Goal: Task Accomplishment & Management: Complete application form

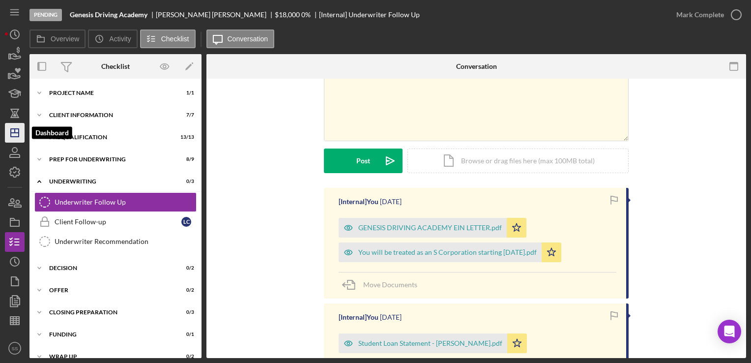
click at [12, 133] on icon "Icon/Dashboard" at bounding box center [14, 132] width 25 height 25
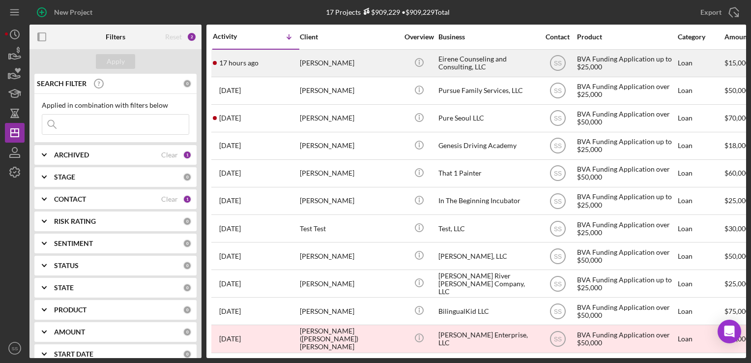
click at [335, 58] on div "[PERSON_NAME]" at bounding box center [349, 63] width 98 height 26
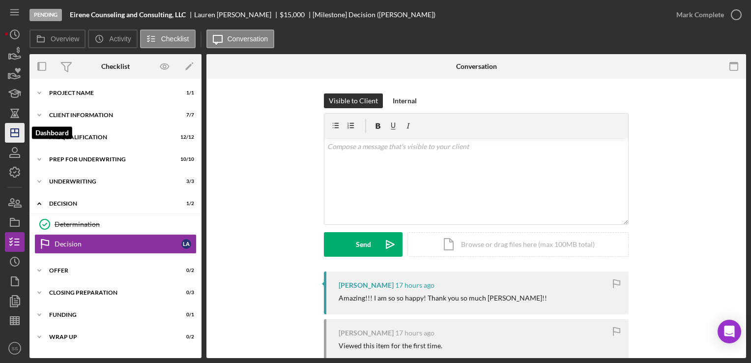
click at [10, 124] on icon "Icon/Dashboard" at bounding box center [14, 132] width 25 height 25
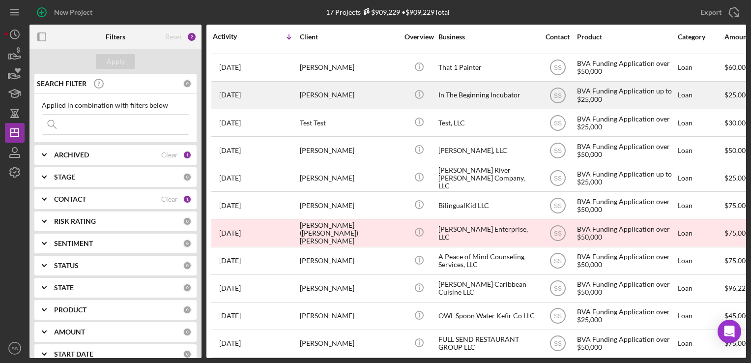
scroll to position [106, 0]
click at [492, 211] on div "BilingualKid LLC" at bounding box center [487, 205] width 98 height 26
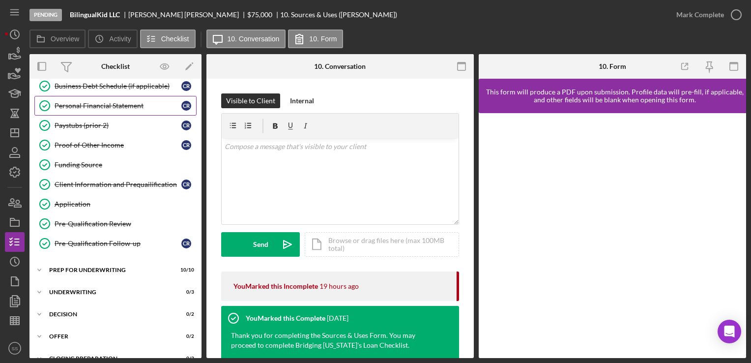
scroll to position [205, 0]
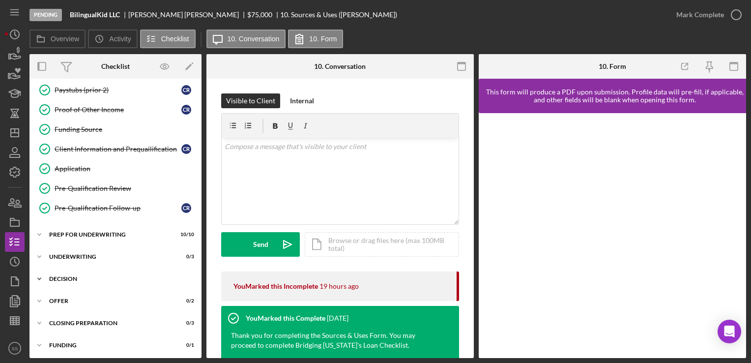
click at [90, 278] on div "Decision" at bounding box center [119, 279] width 140 height 6
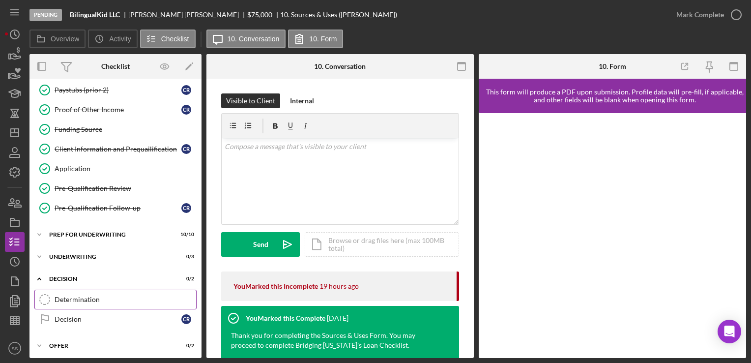
click at [102, 298] on div "Determination" at bounding box center [126, 299] width 142 height 8
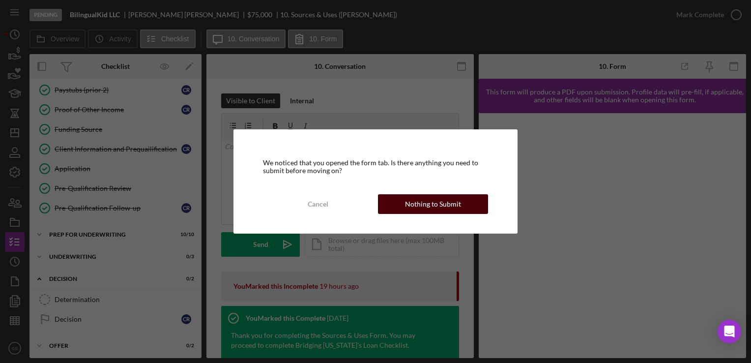
click at [417, 211] on div "Nothing to Submit" at bounding box center [433, 204] width 56 height 20
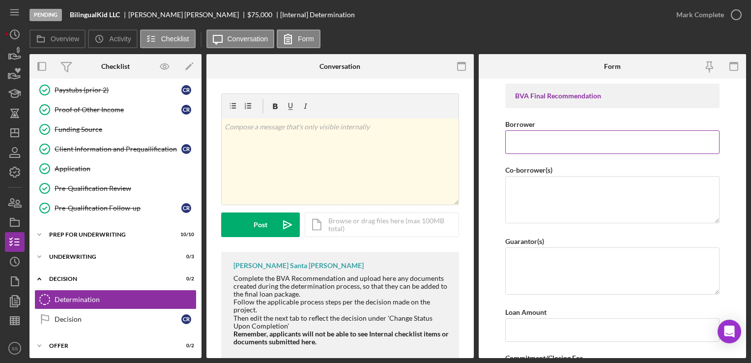
click at [642, 152] on input "Borrower" at bounding box center [612, 142] width 214 height 24
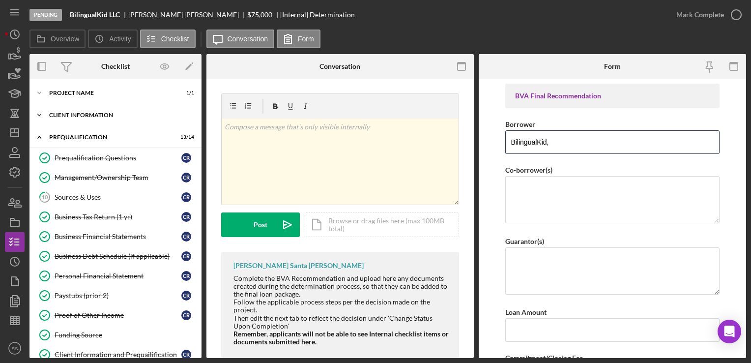
type input "BilingualKid,"
click at [75, 112] on div "Client Information" at bounding box center [119, 115] width 140 height 6
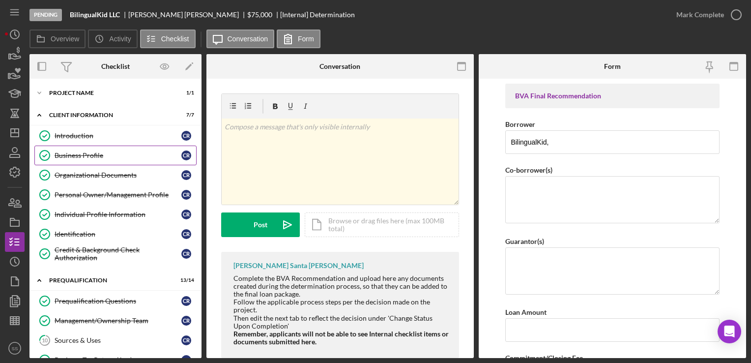
click at [75, 153] on div "Business Profile" at bounding box center [118, 155] width 127 height 8
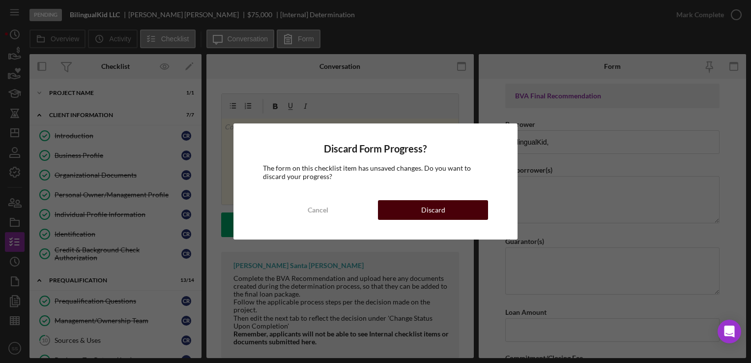
click at [464, 207] on button "Discard" at bounding box center [433, 210] width 110 height 20
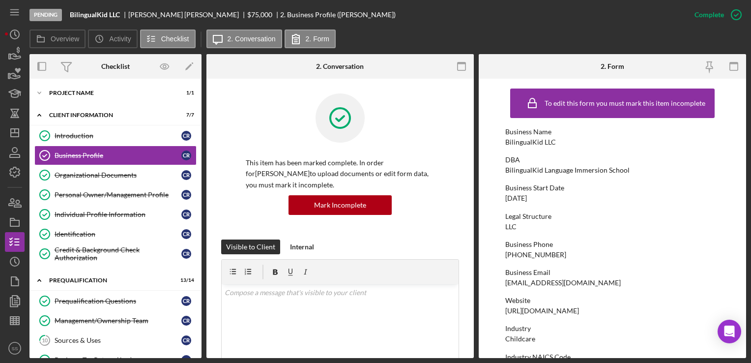
scroll to position [5, 0]
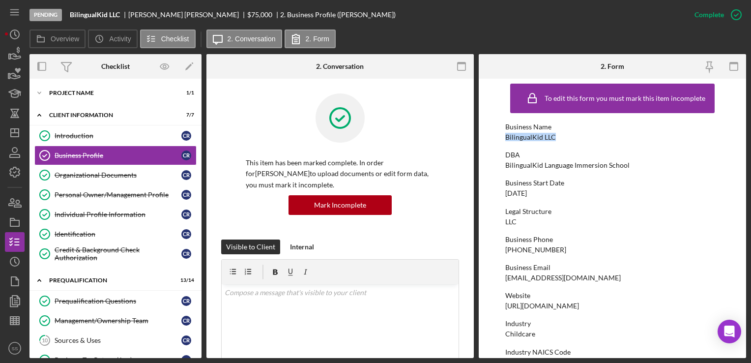
drag, startPoint x: 563, startPoint y: 131, endPoint x: 499, endPoint y: 139, distance: 64.4
click at [499, 139] on form "To edit this form you must mark this item incomplete Business Name BilingualKid…" at bounding box center [612, 218] width 267 height 279
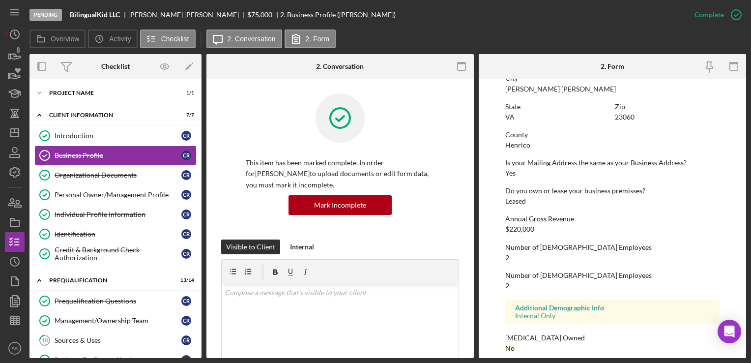
scroll to position [462, 0]
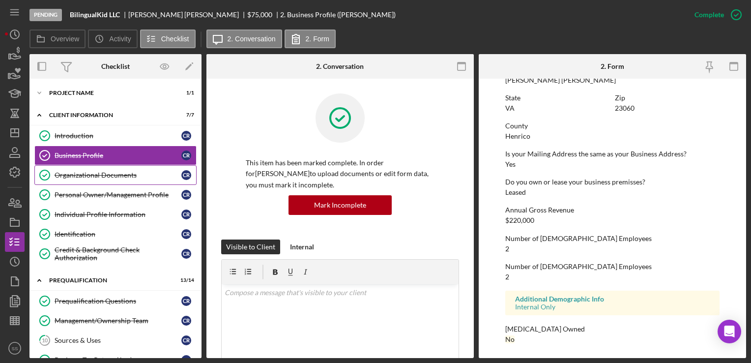
click at [92, 174] on div "Organizational Documents" at bounding box center [118, 175] width 127 height 8
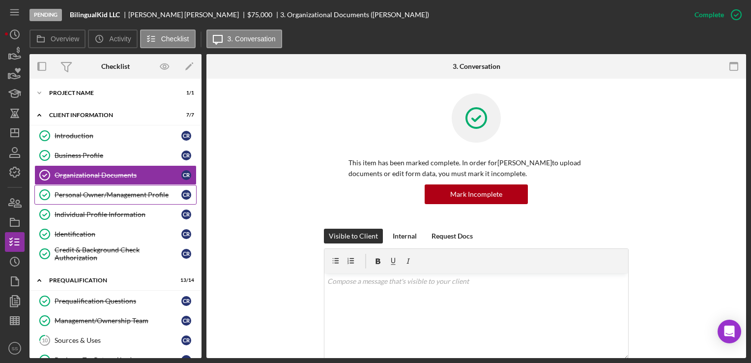
click at [91, 200] on link "Personal Owner/Management Profile Personal Owner/Management Profile C R" at bounding box center [115, 195] width 162 height 20
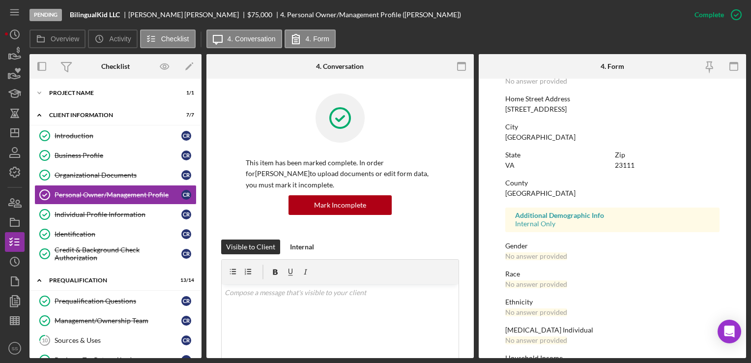
scroll to position [179, 0]
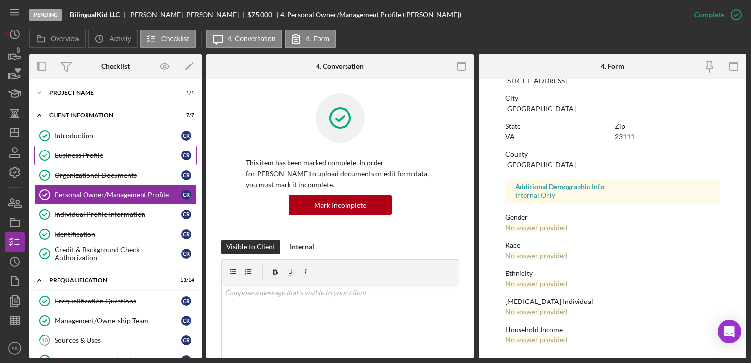
click at [75, 159] on link "Business Profile Business Profile C R" at bounding box center [115, 156] width 162 height 20
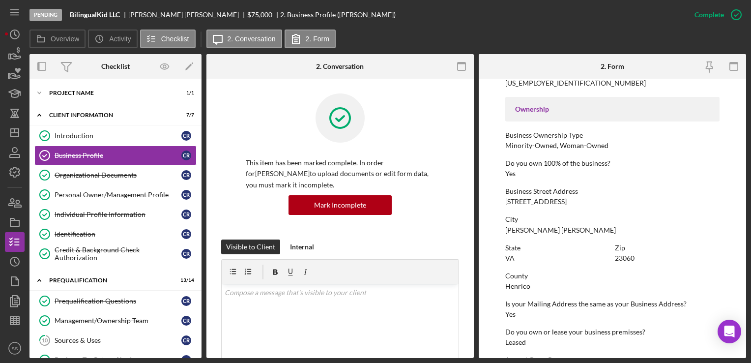
scroll to position [313, 0]
drag, startPoint x: 584, startPoint y: 204, endPoint x: 505, endPoint y: 194, distance: 79.3
click at [505, 194] on div "Business Street Address [STREET_ADDRESS]" at bounding box center [612, 196] width 214 height 18
drag, startPoint x: 505, startPoint y: 194, endPoint x: 507, endPoint y: 204, distance: 11.0
click at [507, 204] on div "[STREET_ADDRESS]" at bounding box center [535, 201] width 61 height 8
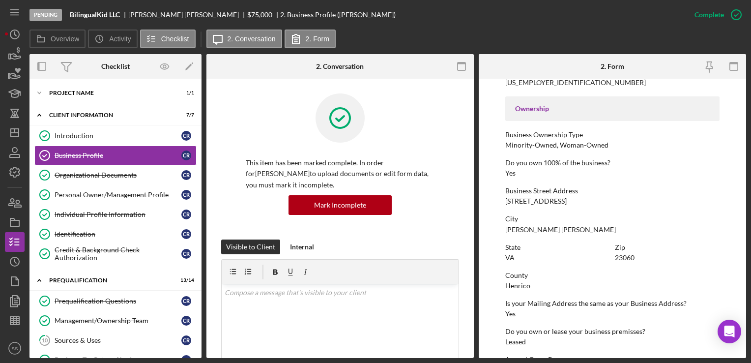
click at [501, 201] on form "To edit this form you must mark this item incomplete Business Name BilingualKid…" at bounding box center [612, 218] width 267 height 279
drag, startPoint x: 505, startPoint y: 201, endPoint x: 581, endPoint y: 205, distance: 76.3
click at [581, 205] on div "To edit this form you must mark this item incomplete Business Name BilingualKid…" at bounding box center [612, 136] width 214 height 731
click at [98, 174] on div "Organizational Documents" at bounding box center [118, 175] width 127 height 8
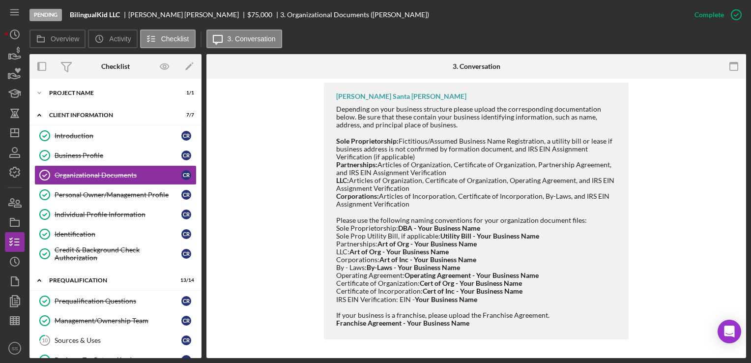
scroll to position [521, 0]
click at [80, 188] on link "Personal Owner/Management Profile Personal Owner/Management Profile C R" at bounding box center [115, 195] width 162 height 20
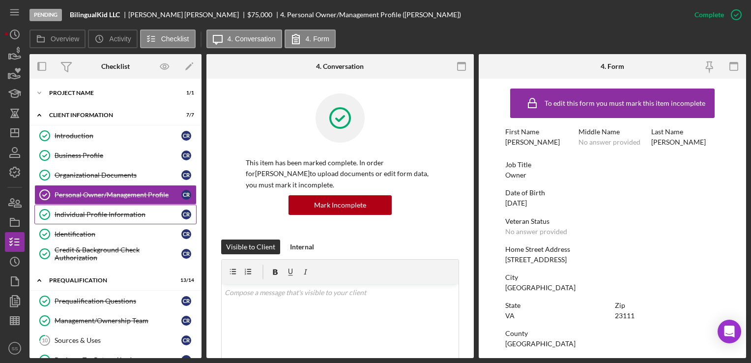
click at [77, 208] on link "Individual Profile Information Individual Profile Information C R" at bounding box center [115, 214] width 162 height 20
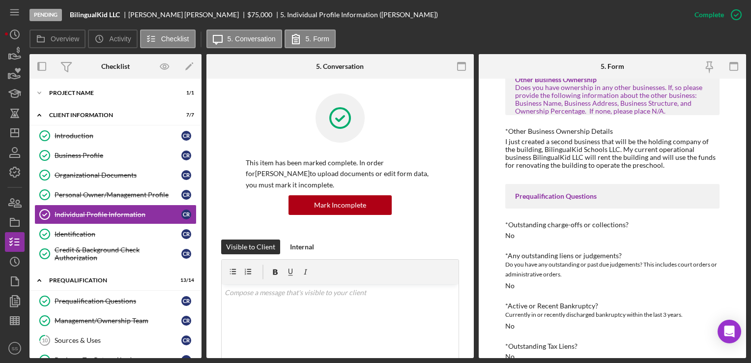
scroll to position [248, 0]
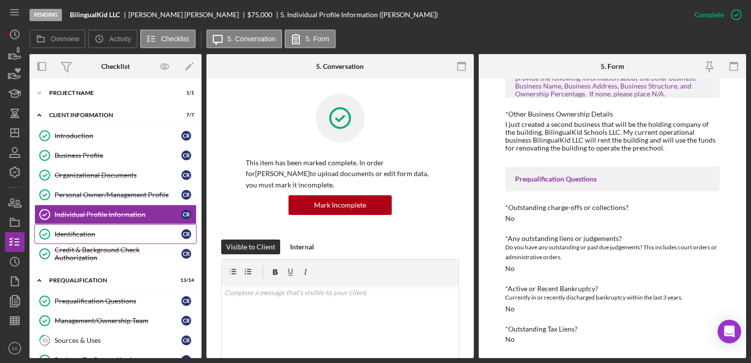
click at [45, 239] on icon "Identification" at bounding box center [44, 234] width 25 height 25
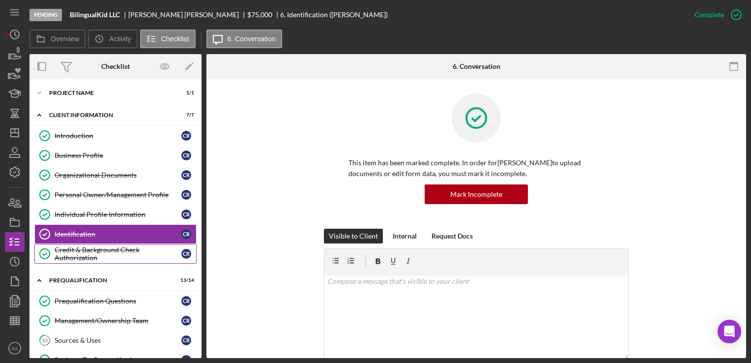
click at [61, 256] on div "Credit & Background Check Authorization" at bounding box center [118, 254] width 127 height 16
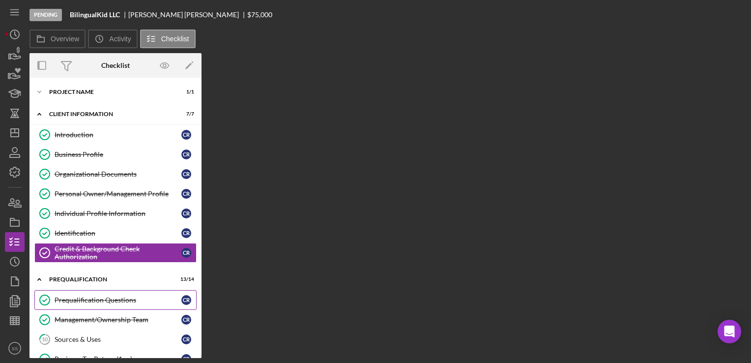
click at [66, 299] on div "Prequalification Questions" at bounding box center [118, 300] width 127 height 8
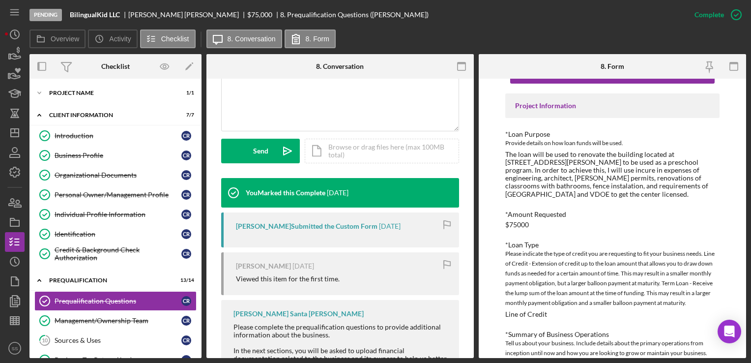
scroll to position [41, 0]
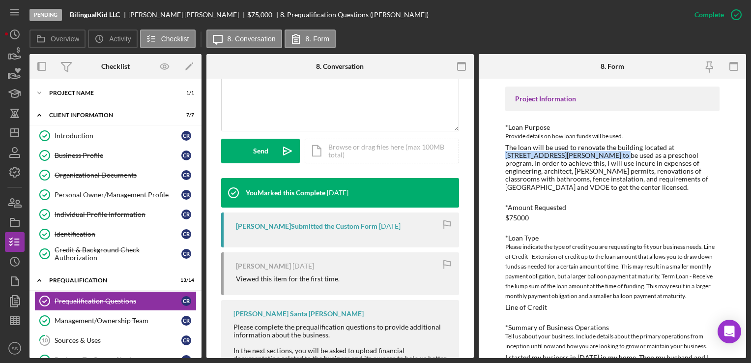
drag, startPoint x: 672, startPoint y: 146, endPoint x: 592, endPoint y: 156, distance: 80.8
click at [592, 156] on div "The loan will be used to renovate the building located at [STREET_ADDRESS][PERS…" at bounding box center [612, 168] width 214 height 48
copy div "[STREET_ADDRESS][PERSON_NAME]"
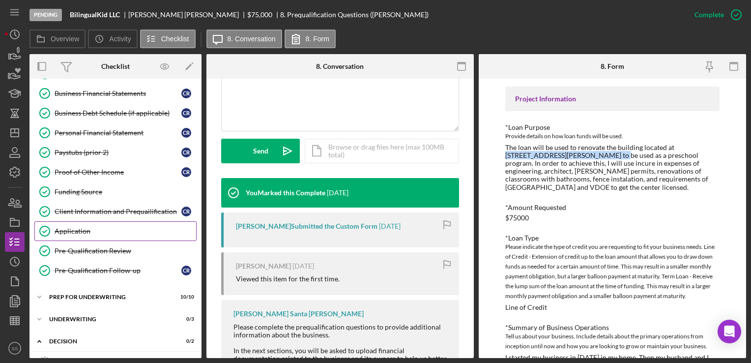
scroll to position [411, 0]
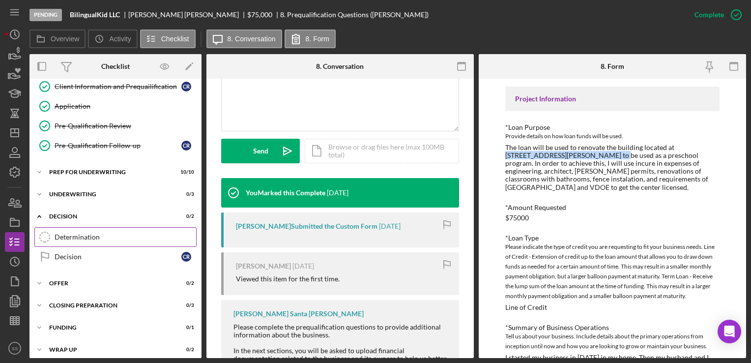
click at [84, 240] on link "Determination Determination" at bounding box center [115, 237] width 162 height 20
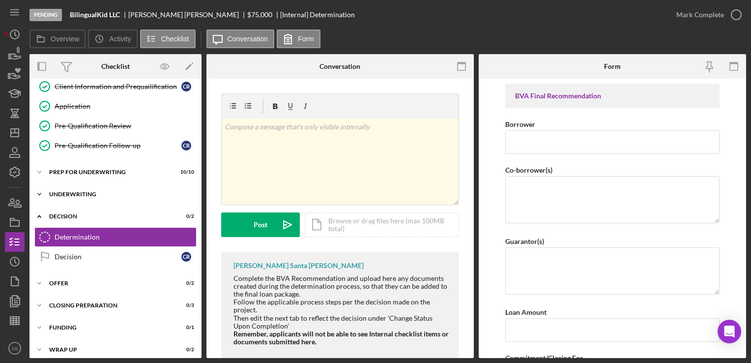
click at [120, 191] on div "Underwriting" at bounding box center [119, 194] width 140 height 6
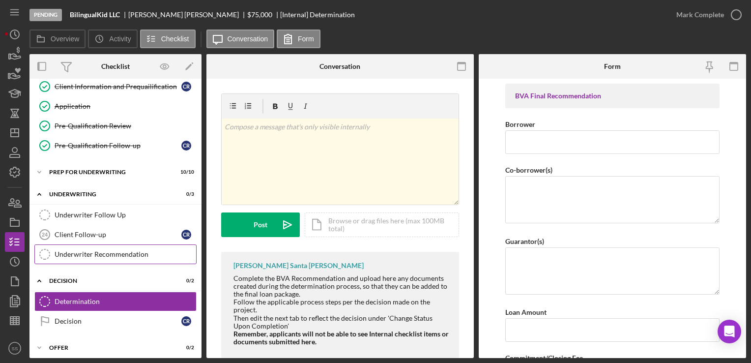
click at [103, 256] on link "Underwriter Recommendation Underwriter Recommendation" at bounding box center [115, 254] width 162 height 20
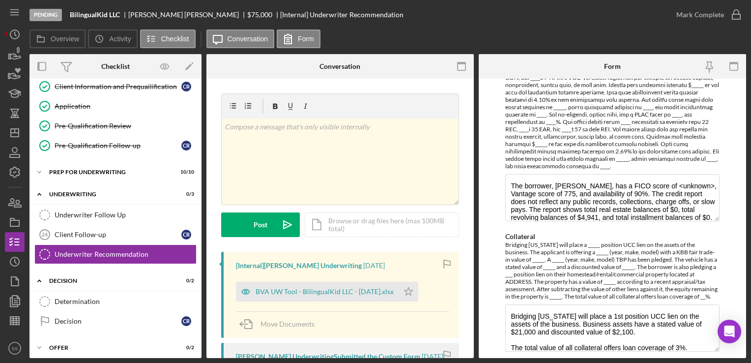
scroll to position [663, 0]
click at [289, 288] on div "BVA UW Tool - BilingualKid LLC - [DATE].xlsx" at bounding box center [325, 292] width 138 height 8
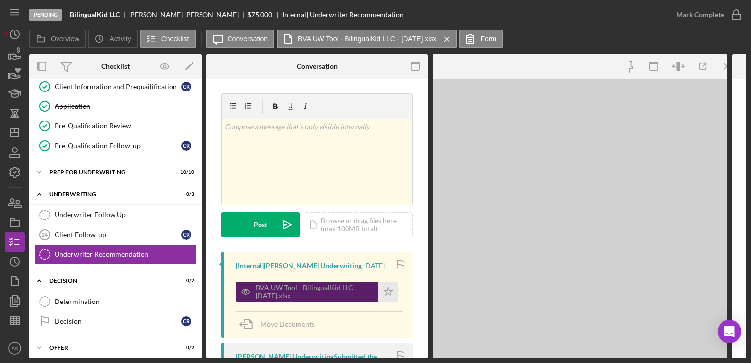
scroll to position [692, 0]
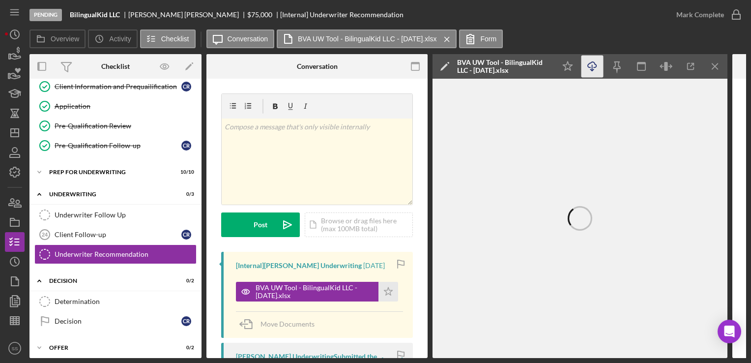
click at [590, 67] on icon "button" at bounding box center [592, 64] width 8 height 5
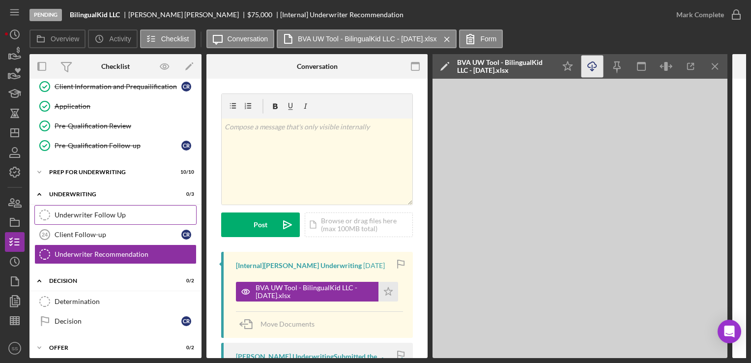
click at [98, 211] on div "Underwriter Follow Up" at bounding box center [126, 215] width 142 height 8
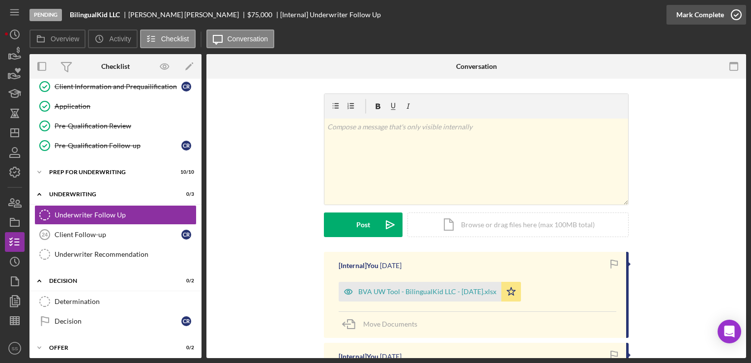
click at [729, 14] on icon "button" at bounding box center [736, 14] width 25 height 25
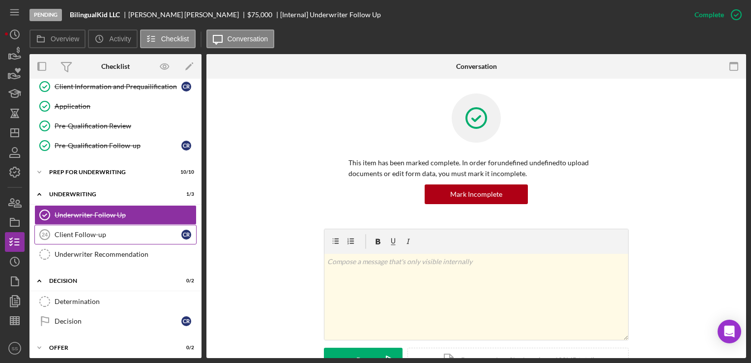
click at [108, 231] on div "Client Follow-up" at bounding box center [118, 235] width 127 height 8
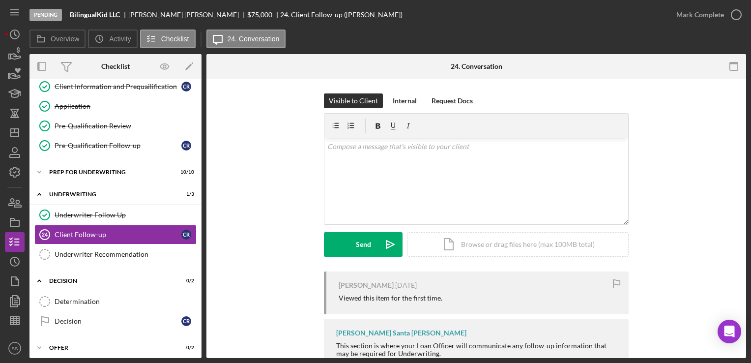
click at [110, 260] on div "Underwriter Follow Up Underwriter Follow Up Client Follow-up 24 Client Follow-u…" at bounding box center [115, 237] width 172 height 64
click at [113, 255] on link "Underwriter Recommendation Underwriter Recommendation" at bounding box center [115, 254] width 162 height 20
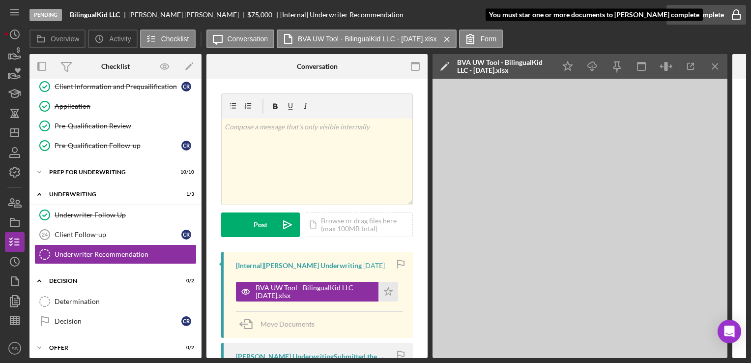
click at [732, 20] on icon "button" at bounding box center [736, 14] width 25 height 25
click at [715, 17] on div "Mark Complete" at bounding box center [700, 15] width 48 height 20
click at [387, 288] on icon "Icon/Star" at bounding box center [388, 292] width 20 height 20
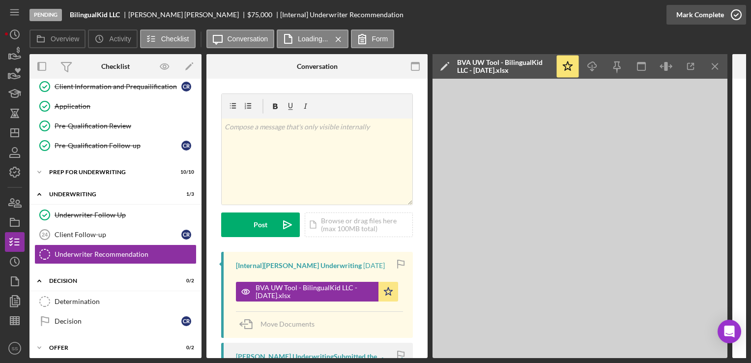
click at [720, 19] on div "Mark Complete" at bounding box center [700, 15] width 48 height 20
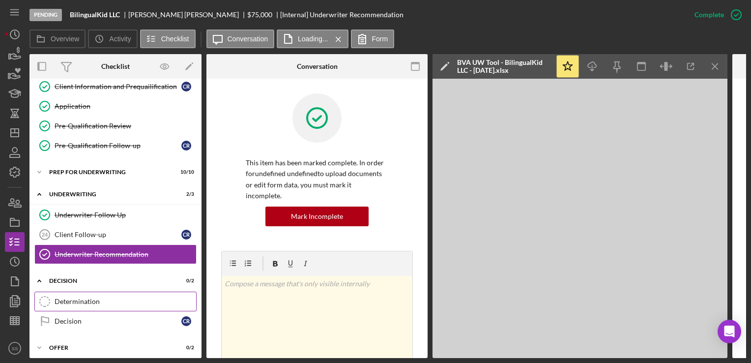
click at [94, 302] on link "Determination Determination" at bounding box center [115, 301] width 162 height 20
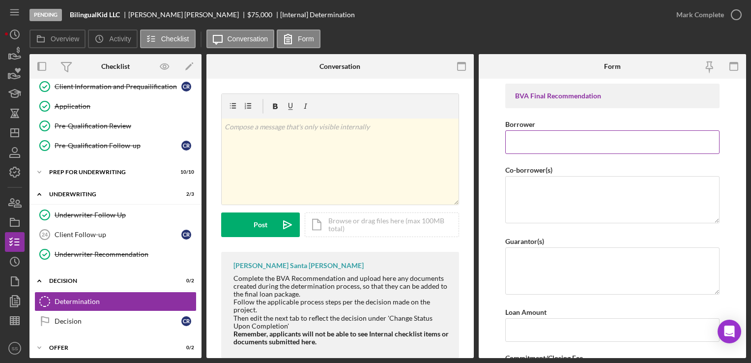
click at [551, 150] on input "Borrower" at bounding box center [612, 142] width 214 height 24
type input "BilingualKid, LLC"
type textarea "q"
type textarea "[PERSON_NAME]"
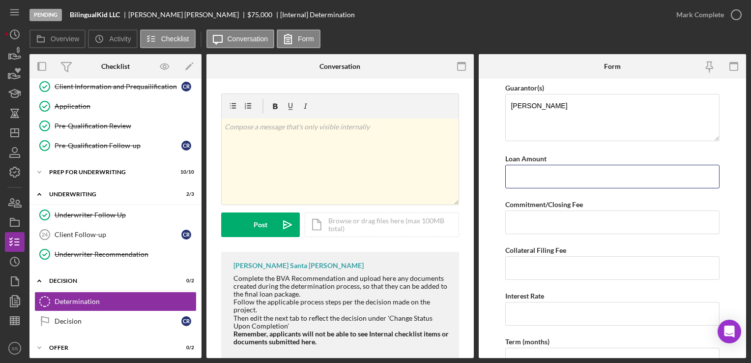
scroll to position [153, 0]
type input "$75,000"
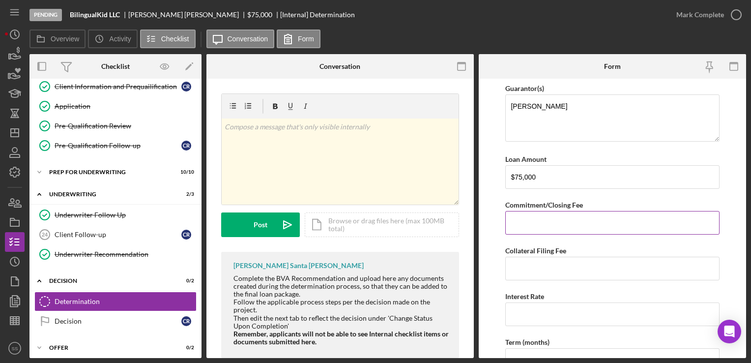
click at [527, 224] on input "Commitment/Closing Fee" at bounding box center [612, 223] width 214 height 24
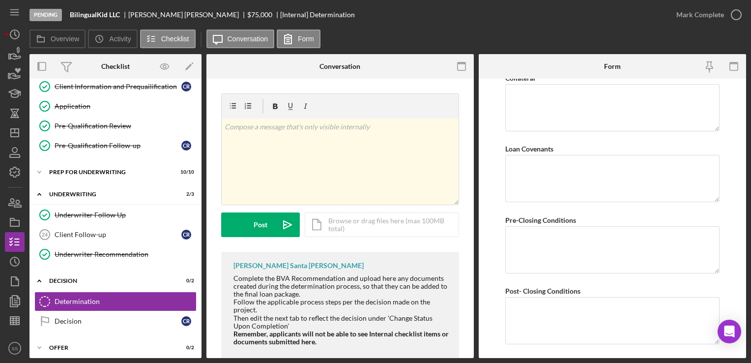
scroll to position [780, 0]
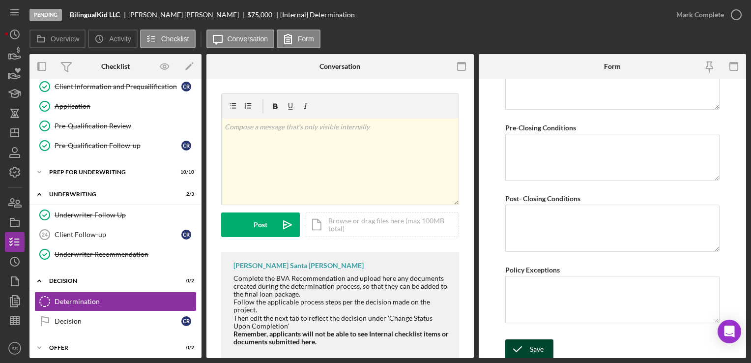
click at [536, 343] on div "Save" at bounding box center [537, 349] width 14 height 20
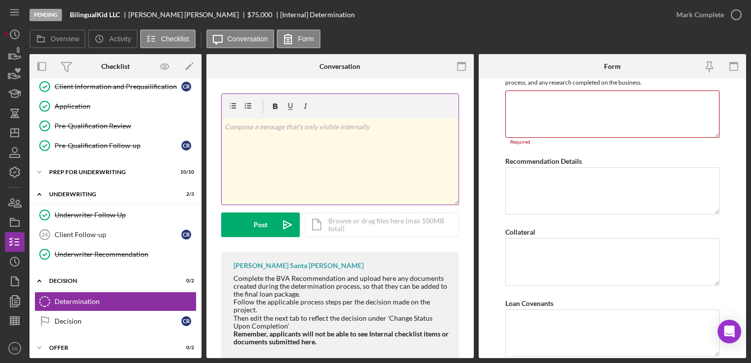
scroll to position [500, 0]
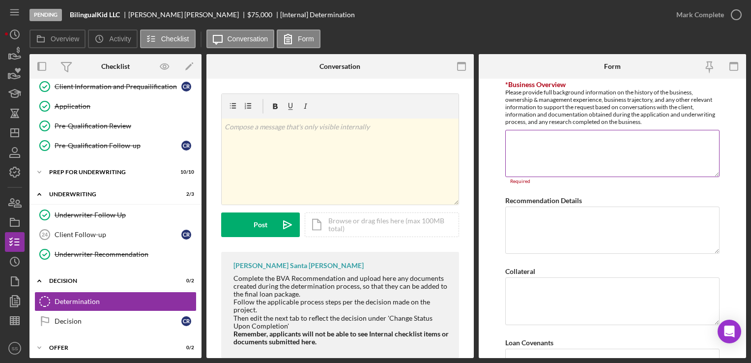
click at [518, 159] on textarea "*Business Overview" at bounding box center [612, 153] width 214 height 47
paste textarea "LoremipsuMdo si a Consect Adipiscin elitseddo eius tempori ut laboree dol magna…"
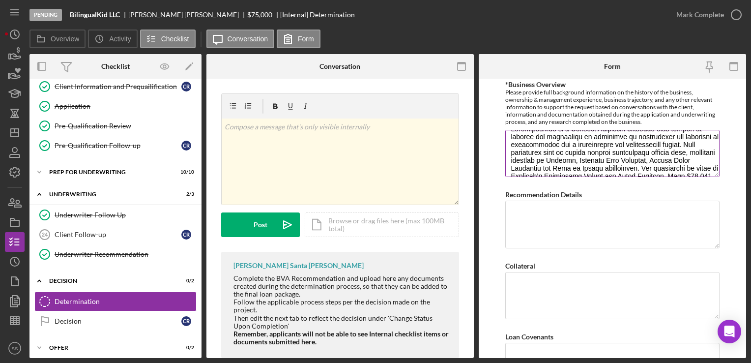
scroll to position [0, 0]
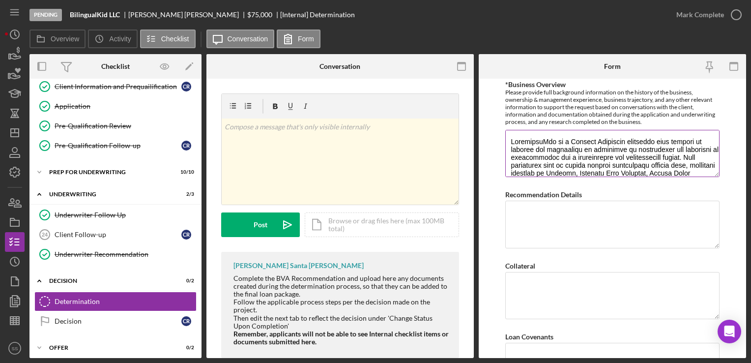
click at [688, 155] on textarea "*Business Overview" at bounding box center [612, 153] width 214 height 47
click at [687, 155] on textarea "*Business Overview" at bounding box center [612, 153] width 214 height 47
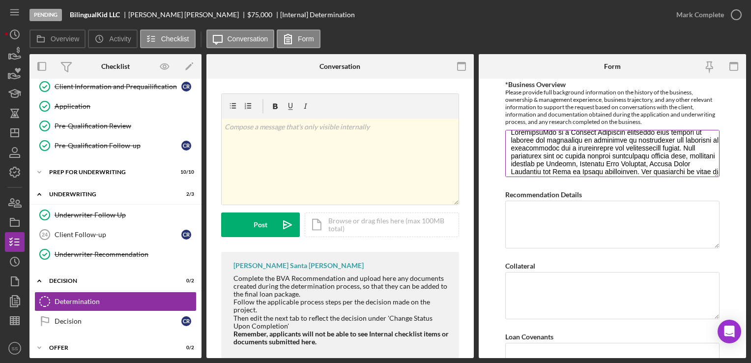
scroll to position [10, 0]
click at [703, 146] on textarea "*Business Overview" at bounding box center [612, 153] width 214 height 47
click at [555, 153] on textarea "*Business Overview" at bounding box center [612, 153] width 214 height 47
click at [558, 153] on textarea "*Business Overview" at bounding box center [612, 153] width 214 height 47
drag, startPoint x: 585, startPoint y: 154, endPoint x: 550, endPoint y: 156, distance: 35.9
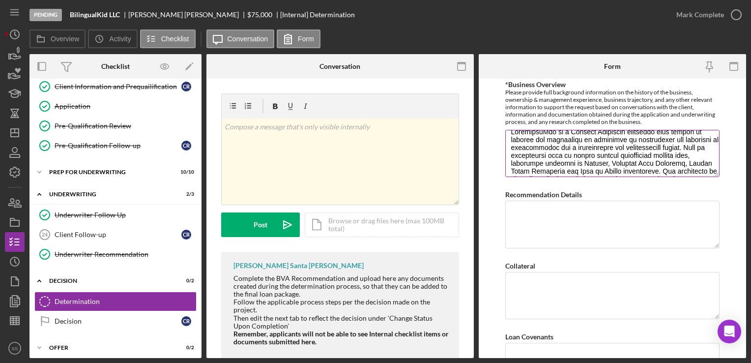
click at [550, 156] on textarea "*Business Overview" at bounding box center [612, 153] width 214 height 47
click at [553, 155] on textarea "*Business Overview" at bounding box center [612, 153] width 214 height 47
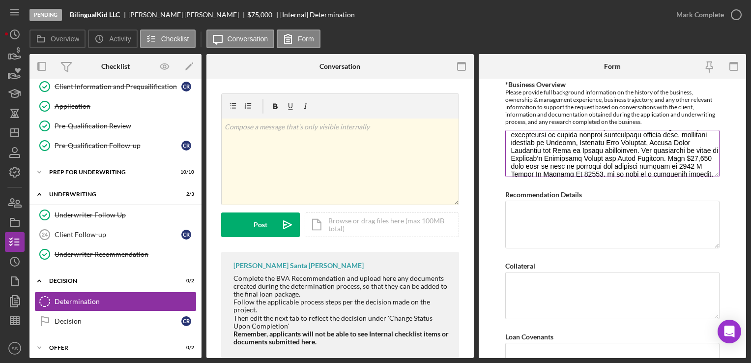
click at [584, 149] on textarea "*Business Overview" at bounding box center [612, 153] width 214 height 47
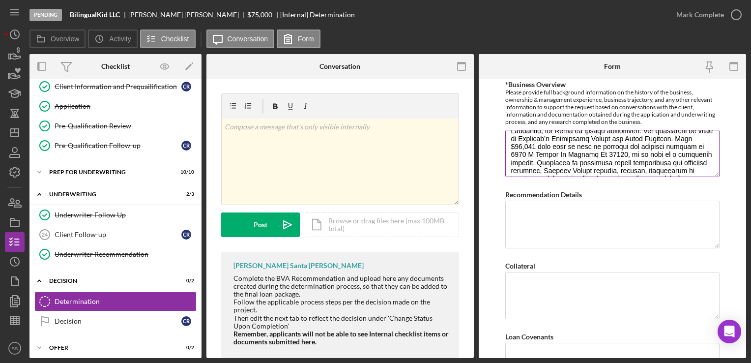
click at [541, 144] on textarea "*Business Overview" at bounding box center [612, 153] width 214 height 47
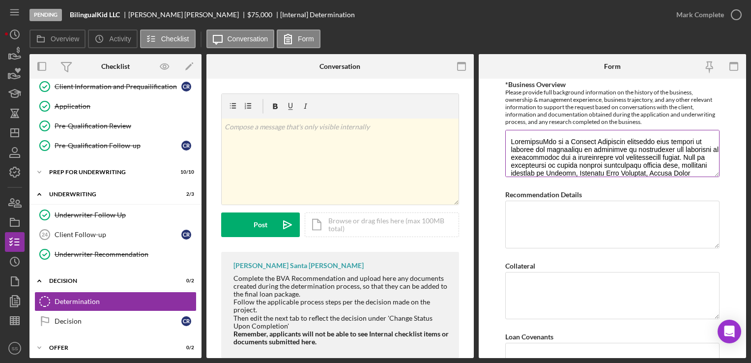
click at [686, 156] on textarea "*Business Overview" at bounding box center [612, 153] width 214 height 47
click at [704, 164] on textarea "*Business Overview" at bounding box center [612, 153] width 214 height 47
drag, startPoint x: 700, startPoint y: 162, endPoint x: 650, endPoint y: 163, distance: 49.7
click at [650, 163] on textarea "*Business Overview" at bounding box center [612, 153] width 214 height 47
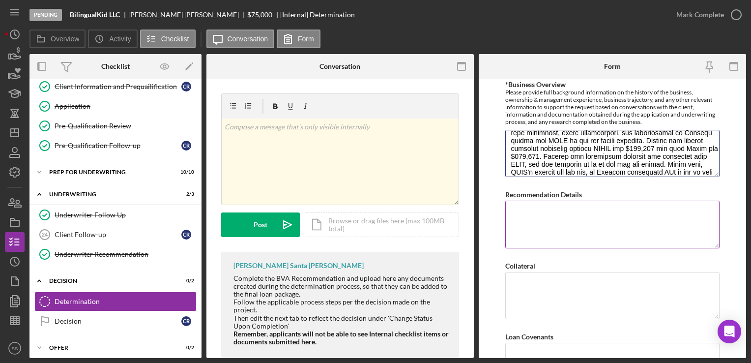
scroll to position [126, 0]
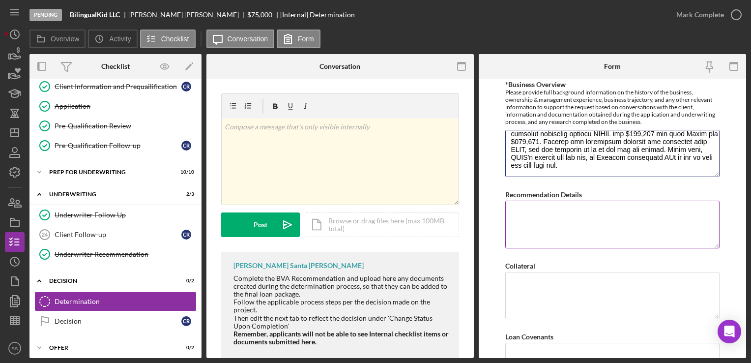
drag, startPoint x: 511, startPoint y: 137, endPoint x: 654, endPoint y: 187, distance: 151.9
click at [654, 187] on div "BVA Final Recommendation Borrower BilingualKid, LLC Co-borrower(s) [PERSON_NAME…" at bounding box center [612, 99] width 214 height 1031
type textarea "BilingualKid is a Spanish Immersion preschool that strives to promote the impor…"
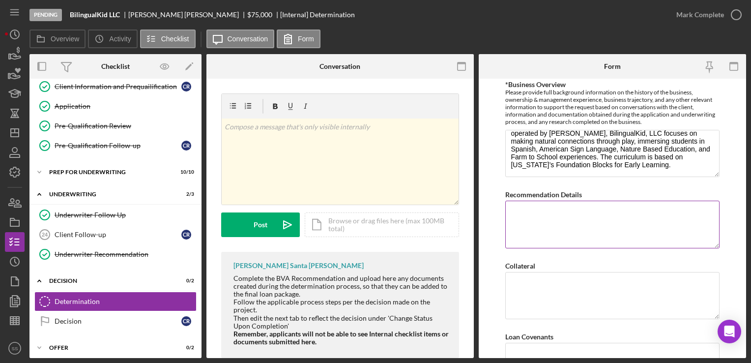
click at [581, 238] on textarea "Recommendation Details" at bounding box center [612, 224] width 214 height 47
paste textarea "This $75,000 loan will be used to renovate the building located at [STREET_ADDR…"
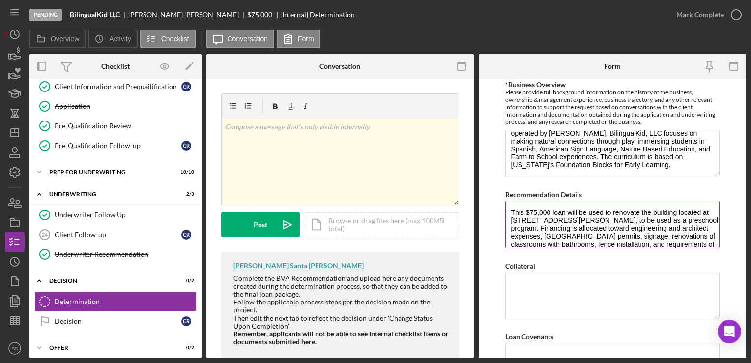
scroll to position [48, 0]
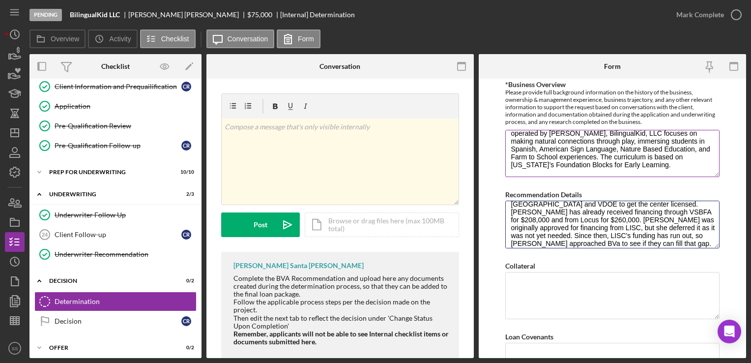
type textarea "This $75,000 loan will be used to renovate the building located at [STREET_ADDR…"
click at [670, 148] on textarea "BilingualKid is a Spanish Immersion preschool that strives to promote the impor…" at bounding box center [612, 153] width 214 height 47
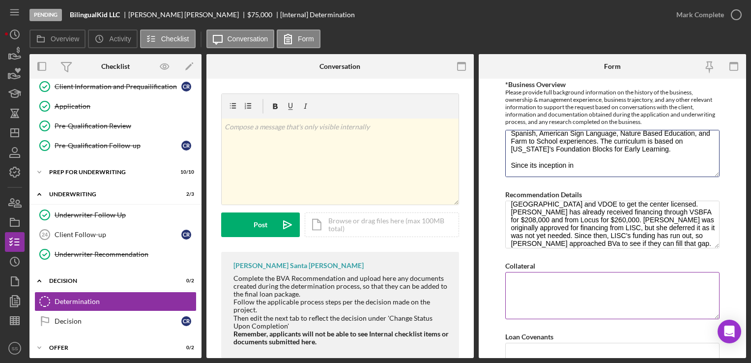
scroll to position [780, 0]
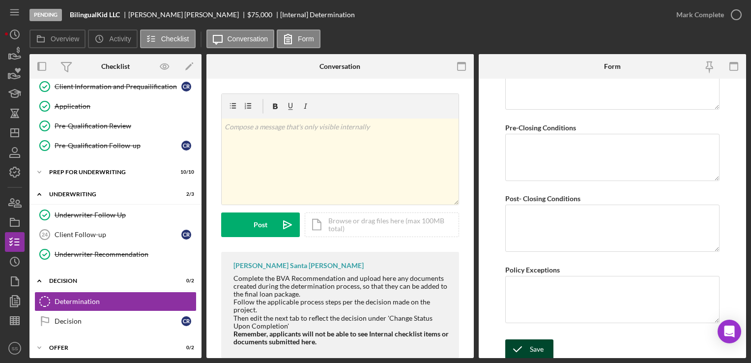
click at [518, 344] on icon "submit" at bounding box center [517, 349] width 25 height 25
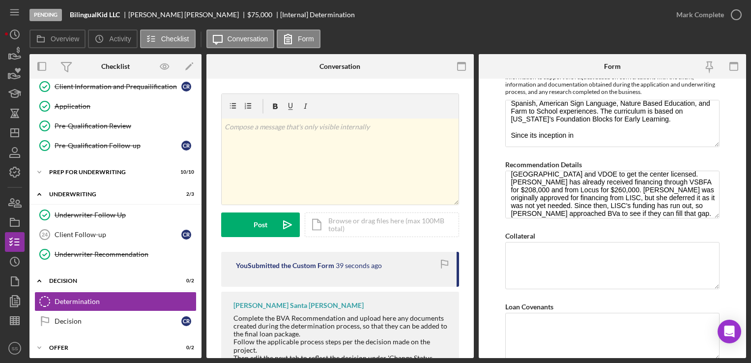
scroll to position [528, 0]
click at [584, 127] on textarea "BilingualKid is a Spanish Immersion preschool that strives to promote the impor…" at bounding box center [612, 124] width 214 height 47
click at [584, 123] on textarea "BilingualKid is a Spanish Immersion preschool that strives to promote the impor…" at bounding box center [612, 124] width 214 height 47
click at [582, 119] on textarea "BilingualKid is a Spanish Immersion preschool that strives to promote the impor…" at bounding box center [612, 124] width 214 height 47
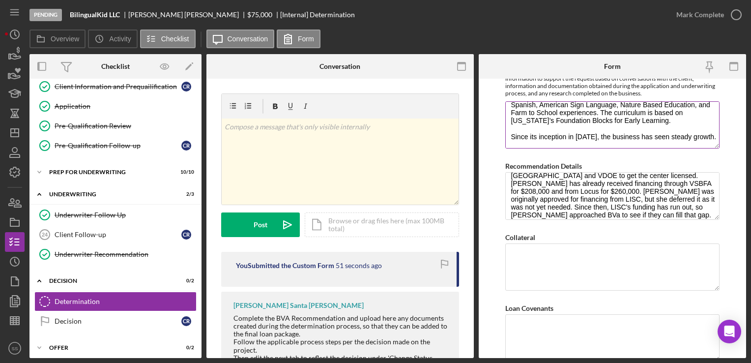
scroll to position [71, 0]
click at [590, 113] on textarea "BilingualKid is a Spanish Immersion preschool that strives to promote the impor…" at bounding box center [612, 124] width 214 height 47
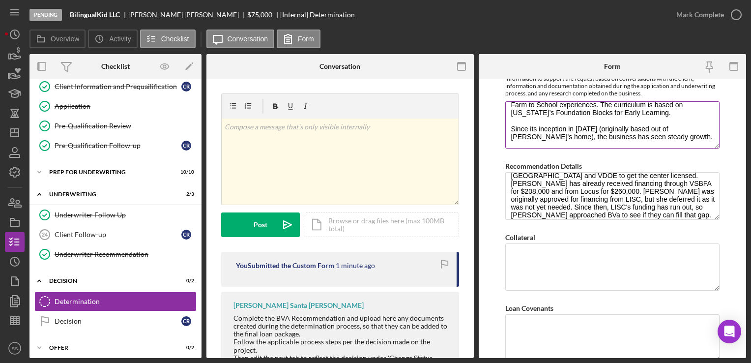
click at [657, 127] on textarea "BilingualKid is a Spanish Immersion preschool that strives to promote the impor…" at bounding box center [612, 124] width 214 height 47
click at [666, 124] on textarea "BilingualKid is a Spanish Immersion preschool that strives to promote the impor…" at bounding box center [612, 124] width 214 height 47
click at [662, 121] on textarea "BilingualKid is a Spanish Immersion preschool that strives to promote the impor…" at bounding box center [612, 124] width 214 height 47
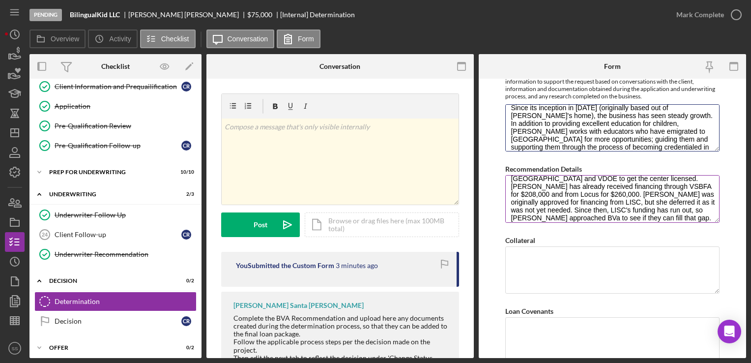
scroll to position [87, 0]
click at [590, 144] on textarea "BilingualKid is a Spanish Immersion preschool that strives to promote the impor…" at bounding box center [612, 127] width 214 height 47
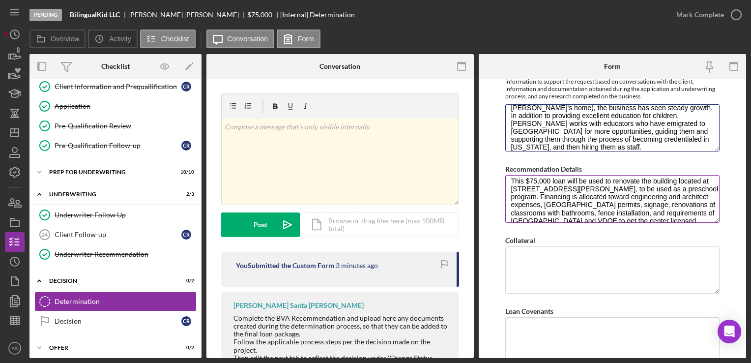
scroll to position [4, 0]
type textarea "BilingualKid is a Spanish Immersion preschool that strives to promote the impor…"
click at [604, 188] on textarea "This $75,000 loan will be used to renovate the building located at [STREET_ADDR…" at bounding box center [612, 198] width 214 height 47
click at [569, 189] on textarea "This $75,000 loan will be used to renovate the building located at [STREET_ADDR…" at bounding box center [612, 198] width 214 height 47
click at [595, 187] on textarea "This $75,000 loan will be used to renovate the building located at [STREET_ADDR…" at bounding box center [612, 198] width 214 height 47
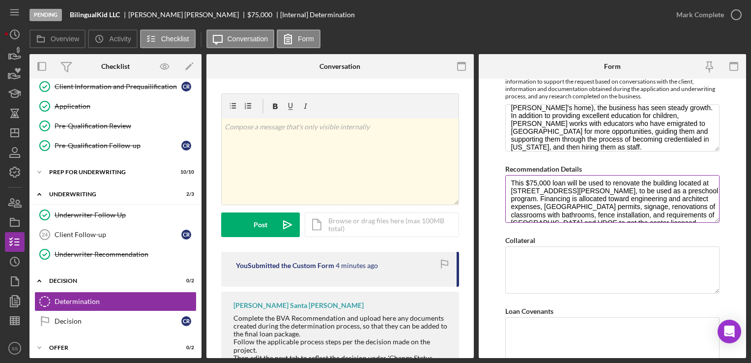
click at [632, 190] on textarea "This $75,000 loan will be used to renovate the building located at [STREET_ADDR…" at bounding box center [612, 198] width 214 height 47
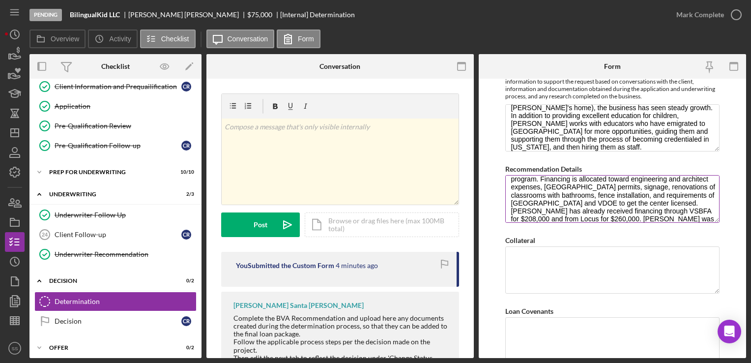
scroll to position [25, 0]
drag, startPoint x: 508, startPoint y: 192, endPoint x: 702, endPoint y: 194, distance: 194.2
click at [702, 194] on textarea "This $75,000 loan will be used to renovate the building located at [STREET_ADDR…" at bounding box center [612, 198] width 214 height 47
drag, startPoint x: 654, startPoint y: 192, endPoint x: 679, endPoint y: 203, distance: 27.5
click at [679, 203] on textarea "This $75,000 loan will be used to renovate the building located at [STREET_ADDR…" at bounding box center [612, 198] width 214 height 47
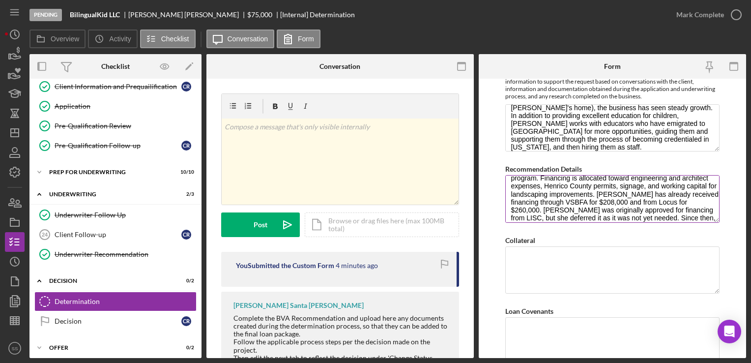
click at [659, 185] on textarea "This $75,000 loan will be used to renovate the building located at [STREET_ADDR…" at bounding box center [612, 198] width 214 height 47
click at [617, 189] on textarea "This $75,000 loan will be used to renovate the building located at [STREET_ADDR…" at bounding box center [612, 198] width 214 height 47
click at [549, 199] on textarea "This $75,000 loan will be used to renovate the building located at [STREET_ADDR…" at bounding box center [612, 198] width 214 height 47
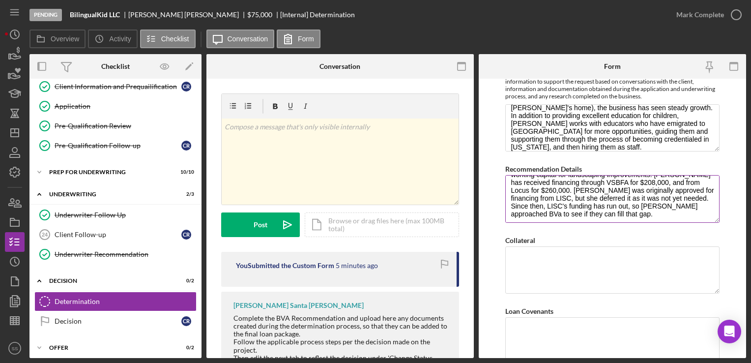
scroll to position [45, 0]
drag, startPoint x: 627, startPoint y: 201, endPoint x: 610, endPoint y: 215, distance: 22.0
click at [610, 215] on textarea "This $75,000 loan will be used to renovate the building located at [STREET_ADDR…" at bounding box center [612, 198] width 214 height 47
drag, startPoint x: 646, startPoint y: 187, endPoint x: 698, endPoint y: 213, distance: 57.8
click at [698, 213] on textarea "This $75,000 loan will be used to renovate the building located at [STREET_ADDR…" at bounding box center [612, 198] width 214 height 47
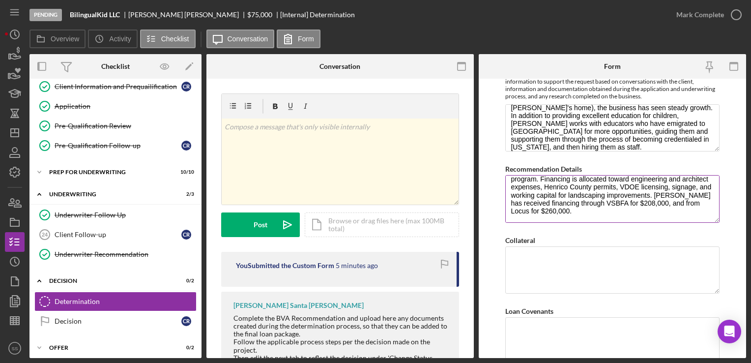
scroll to position [0, 0]
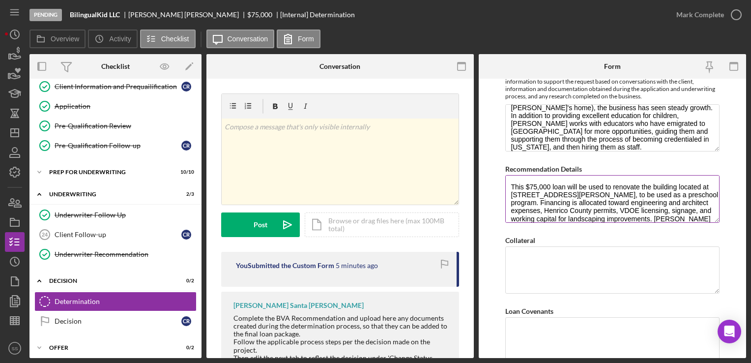
click at [512, 181] on textarea "This $75,000 loan will be used to renovate the building located at [STREET_ADDR…" at bounding box center [612, 198] width 214 height 47
drag, startPoint x: 534, startPoint y: 194, endPoint x: 509, endPoint y: 193, distance: 24.6
click at [509, 193] on textarea "BVa recommends fully funding this request for $75,000. This $75,000 loan will b…" at bounding box center [612, 198] width 214 height 47
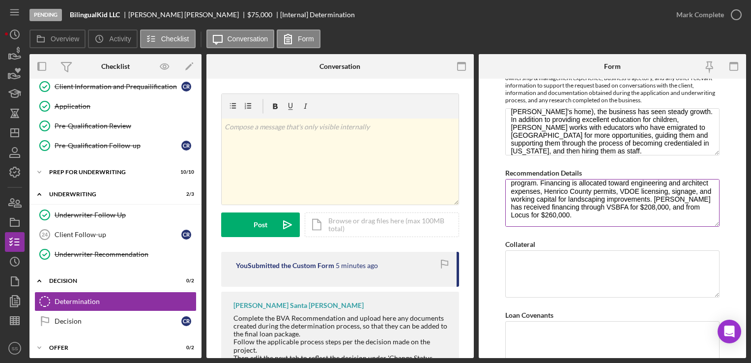
scroll to position [31, 0]
click at [585, 212] on textarea "BVa recommends fully funding this request for $75,000. This loan will be used t…" at bounding box center [612, 202] width 214 height 47
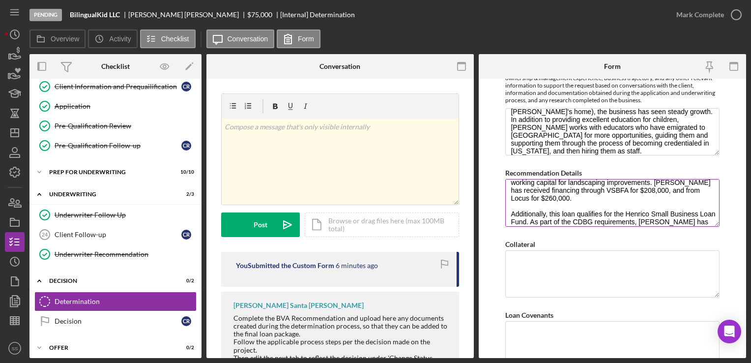
scroll to position [56, 0]
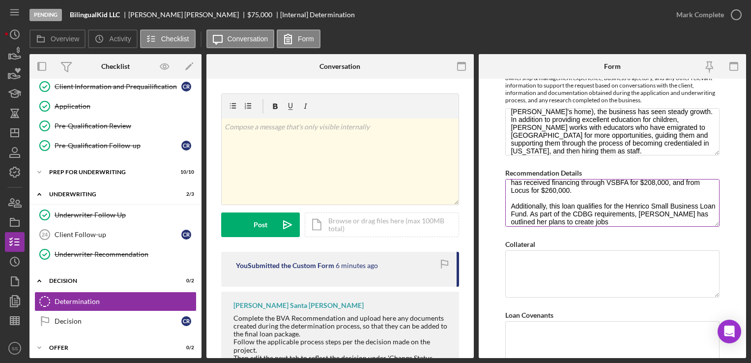
click at [595, 216] on textarea "BVa recommends fully funding this request for $75,000. This loan will be used t…" at bounding box center [612, 202] width 214 height 47
click at [623, 219] on textarea "BVa recommends fully funding this request for $75,000. This loan will be used t…" at bounding box center [612, 202] width 214 height 47
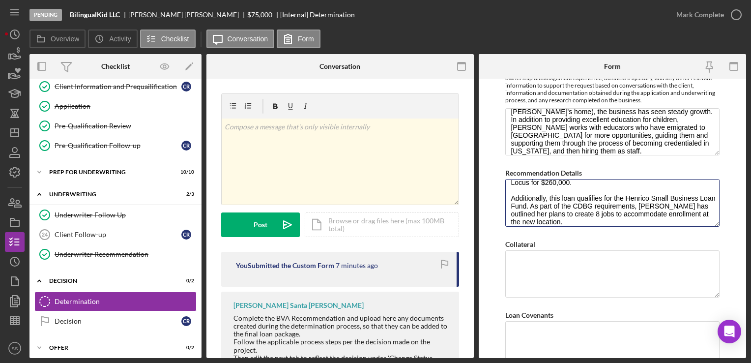
type textarea "BVa recommends fully funding this request for $75,000. This loan will be used t…"
click at [608, 216] on textarea "BVa recommends fully funding this request for $75,000. This loan will be used t…" at bounding box center [612, 202] width 214 height 47
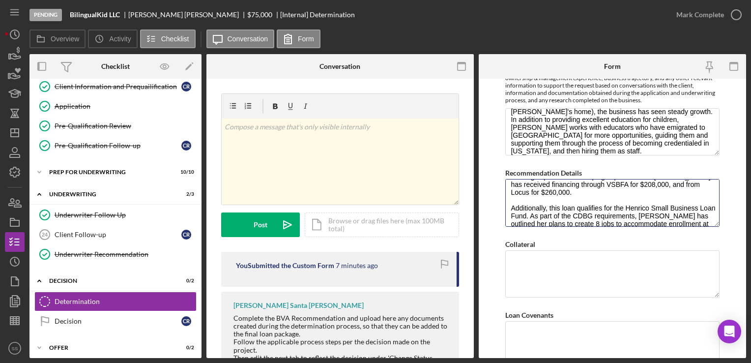
scroll to position [780, 0]
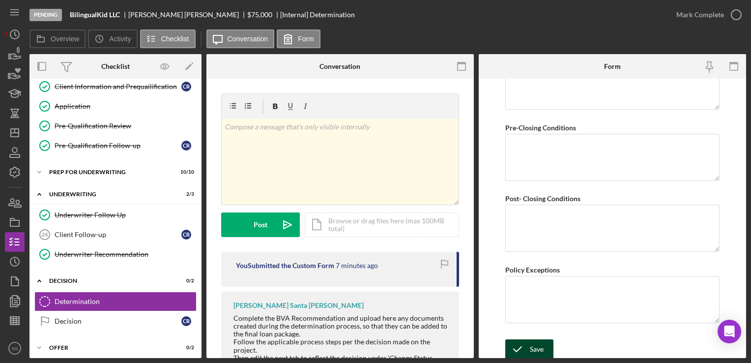
click at [533, 339] on div "Save" at bounding box center [537, 349] width 14 height 20
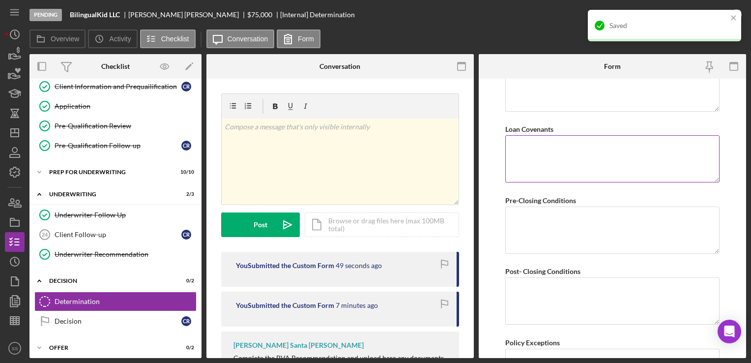
click at [538, 159] on textarea "Loan Covenants" at bounding box center [612, 158] width 214 height 47
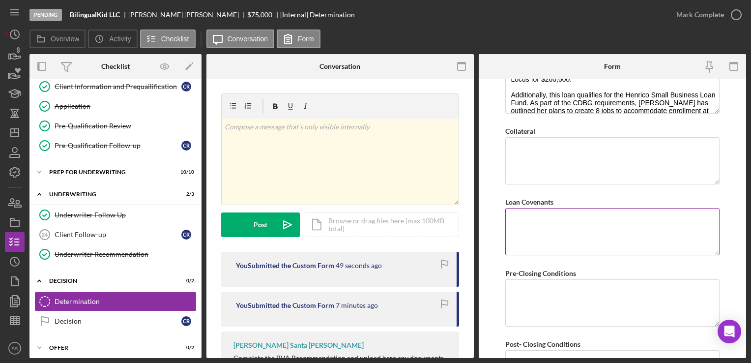
scroll to position [633, 0]
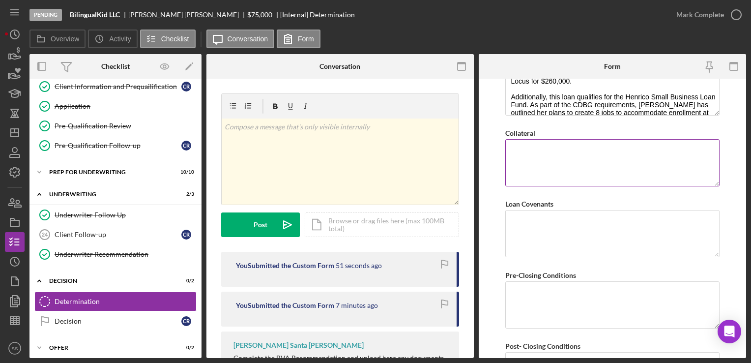
drag, startPoint x: 538, startPoint y: 159, endPoint x: 522, endPoint y: 162, distance: 17.0
click at [522, 162] on textarea "Collateral" at bounding box center [612, 162] width 214 height 47
paste textarea "$20,000 in classroom equipment. The new building she purchased is financing by …"
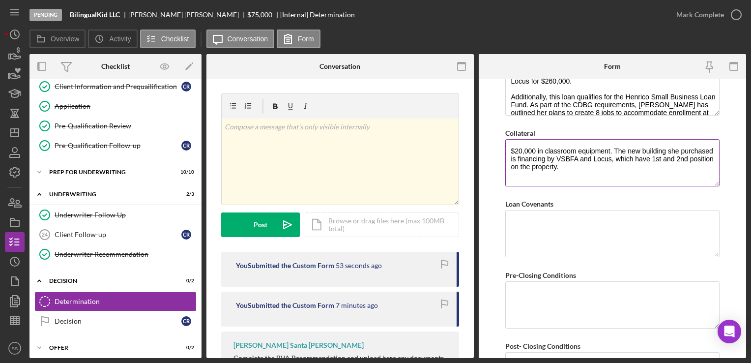
click at [511, 146] on textarea "$20,000 in classroom equipment. The new building she purchased is financing by …" at bounding box center [612, 162] width 214 height 47
type textarea "$20,000 in classroom equipment. The new building she purchased is financing by …"
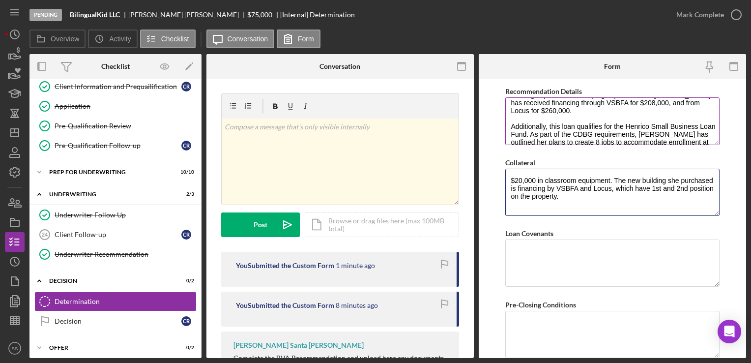
scroll to position [71, 0]
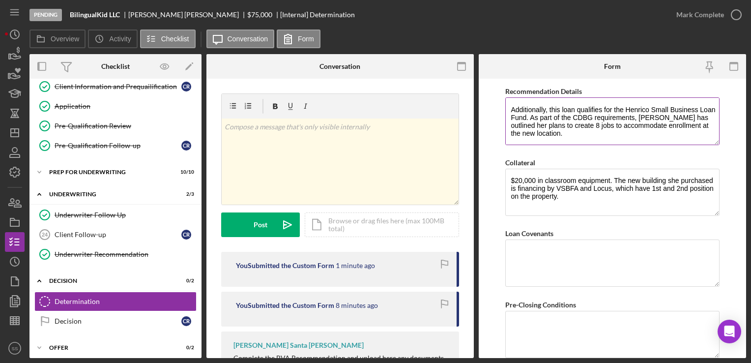
click at [574, 134] on textarea "BVa recommends fully funding this request for $75,000. This loan will be used t…" at bounding box center [612, 120] width 214 height 47
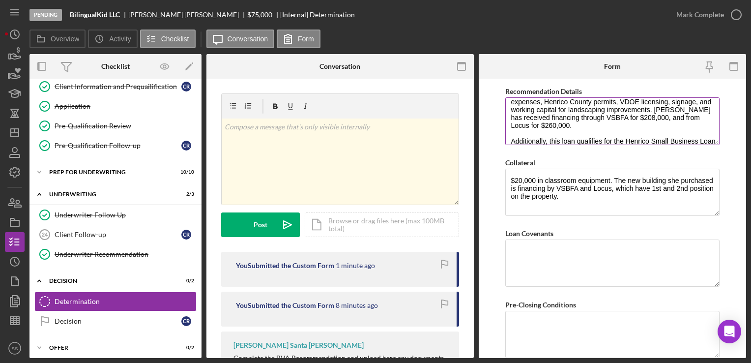
click at [580, 124] on textarea "BVa recommends fully funding this request for $75,000. This loan will be used t…" at bounding box center [612, 120] width 214 height 47
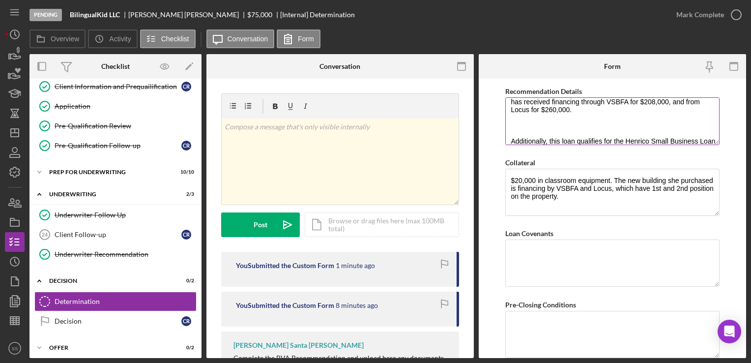
paste textarea "The business has demonstrated consistent growth. Revenue increased by 18% in [D…"
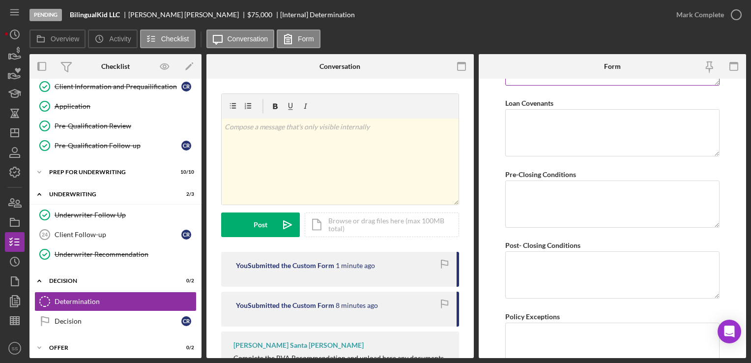
scroll to position [734, 0]
type textarea "BVa recommends fully funding this request for $75,000. This loan will be used t…"
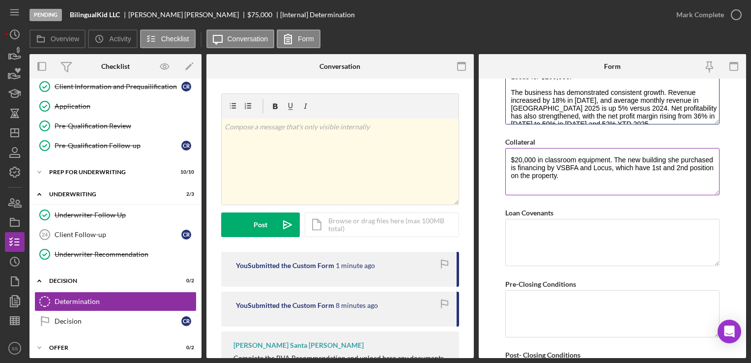
scroll to position [623, 0]
drag, startPoint x: 569, startPoint y: 175, endPoint x: 491, endPoint y: 148, distance: 83.2
click at [491, 148] on form "BVA Final Recommendation Borrower BilingualKid, LLC Co-borrower(s) [PERSON_NAME…" at bounding box center [612, 218] width 267 height 279
paste textarea ""Bridging [US_STATE] will place a 1st position UCC lien on the assets of the bu…"
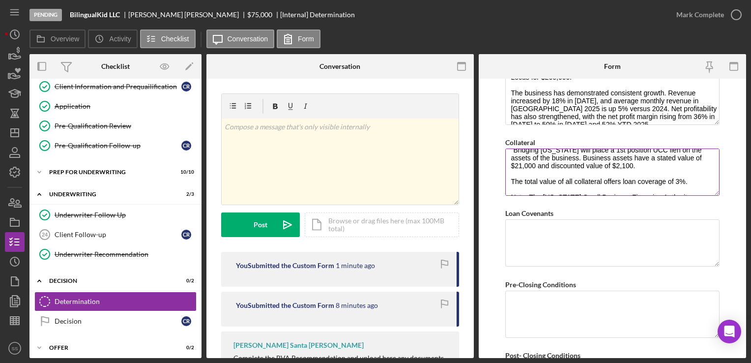
scroll to position [0, 0]
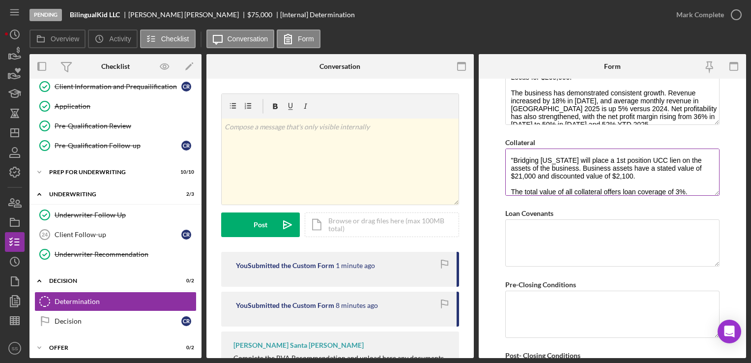
click at [514, 155] on textarea ""Bridging [US_STATE] will place a 1st position UCC lien on the assets of the bu…" at bounding box center [612, 171] width 214 height 47
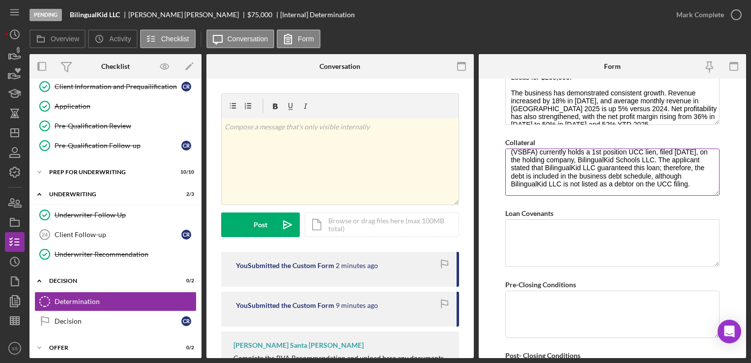
scroll to position [70, 0]
type textarea "Bridging [US_STATE] will place a 1st position UCC lien on the assets of the bus…"
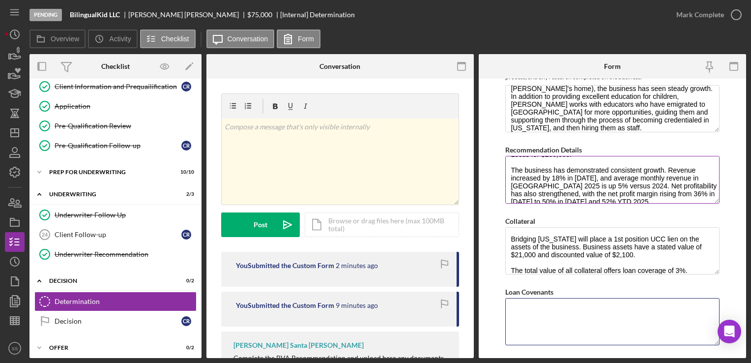
scroll to position [118, 0]
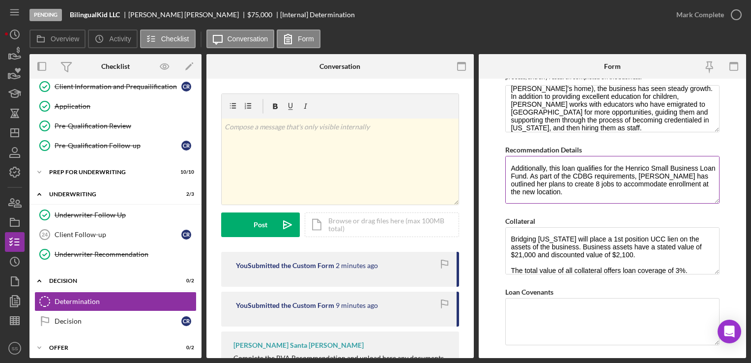
click at [586, 193] on textarea "BVa recommends fully funding this request for $75,000. This loan will be used t…" at bounding box center [612, 179] width 214 height 47
paste textarea "Global cash flow coverage is 1.72:1 when using interim financial statements to …"
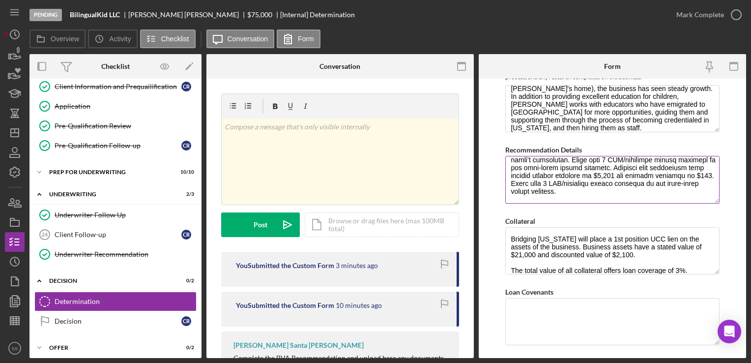
scroll to position [330, 0]
click at [559, 192] on textarea "Recommendation Details" at bounding box center [612, 179] width 214 height 47
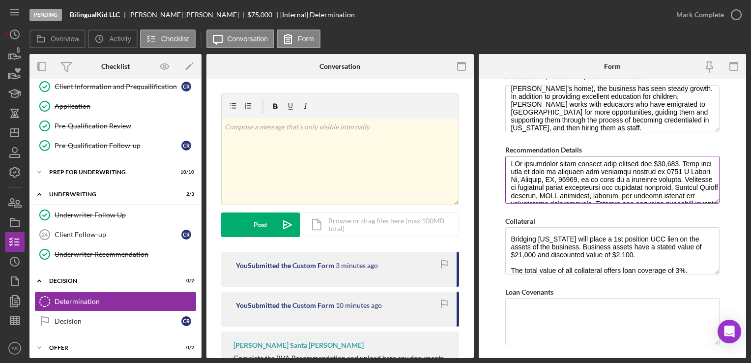
scroll to position [0, 0]
click at [676, 167] on textarea "Recommendation Details" at bounding box center [612, 179] width 214 height 47
click at [514, 190] on textarea "Recommendation Details" at bounding box center [612, 179] width 214 height 47
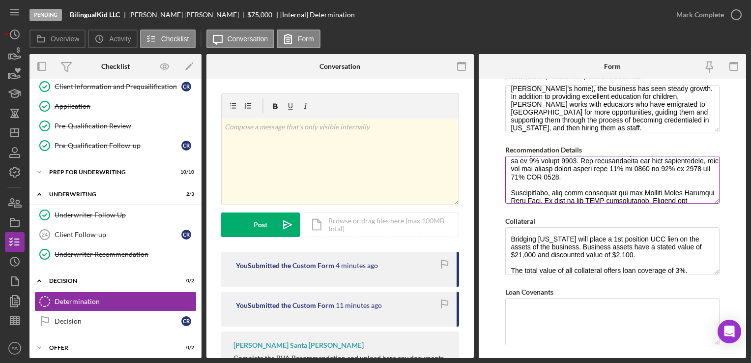
scroll to position [133, 0]
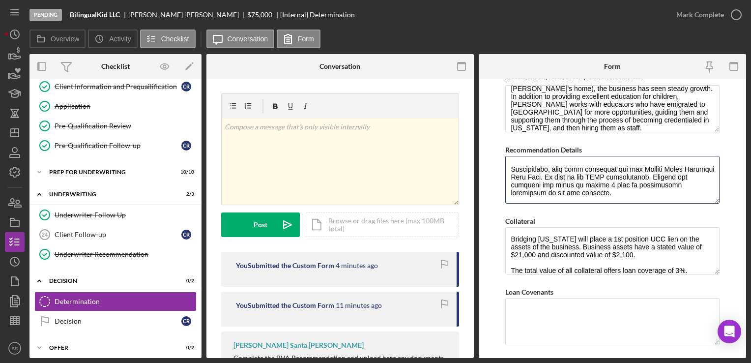
drag, startPoint x: 571, startPoint y: 192, endPoint x: 501, endPoint y: 170, distance: 72.6
click at [501, 170] on form "BVA Final Recommendation Borrower BilingualKid, LLC Co-borrower(s) [PERSON_NAME…" at bounding box center [612, 218] width 267 height 279
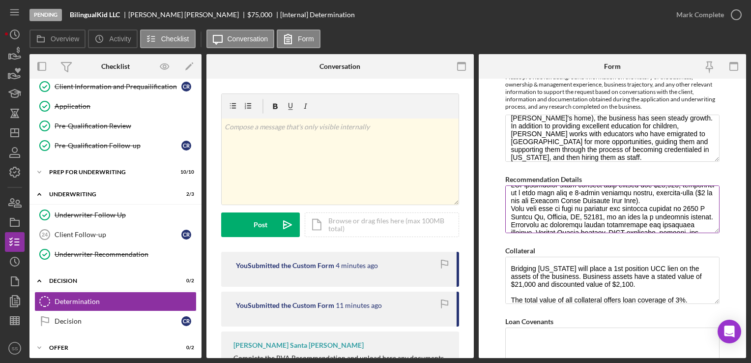
scroll to position [0, 0]
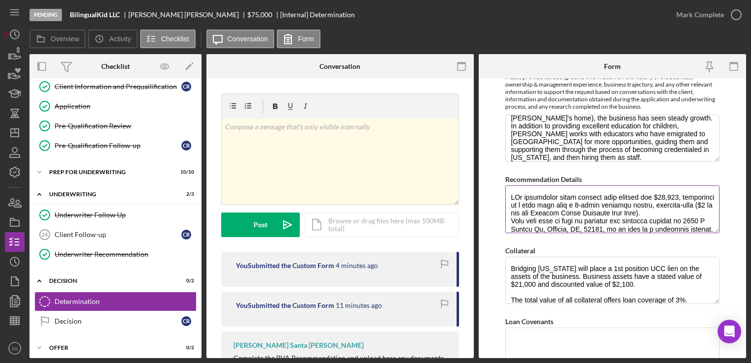
click at [707, 212] on textarea "Recommendation Details" at bounding box center [612, 208] width 214 height 47
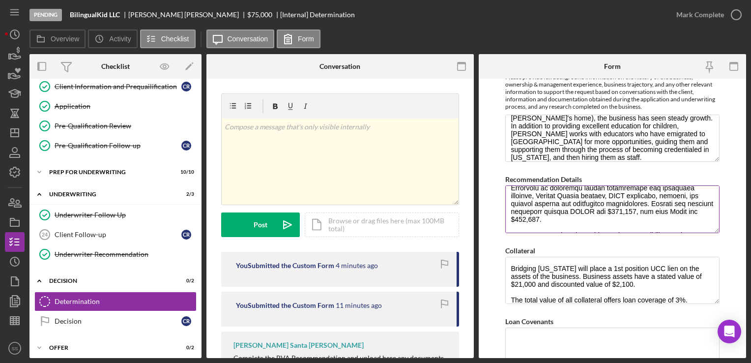
scroll to position [54, 0]
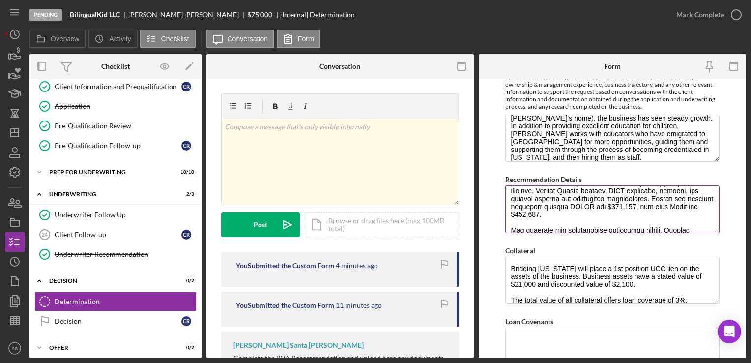
click at [631, 211] on textarea "Recommendation Details" at bounding box center [612, 208] width 214 height 47
paste textarea "Additionally, this loan qualifies for the Henrico Small Business Loan Fund. As …"
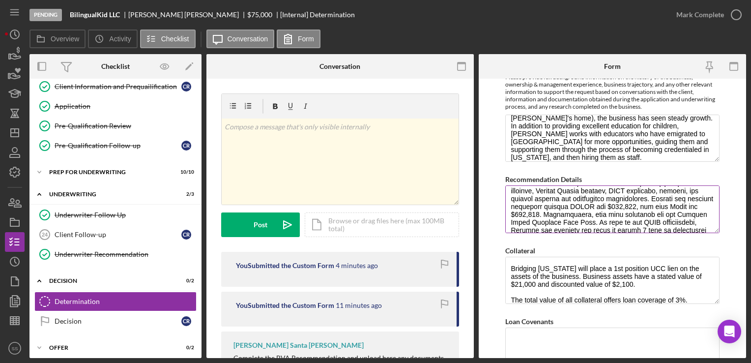
scroll to position [64, 0]
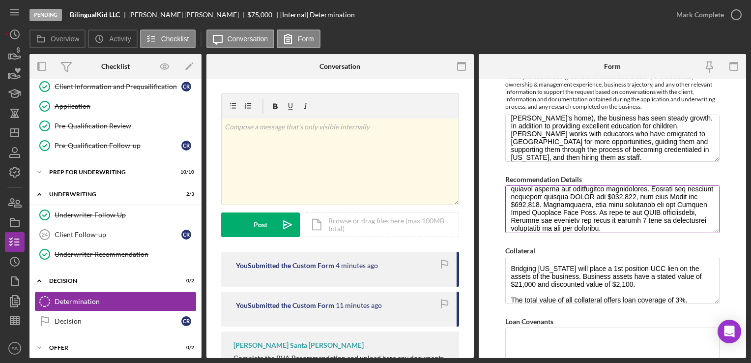
click at [553, 203] on textarea "Recommendation Details" at bounding box center [612, 208] width 214 height 47
click at [590, 201] on textarea "Recommendation Details" at bounding box center [612, 208] width 214 height 47
click at [603, 211] on textarea "Recommendation Details" at bounding box center [612, 208] width 214 height 47
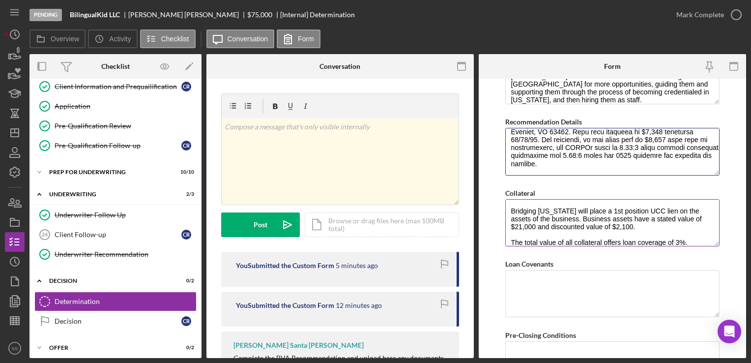
scroll to position [654, 0]
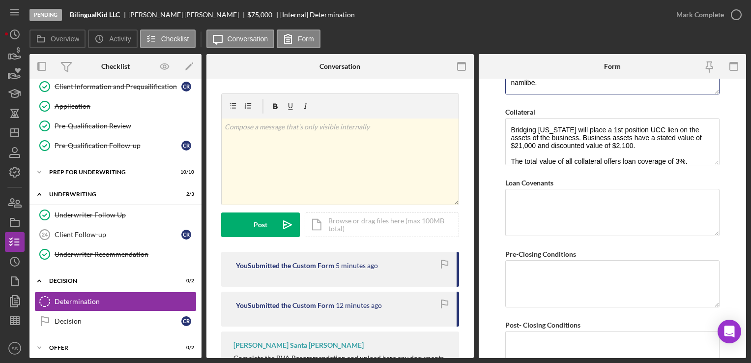
type textarea "BVa recommends fully funding this request for $75,000, structured as a term loa…"
click at [528, 287] on textarea "Pre-Closing Conditions" at bounding box center [612, 283] width 214 height 47
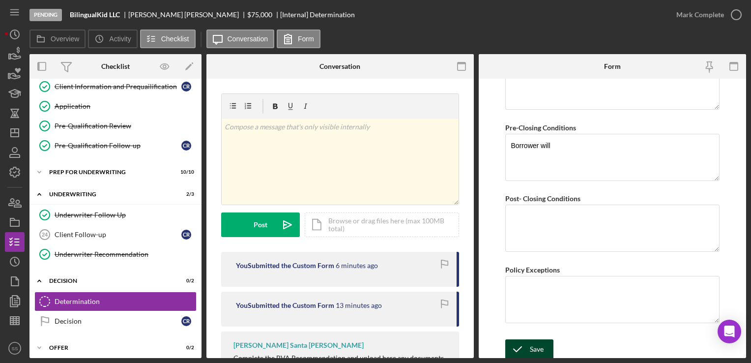
click at [528, 345] on icon "submit" at bounding box center [517, 349] width 25 height 25
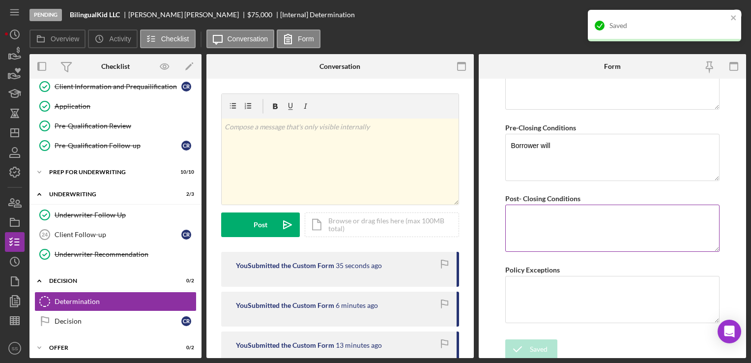
click at [572, 233] on textarea "Post- Closing Conditions" at bounding box center [612, 227] width 214 height 47
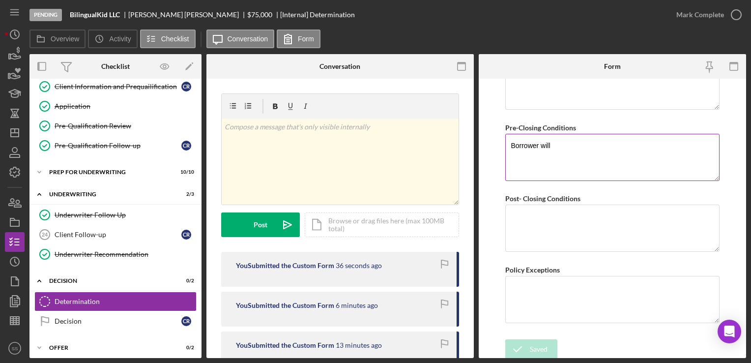
click at [593, 160] on textarea "Borrower will" at bounding box center [612, 157] width 214 height 47
paste textarea "Client will provide all insurances, licenses, and certifications required to op…"
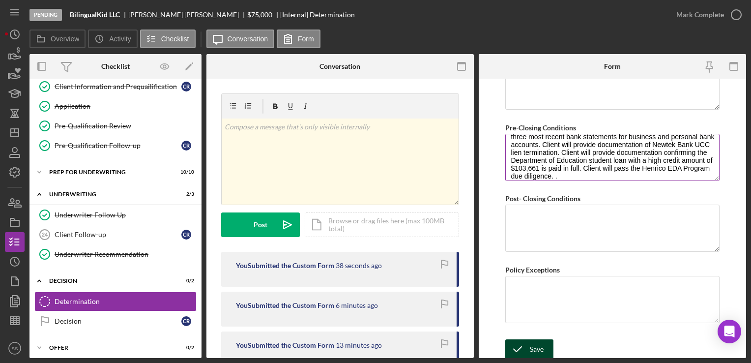
scroll to position [0, 0]
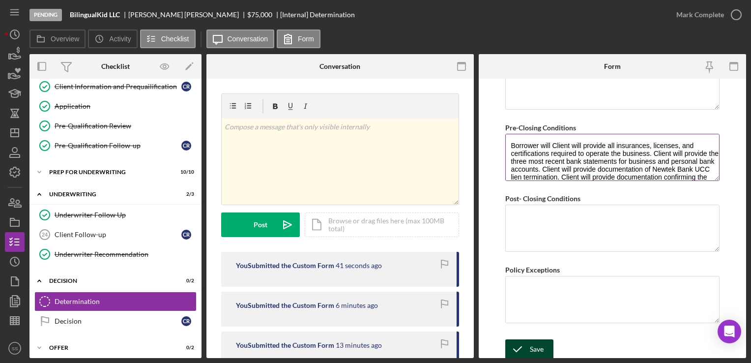
drag, startPoint x: 553, startPoint y: 141, endPoint x: 507, endPoint y: 134, distance: 46.6
click at [507, 134] on textarea "Borrower will Client will provide all insurances, licenses, and certifications …" at bounding box center [612, 157] width 214 height 47
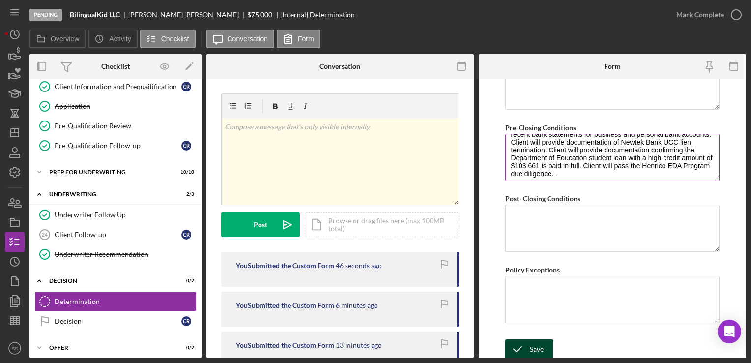
scroll to position [9, 0]
drag, startPoint x: 614, startPoint y: 149, endPoint x: 576, endPoint y: 165, distance: 41.2
click at [576, 165] on textarea "Client will provide all insurances, licenses, and certifications required to op…" at bounding box center [612, 157] width 214 height 47
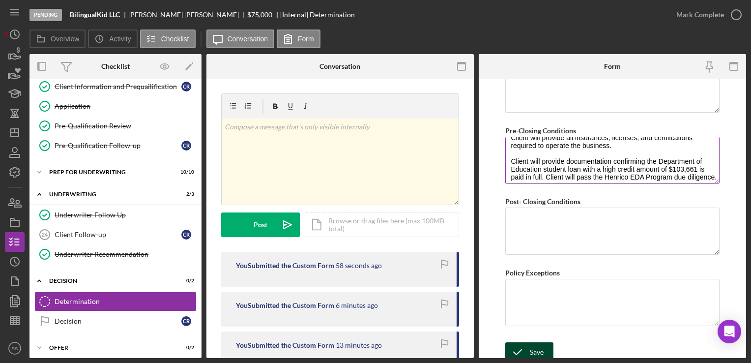
scroll to position [24, 0]
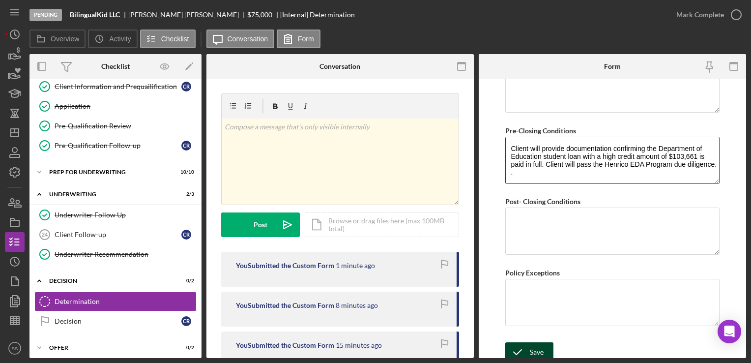
drag, startPoint x: 544, startPoint y: 162, endPoint x: 502, endPoint y: 146, distance: 44.4
click at [502, 146] on form "BVA Final Recommendation Borrower BilingualKid, LLC Co-borrower(s) [PERSON_NAME…" at bounding box center [612, 218] width 267 height 279
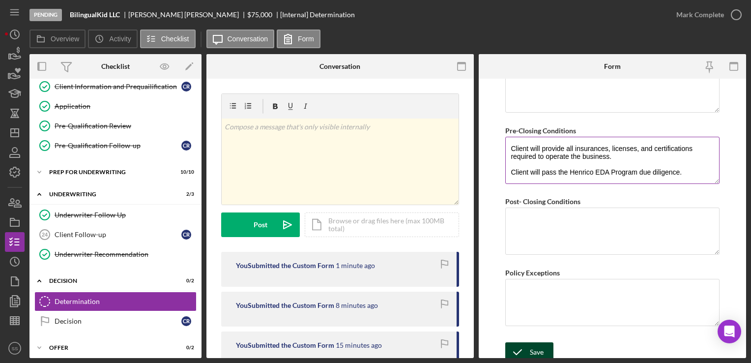
scroll to position [780, 0]
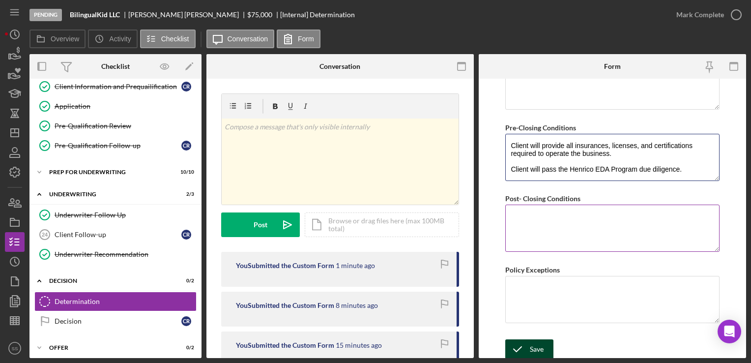
type textarea "Client will provide all insurances, licenses, and certifications required to op…"
click at [586, 228] on textarea "Post- Closing Conditions" at bounding box center [612, 227] width 214 height 47
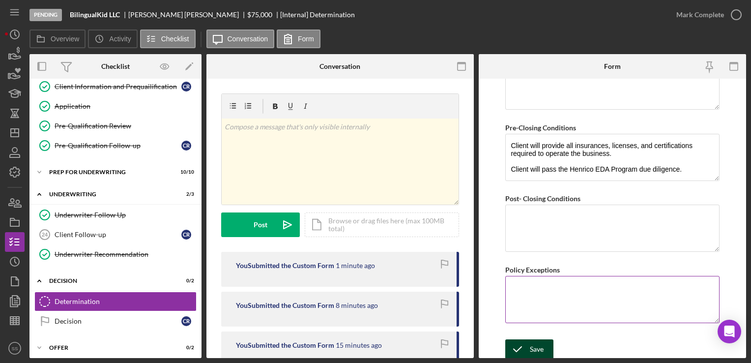
click at [553, 300] on textarea "Policy Exceptions" at bounding box center [612, 299] width 214 height 47
type textarea "N/A"
click at [558, 213] on textarea "Post- Closing Conditions" at bounding box center [612, 227] width 214 height 47
click at [527, 346] on icon "submit" at bounding box center [517, 349] width 25 height 25
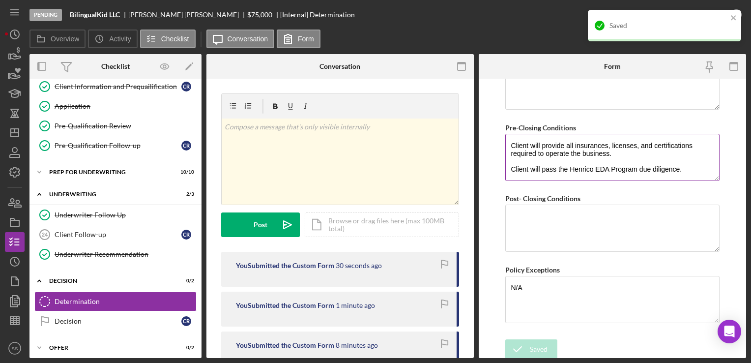
click at [690, 168] on textarea "Client will provide all insurances, licenses, and certifications required to op…" at bounding box center [612, 157] width 214 height 47
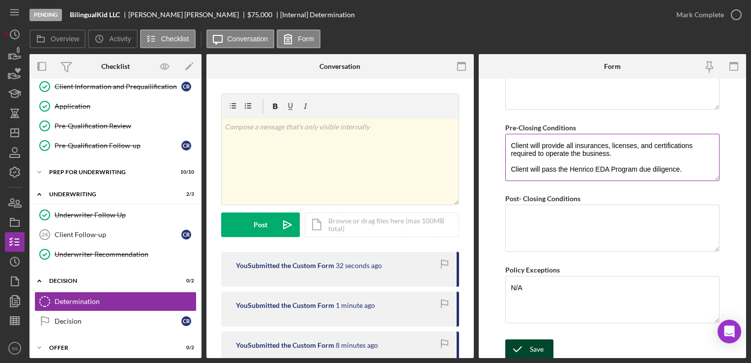
paste textarea "*Applicant will provide proof of insurance to cover general business liabilitie…"
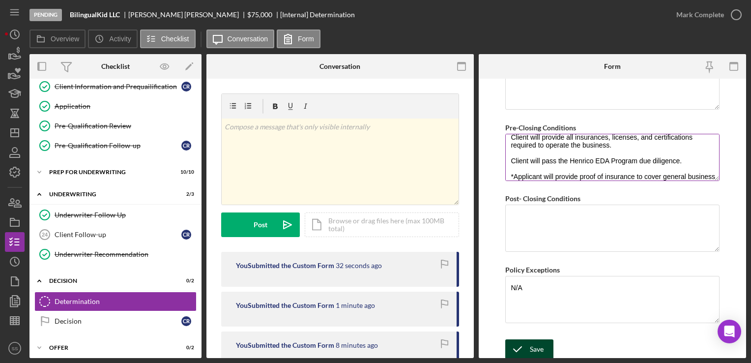
scroll to position [32, 0]
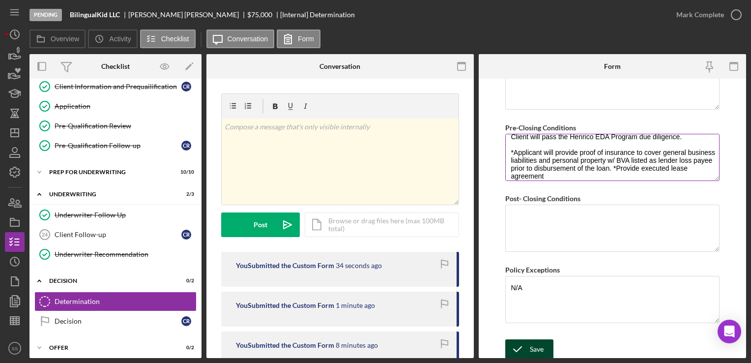
click at [542, 148] on textarea "Client will provide all insurances, licenses, and certifications required to op…" at bounding box center [612, 157] width 214 height 47
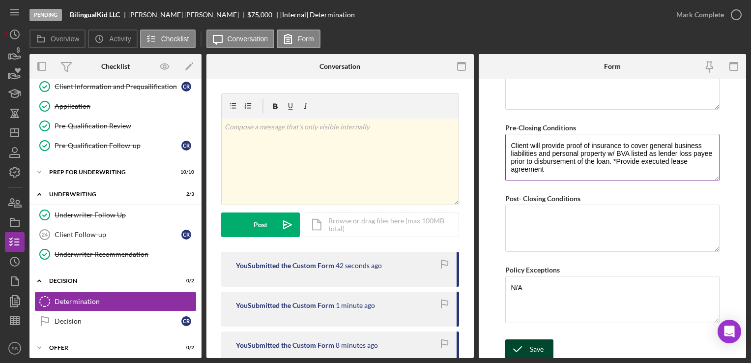
drag, startPoint x: 634, startPoint y: 165, endPoint x: 645, endPoint y: 175, distance: 15.0
click at [645, 175] on textarea "Client will provide all insurances, licenses, and certifications required to op…" at bounding box center [612, 157] width 214 height 47
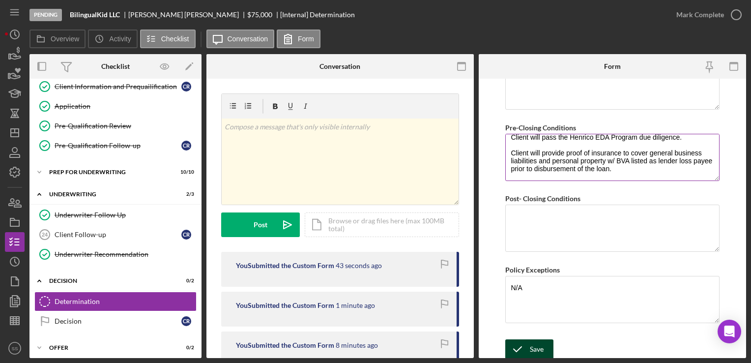
scroll to position [31, 0]
type textarea "Client will provide all insurances, licenses, and certifications required to op…"
click at [539, 341] on div "Save" at bounding box center [537, 349] width 14 height 20
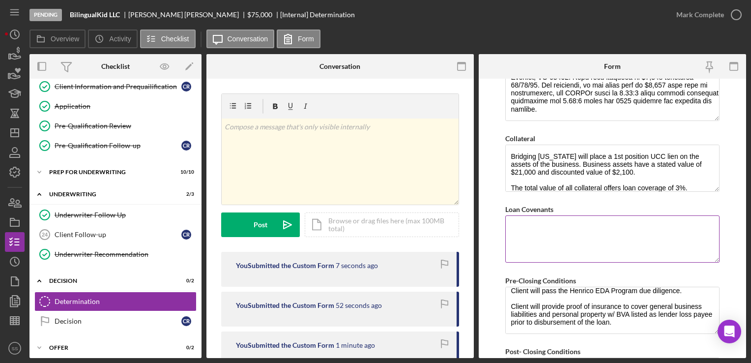
scroll to position [626, 0]
click at [553, 229] on textarea "Loan Covenants" at bounding box center [612, 239] width 214 height 47
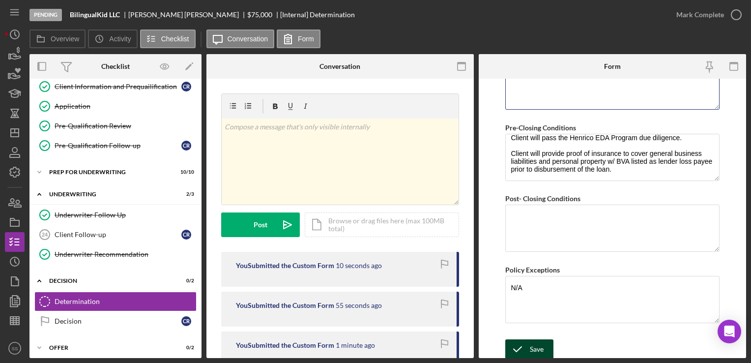
type textarea "NA"
click at [528, 348] on icon "submit" at bounding box center [517, 349] width 25 height 25
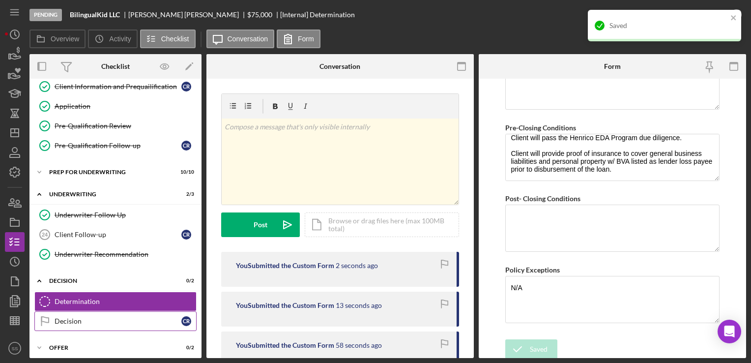
scroll to position [476, 0]
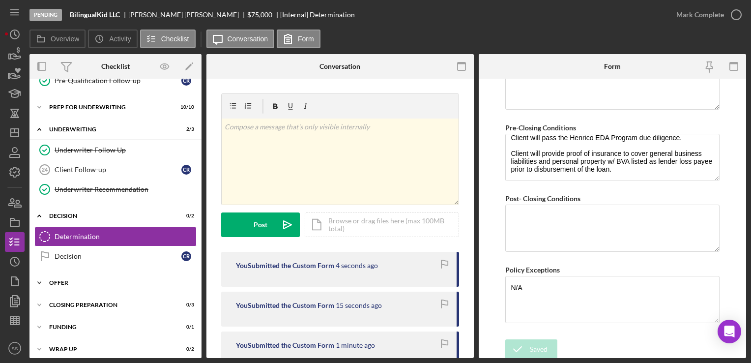
click at [69, 280] on div "Offer" at bounding box center [119, 283] width 140 height 6
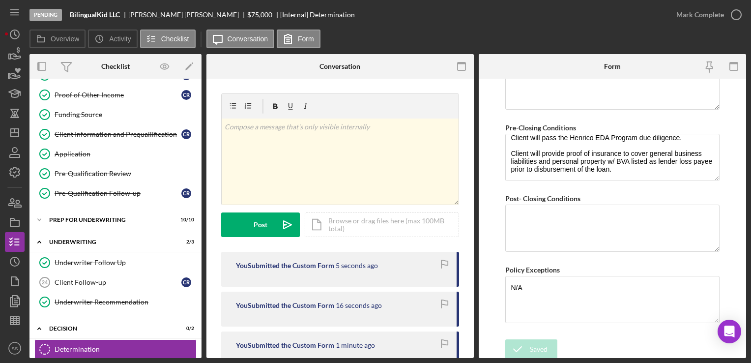
scroll to position [269, 0]
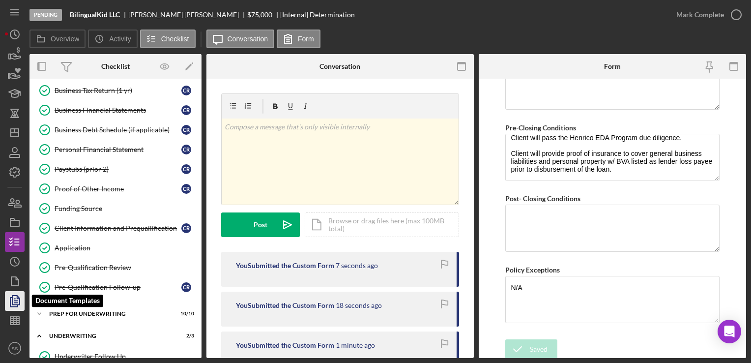
click at [19, 303] on icon "button" at bounding box center [14, 301] width 25 height 25
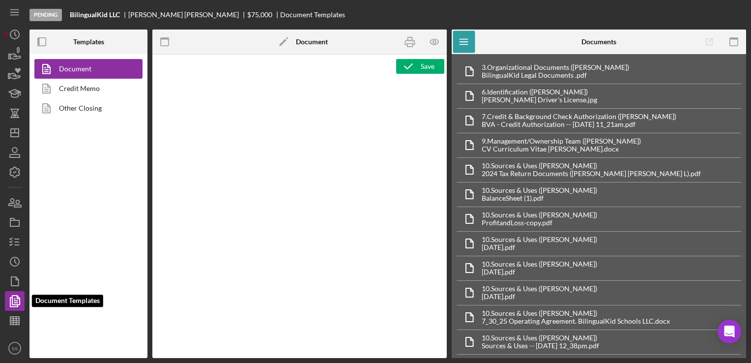
type textarea "<div style="font-family: Lato, sans-serif; font-size: 14px; margin-bottom: 20px…"
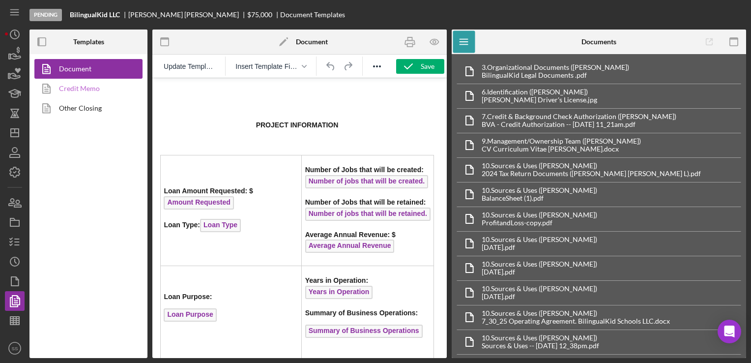
click at [75, 87] on link "Credit Memo" at bounding box center [85, 89] width 103 height 20
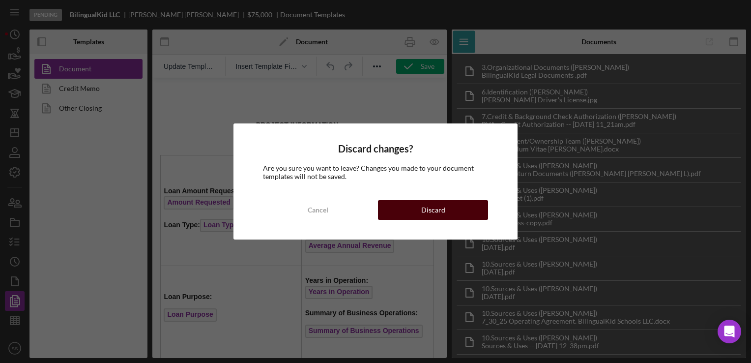
click at [432, 207] on div "Discard" at bounding box center [433, 210] width 24 height 20
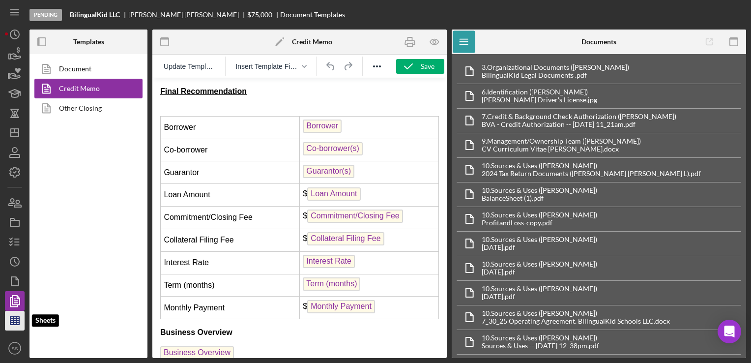
click at [14, 324] on polygon "button" at bounding box center [14, 321] width 9 height 8
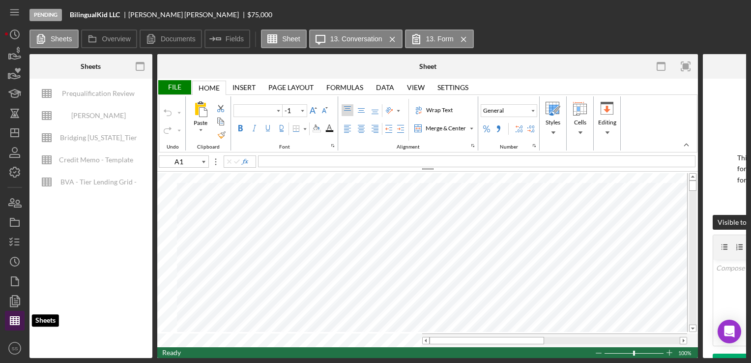
type input "Calibri"
type input "11"
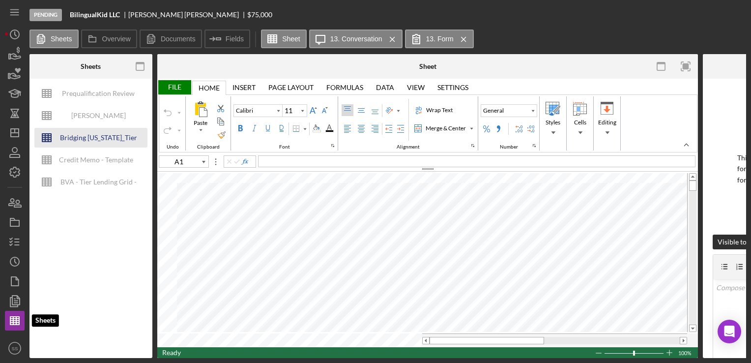
type input "Proxima Nova"
type input "B23"
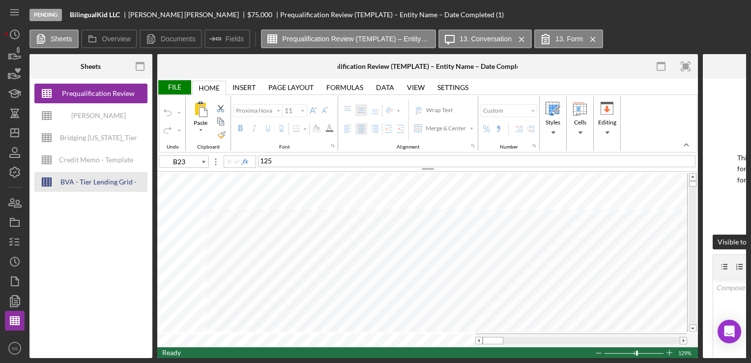
click at [100, 178] on div "BVA - Tier Lending Grid - [DATE]" at bounding box center [98, 182] width 79 height 20
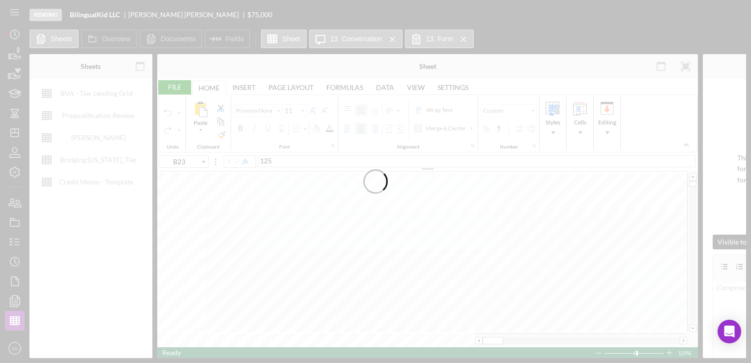
type input "Arial"
type input "10"
type input "C27"
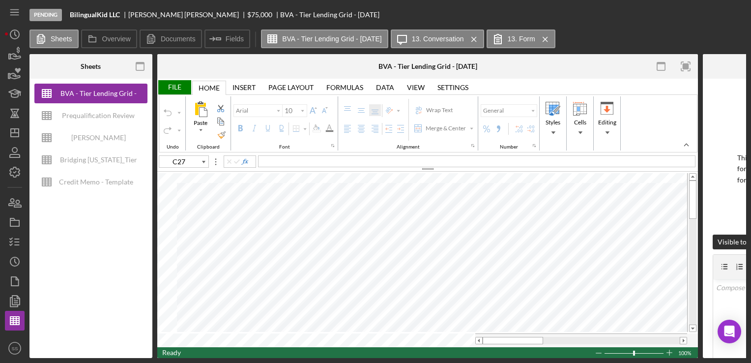
type input "11"
type input "C4"
type input "10"
click at [494, 253] on input "image" at bounding box center [495, 254] width 8 height 8
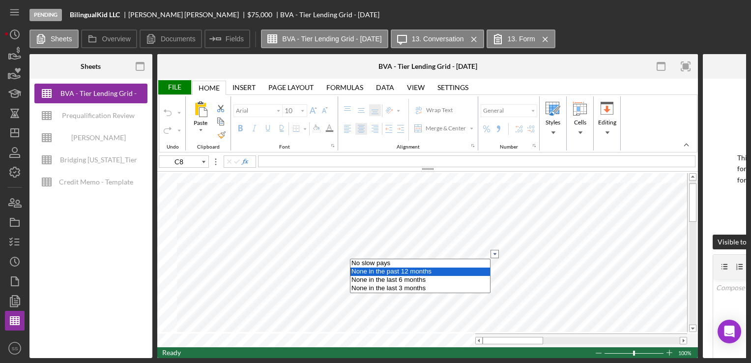
click at [442, 269] on option "None in the past 12 months" at bounding box center [420, 271] width 140 height 8
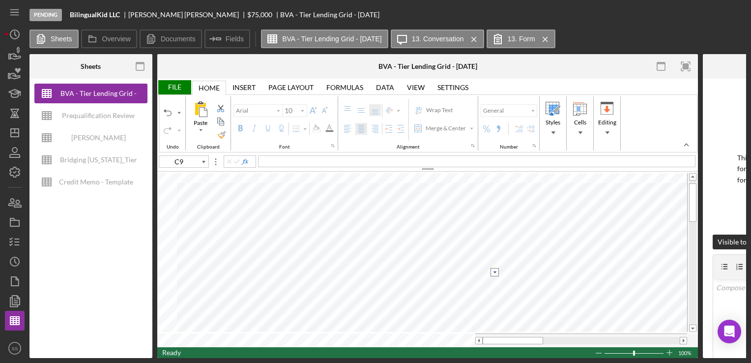
click at [495, 269] on input "image" at bounding box center [495, 272] width 8 height 8
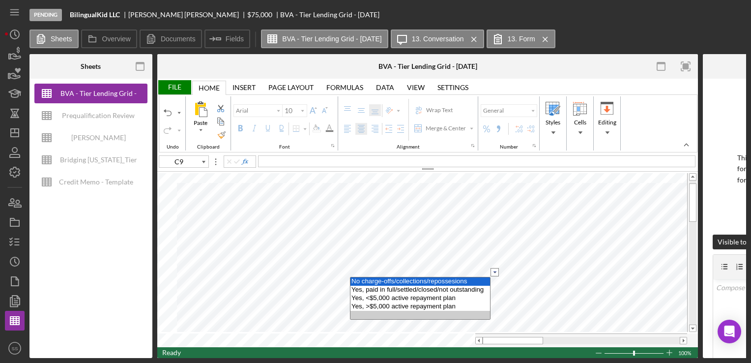
click at [476, 283] on option "No charge-offs/collections/repossesions" at bounding box center [420, 281] width 140 height 8
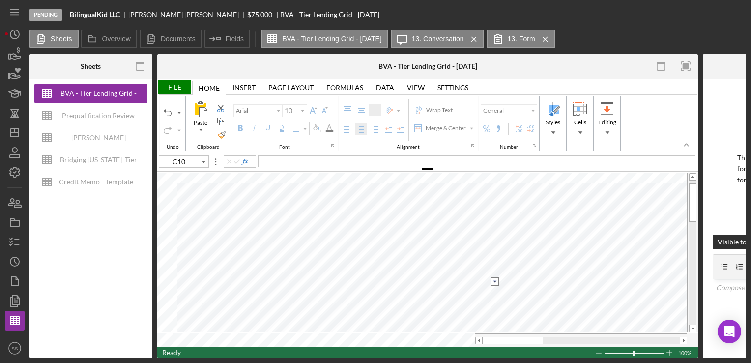
click at [492, 282] on input "image" at bounding box center [495, 281] width 8 height 8
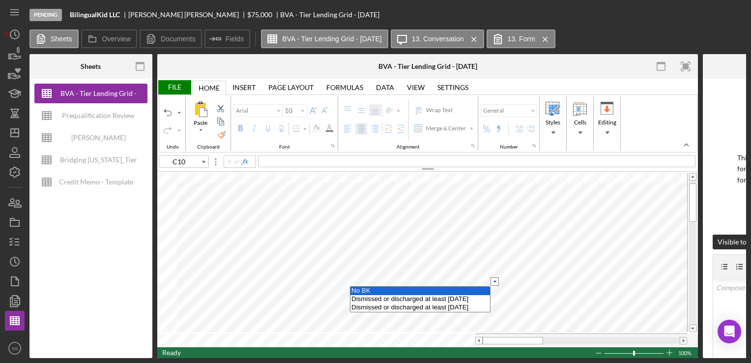
click at [481, 290] on option "No BK" at bounding box center [420, 291] width 140 height 8
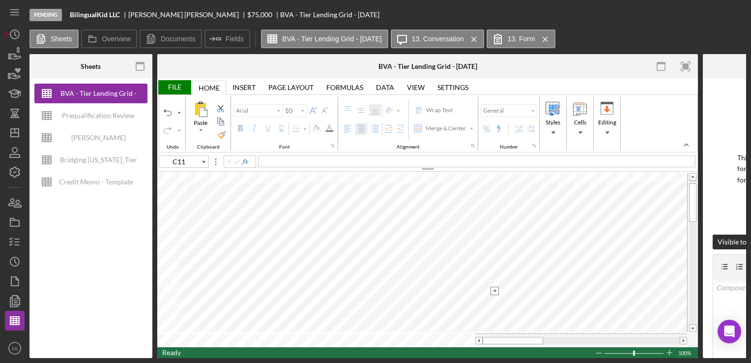
click at [495, 289] on input "image" at bounding box center [495, 291] width 8 height 8
click at [478, 302] on option "0" at bounding box center [420, 300] width 140 height 8
type input "C12"
click at [495, 300] on input "image" at bounding box center [495, 300] width 8 height 8
click at [468, 313] on option "0" at bounding box center [420, 309] width 140 height 8
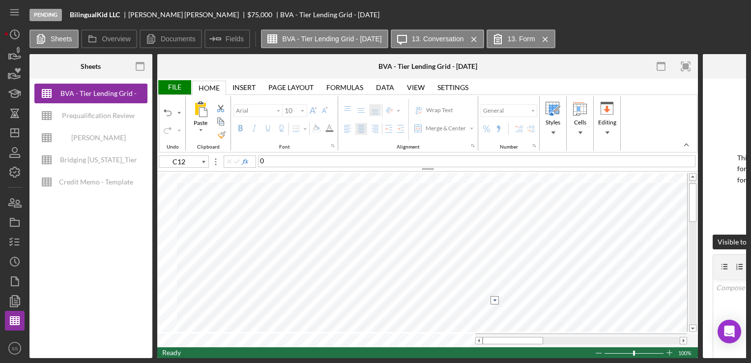
type input "11"
type input "C5"
type input "10"
click at [495, 242] on input "image" at bounding box center [495, 242] width 8 height 8
click at [462, 253] on option "Yes" at bounding box center [420, 251] width 140 height 8
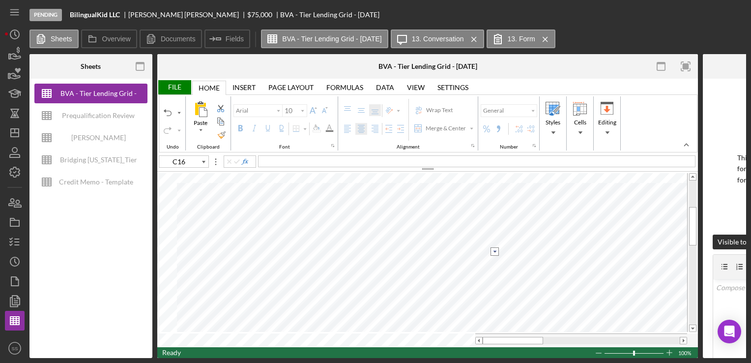
click at [493, 252] on input "image" at bounding box center [495, 251] width 8 height 8
click at [478, 266] on option "more than 1" at bounding box center [420, 269] width 140 height 8
click at [494, 261] on input "image" at bounding box center [495, 261] width 8 height 8
click at [477, 270] on option "Yes" at bounding box center [420, 270] width 140 height 8
click at [495, 270] on input "image" at bounding box center [495, 270] width 8 height 8
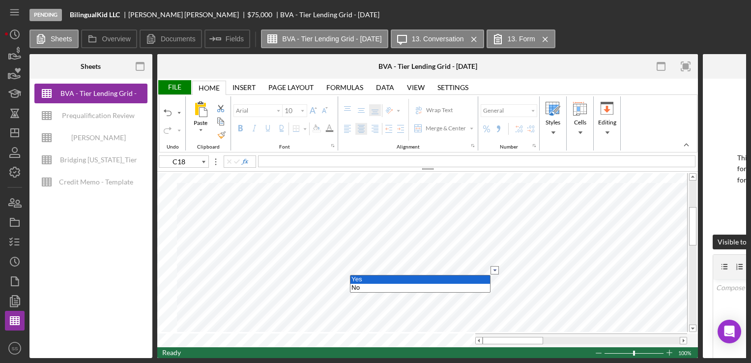
click at [482, 276] on option "Yes" at bounding box center [420, 279] width 140 height 8
click at [493, 279] on input "image" at bounding box center [495, 279] width 8 height 8
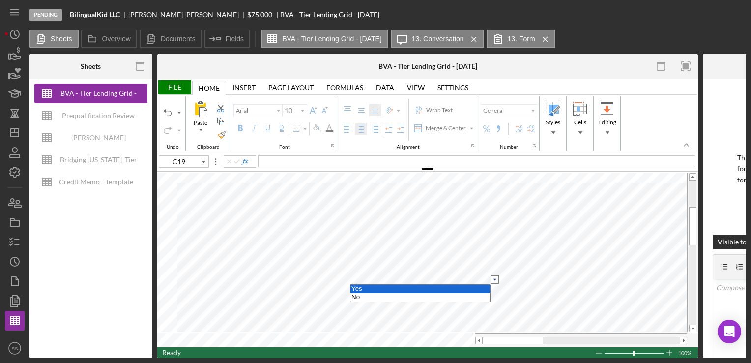
click at [473, 286] on option "Yes" at bounding box center [420, 289] width 140 height 8
click at [493, 288] on input "image" at bounding box center [495, 289] width 8 height 8
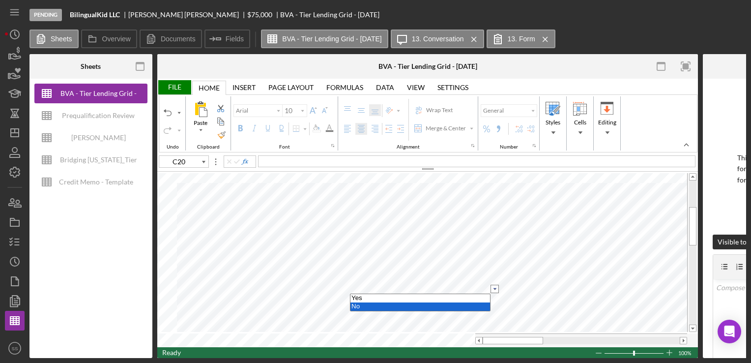
click at [476, 302] on option "No" at bounding box center [420, 306] width 140 height 8
click at [497, 298] on input "image" at bounding box center [495, 298] width 8 height 8
click at [479, 315] on option "No" at bounding box center [420, 316] width 140 height 8
type input "C37"
click at [492, 296] on input "image" at bounding box center [495, 295] width 8 height 8
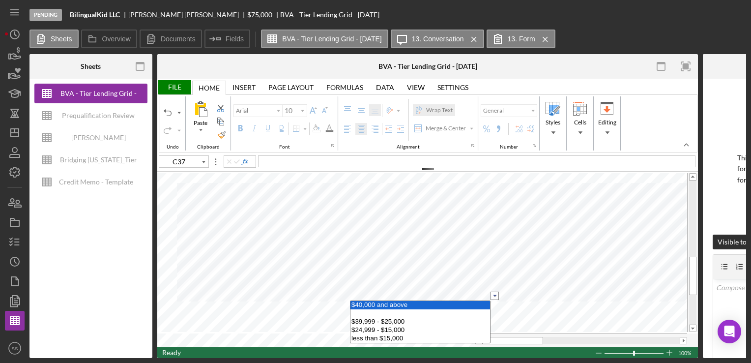
click at [476, 303] on option "$40,000 and above" at bounding box center [420, 305] width 140 height 8
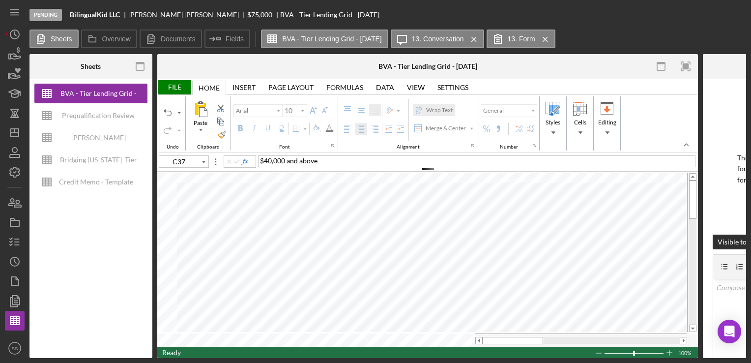
type input "11"
click at [493, 222] on input "image" at bounding box center [495, 220] width 8 height 8
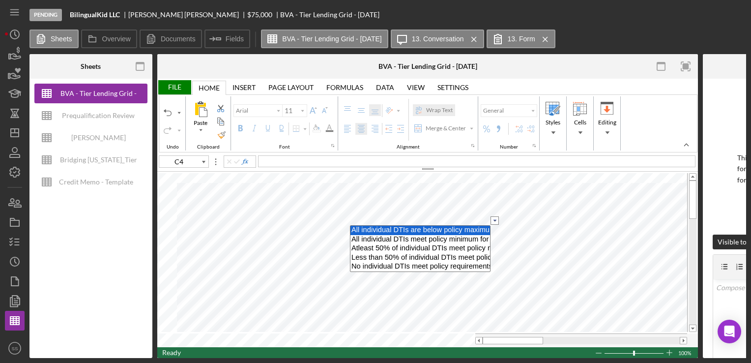
click at [474, 227] on option "All individual DTIs are below policy maximum for loan amount" at bounding box center [420, 230] width 140 height 9
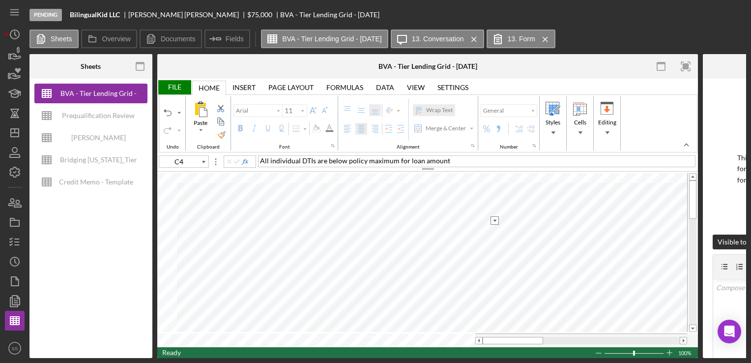
type input "C5"
click at [494, 234] on input "image" at bounding box center [495, 234] width 8 height 8
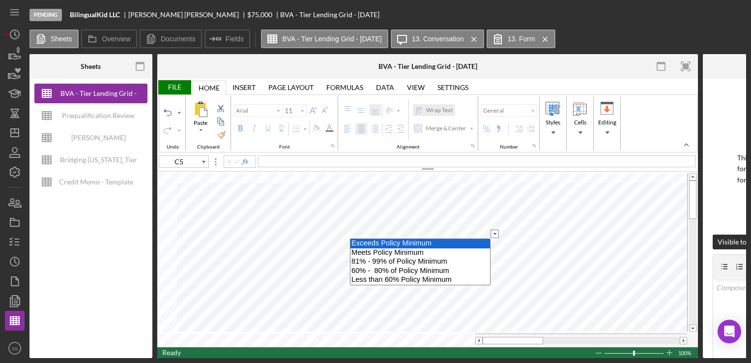
click at [471, 244] on option "Exceeds Policy Minimum" at bounding box center [420, 243] width 140 height 9
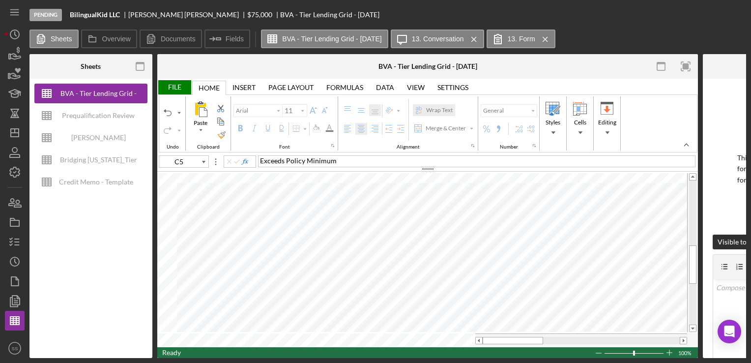
type input "10"
type input "C27"
click at [180, 86] on div "File" at bounding box center [174, 87] width 34 height 14
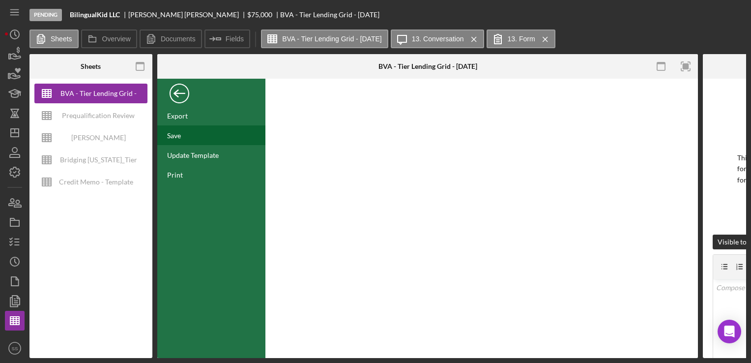
click at [180, 130] on div "Save" at bounding box center [211, 135] width 108 height 20
click at [169, 93] on div "FILE" at bounding box center [211, 93] width 108 height 25
click at [176, 94] on div "Back" at bounding box center [180, 91] width 20 height 20
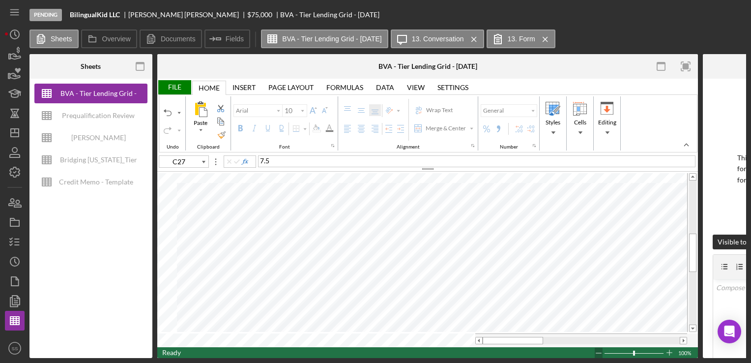
click at [599, 350] on div at bounding box center [599, 353] width 8 height 11
click at [596, 350] on div at bounding box center [599, 353] width 8 height 11
click at [596, 349] on div at bounding box center [599, 353] width 8 height 11
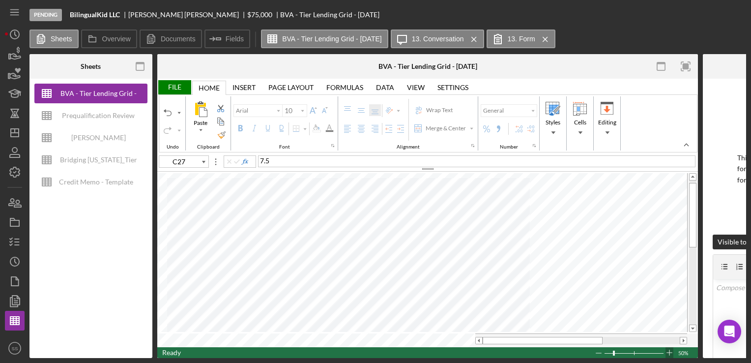
click at [667, 349] on div at bounding box center [670, 352] width 8 height 11
click at [90, 176] on div "Credit Memo - Template" at bounding box center [96, 182] width 74 height 20
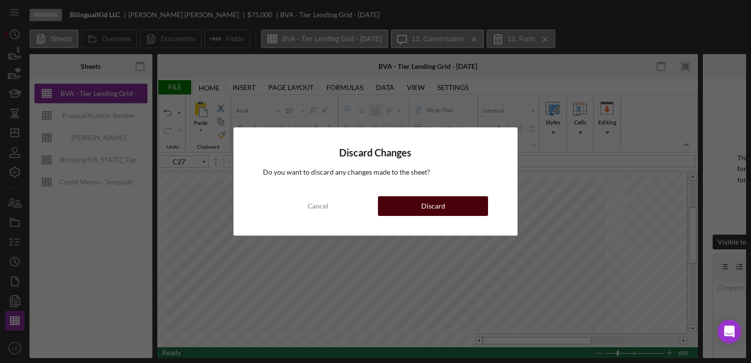
click at [415, 206] on button "Discard" at bounding box center [433, 206] width 110 height 20
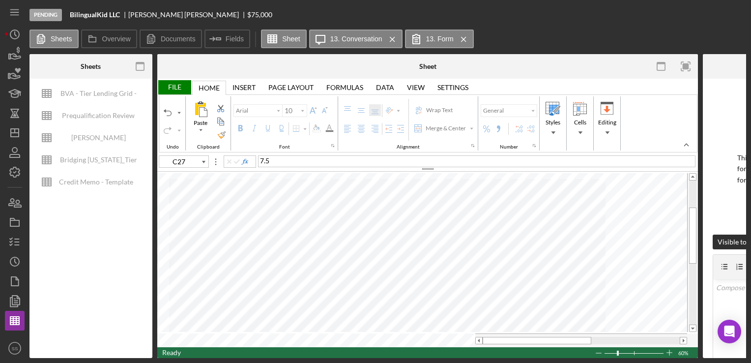
type input "Times New Roman"
type input "A3"
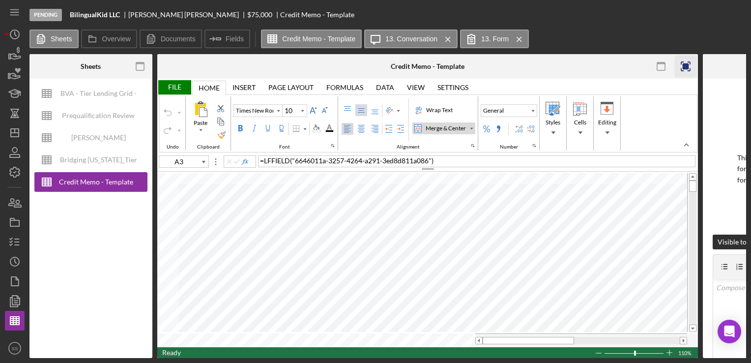
click at [683, 68] on rect "button" at bounding box center [686, 66] width 6 height 6
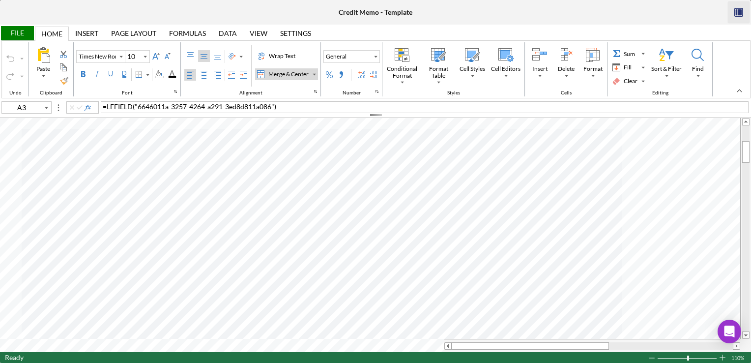
type input "Calibri"
type input "11"
type input "C13"
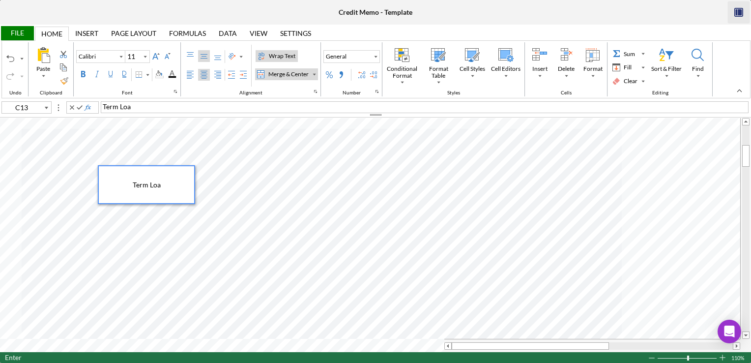
type input "G13"
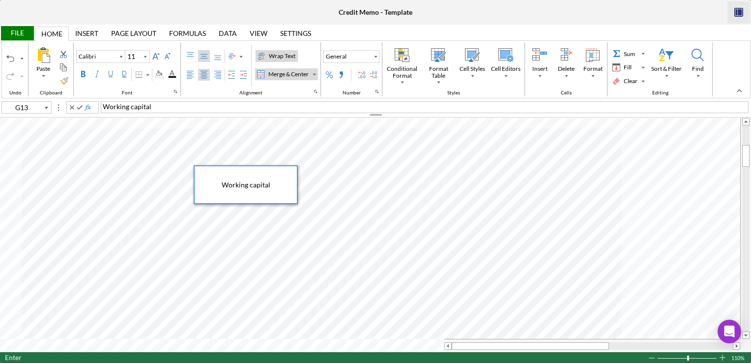
type input "J13"
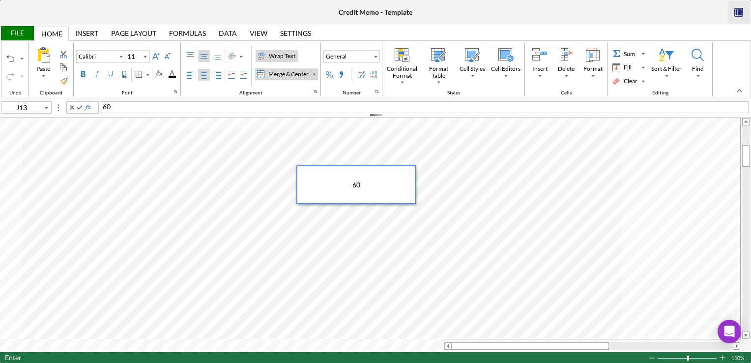
type input "Times New Roman"
type input "10"
type input "M13"
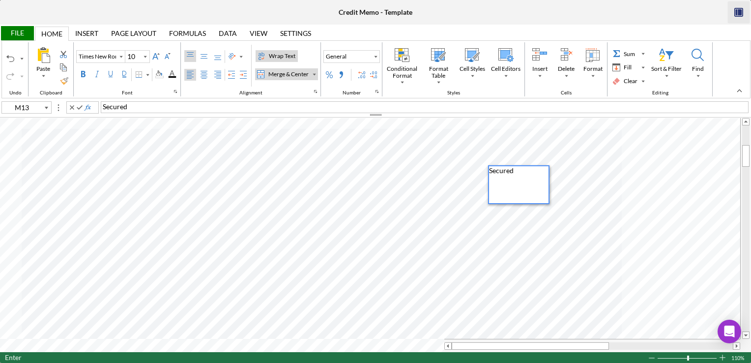
type input "Calibri"
type input "11"
type input "D17"
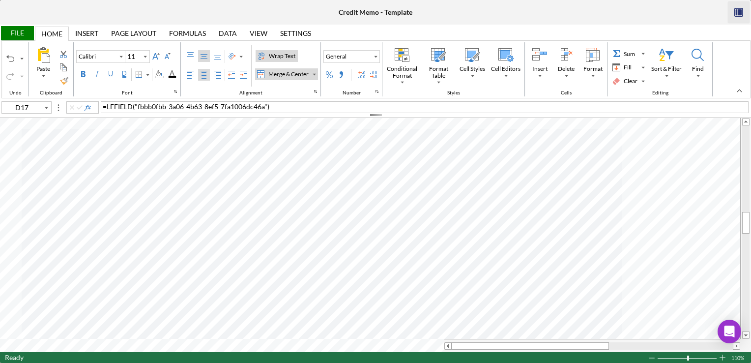
click at [12, 32] on div "File" at bounding box center [17, 33] width 34 height 14
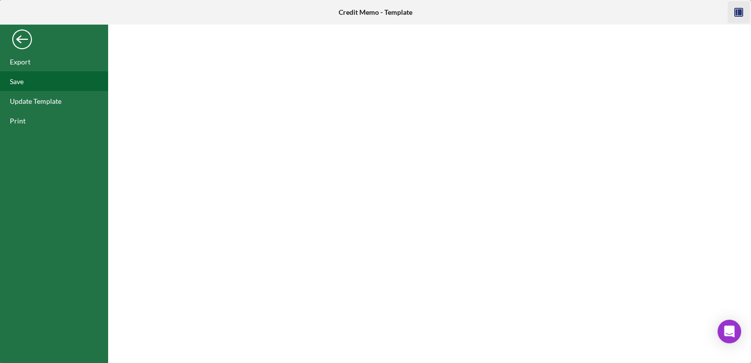
click at [21, 79] on div "Save" at bounding box center [17, 81] width 14 height 8
click at [13, 43] on div "Back" at bounding box center [22, 37] width 20 height 20
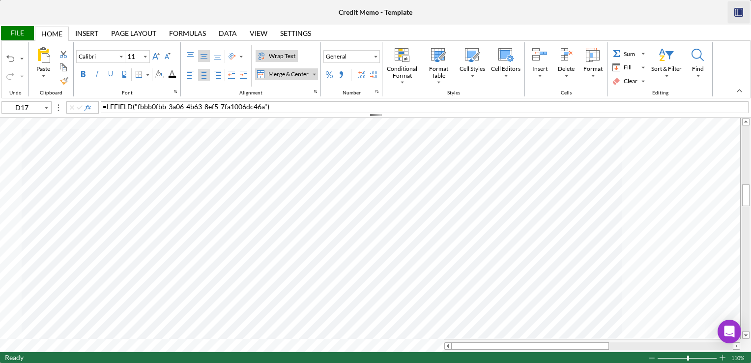
type input "Arial"
type input "10"
type input "C27"
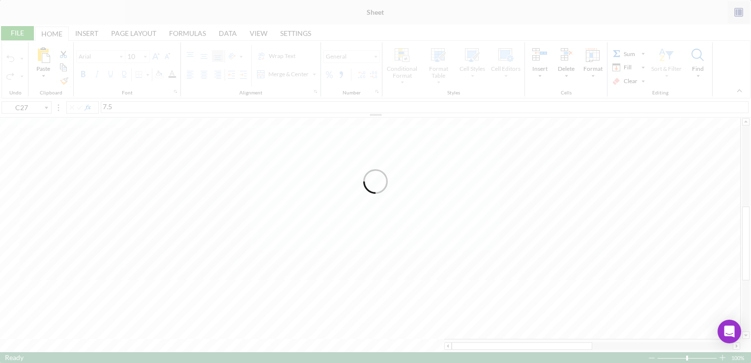
type input "Proxima Nova"
type input "11"
type input "B23"
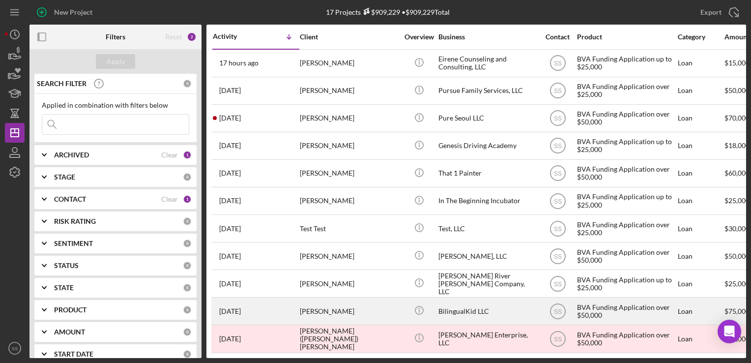
click at [323, 304] on div "[PERSON_NAME]" at bounding box center [349, 311] width 98 height 26
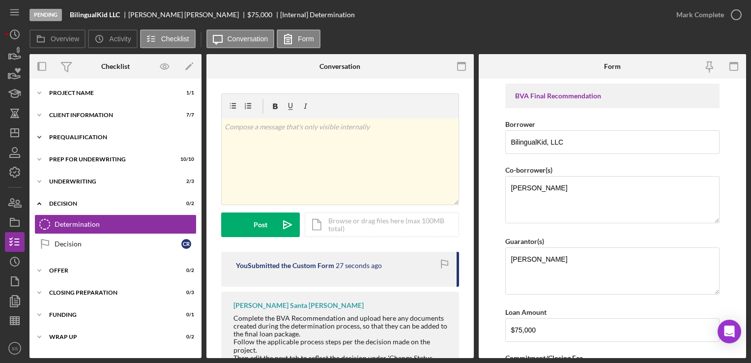
click at [67, 137] on div "Prequalification" at bounding box center [119, 137] width 140 height 6
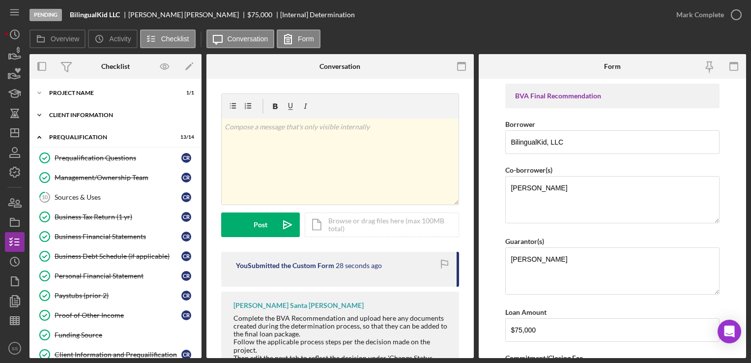
click at [100, 124] on div "Icon/Expander Client Information 7 / 7" at bounding box center [115, 115] width 172 height 20
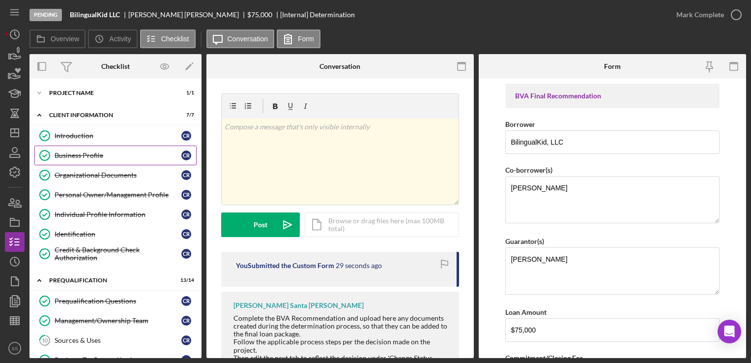
click at [106, 146] on link "Business Profile Business Profile C R" at bounding box center [115, 156] width 162 height 20
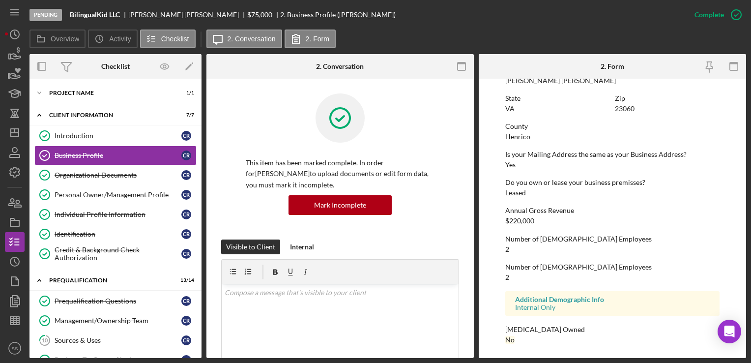
scroll to position [462, 0]
click at [34, 146] on link "Business Profile Business Profile C R" at bounding box center [115, 156] width 162 height 20
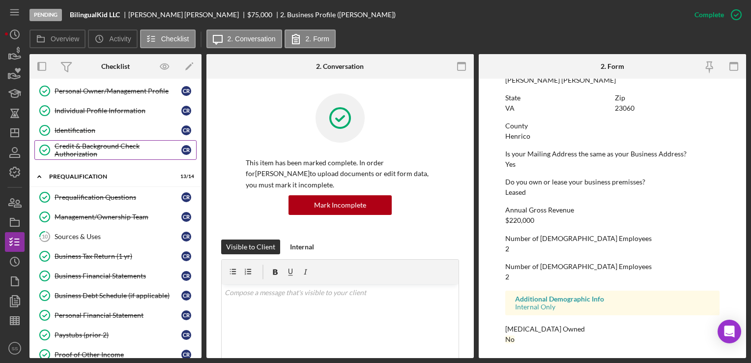
scroll to position [108, 0]
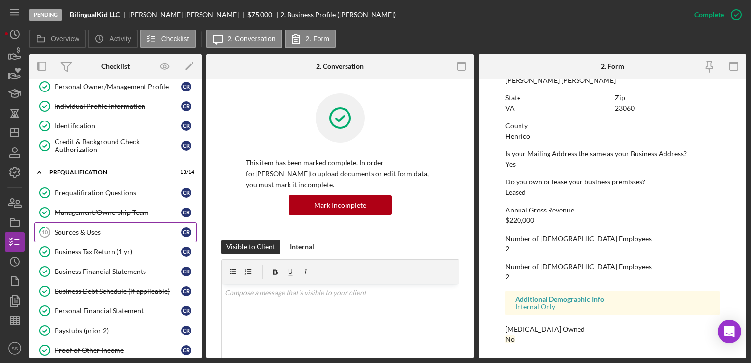
click at [99, 237] on link "10 Sources & Uses C R" at bounding box center [115, 232] width 162 height 20
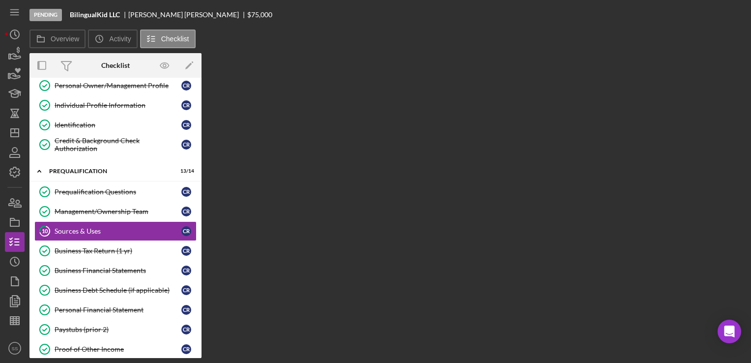
click at [302, 303] on div "Overview Internal Workflow Stage Pending Icon/Dropdown Arrow Archive (can unarc…" at bounding box center [387, 205] width 717 height 305
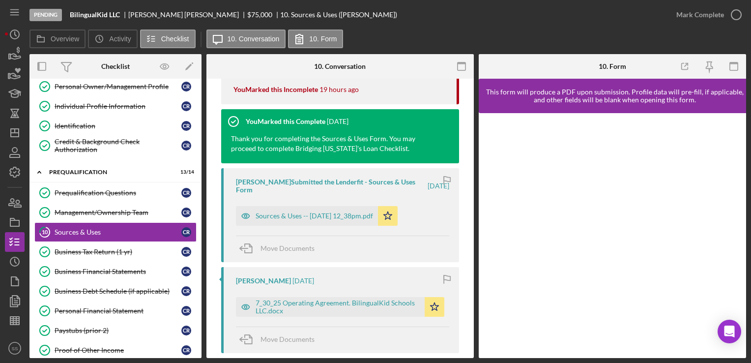
scroll to position [351, 0]
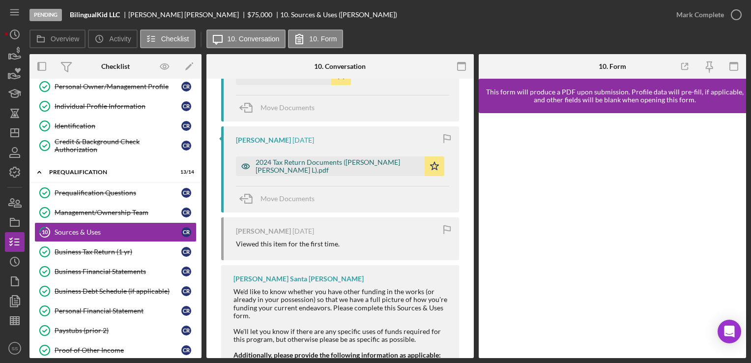
click at [267, 168] on div "2024 Tax Return Documents ([PERSON_NAME] [PERSON_NAME] L).pdf" at bounding box center [338, 166] width 164 height 16
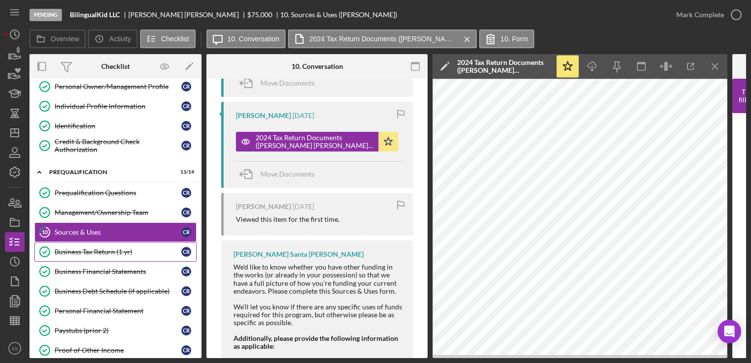
click at [94, 248] on div "Business Tax Return (1 yr)" at bounding box center [118, 252] width 127 height 8
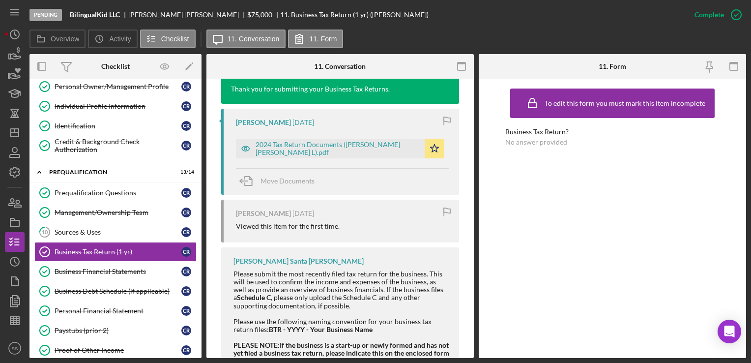
scroll to position [587, 0]
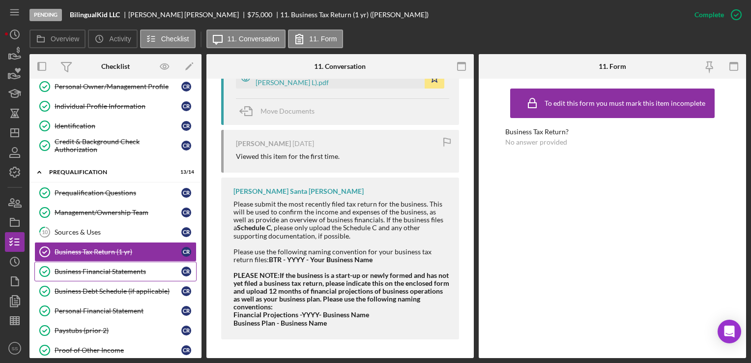
click at [89, 262] on link "Business Financial Statements Business Financial Statements C R" at bounding box center [115, 272] width 162 height 20
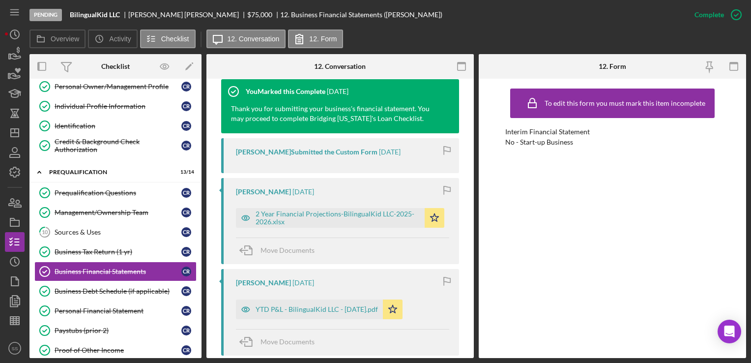
scroll to position [338, 0]
click at [350, 213] on div "2 Year Financial Projections-BilingualKid LLC-2025-2026.xlsx" at bounding box center [338, 218] width 164 height 16
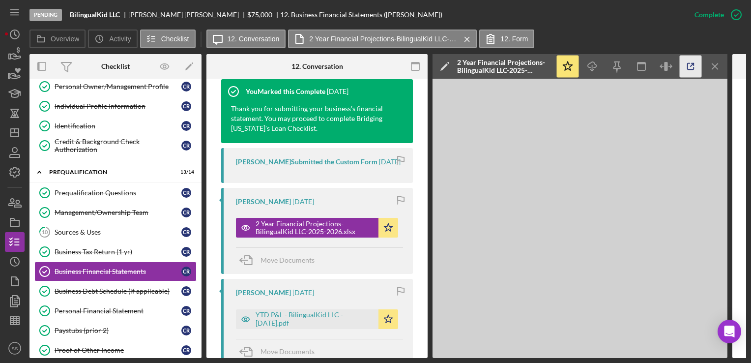
click at [689, 73] on icon "button" at bounding box center [691, 67] width 22 height 22
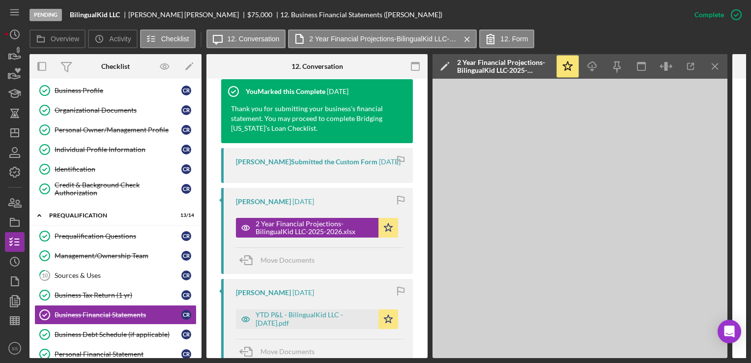
scroll to position [64, 0]
click at [18, 125] on icon "Icon/Dashboard" at bounding box center [14, 132] width 25 height 25
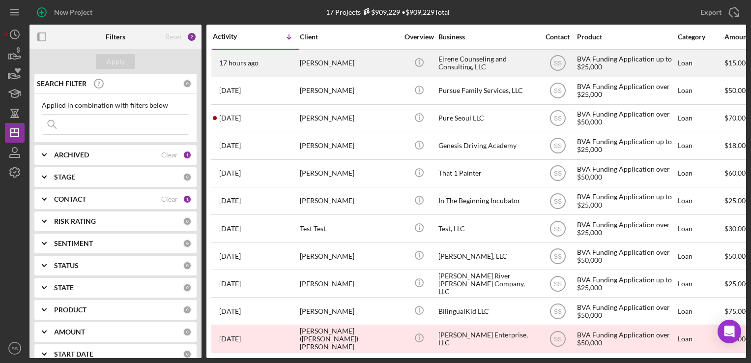
click at [444, 63] on div "Eirene Counseling and Consulting, LLC" at bounding box center [487, 63] width 98 height 26
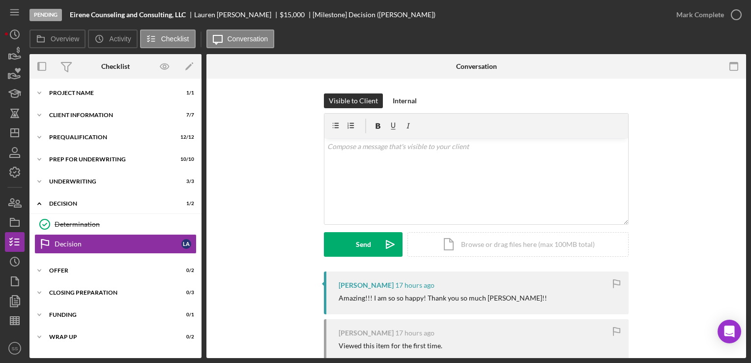
scroll to position [203, 0]
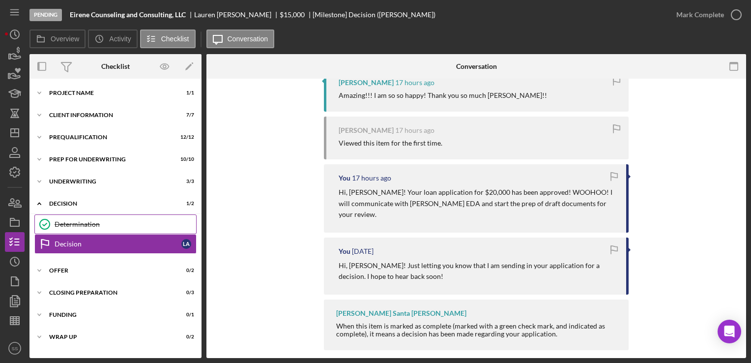
click at [72, 229] on link "Determination Determination" at bounding box center [115, 224] width 162 height 20
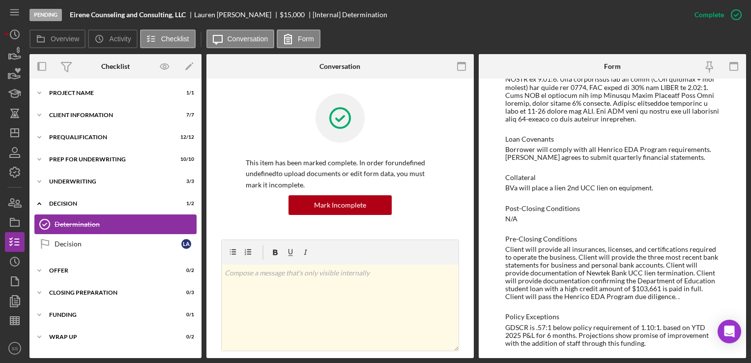
scroll to position [581, 0]
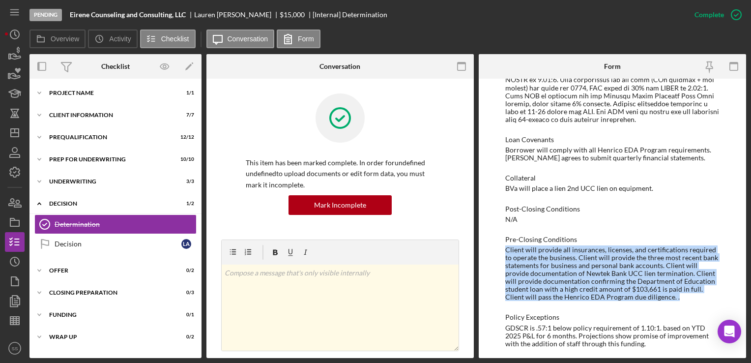
drag, startPoint x: 505, startPoint y: 248, endPoint x: 692, endPoint y: 297, distance: 193.0
click at [692, 297] on div "Client will provide all insurances, licenses, and certifications required to op…" at bounding box center [612, 274] width 214 height 56
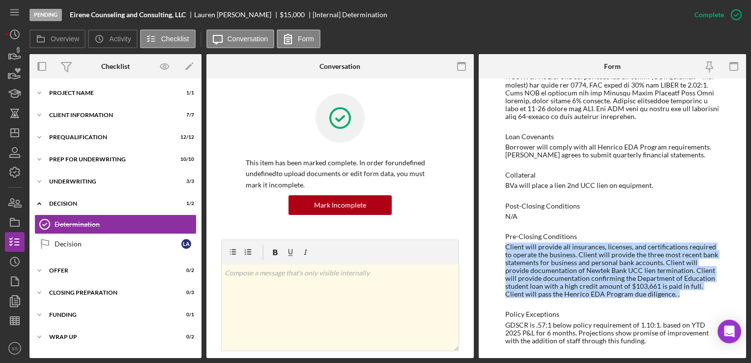
scroll to position [584, 0]
copy div "Client will provide all insurances, licenses, and certifications required to op…"
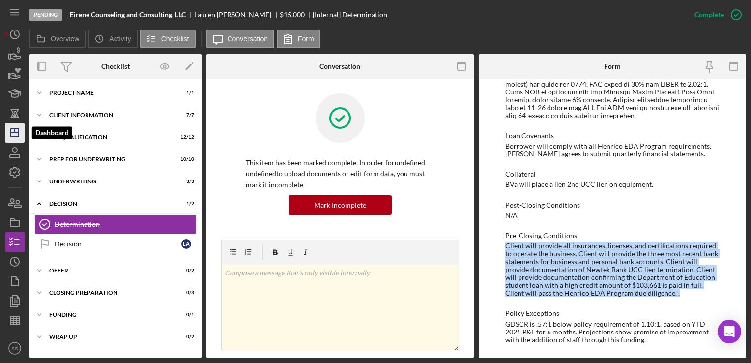
click at [13, 126] on icon "Icon/Dashboard" at bounding box center [14, 132] width 25 height 25
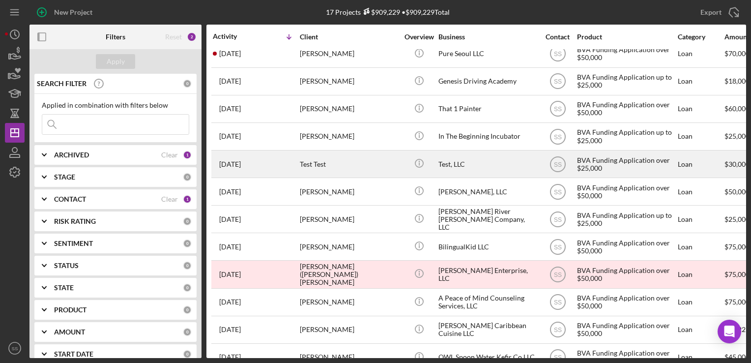
scroll to position [65, 0]
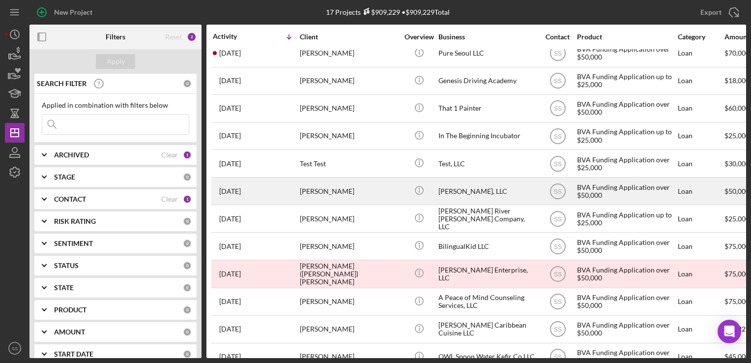
click at [312, 190] on div "[PERSON_NAME]" at bounding box center [349, 191] width 98 height 26
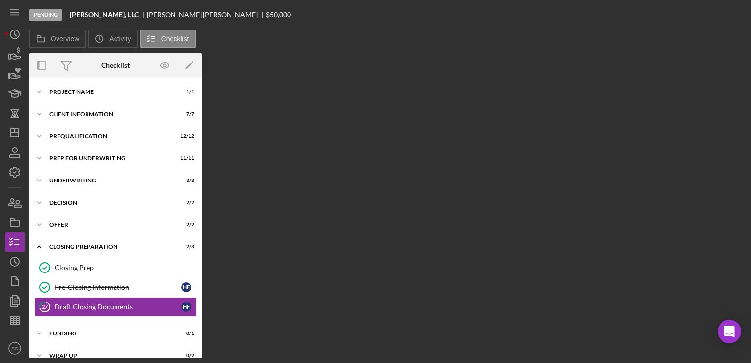
scroll to position [12, 0]
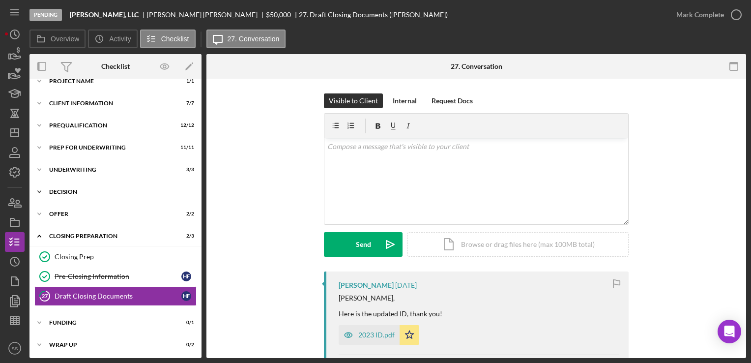
click at [91, 196] on div "Icon/Expander Decision 2 / 2" at bounding box center [115, 192] width 172 height 20
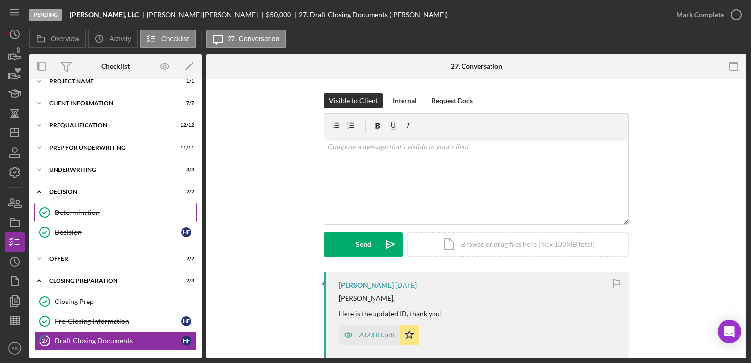
click at [99, 208] on div "Determination" at bounding box center [126, 212] width 142 height 8
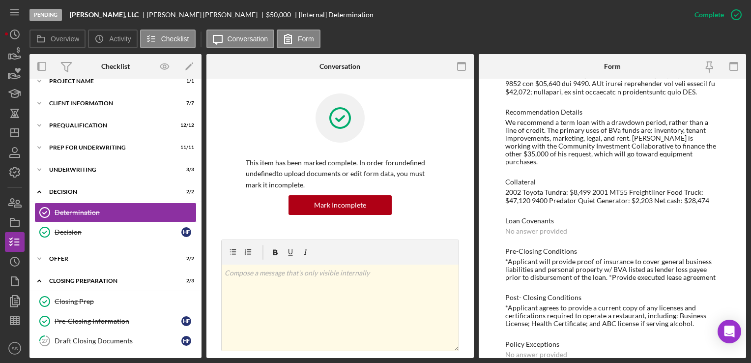
scroll to position [569, 0]
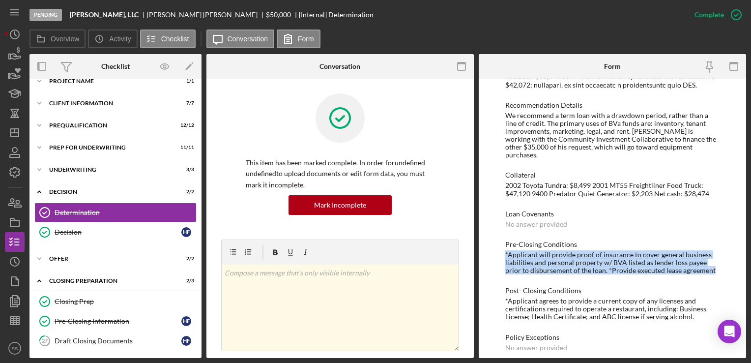
drag, startPoint x: 720, startPoint y: 263, endPoint x: 497, endPoint y: 242, distance: 223.6
click at [497, 242] on div "To edit this form you must mark this item incomplete BVA Final Recommendation B…" at bounding box center [612, 218] width 267 height 279
copy div "*Applicant will provide proof of insurance to cover general business liabilitie…"
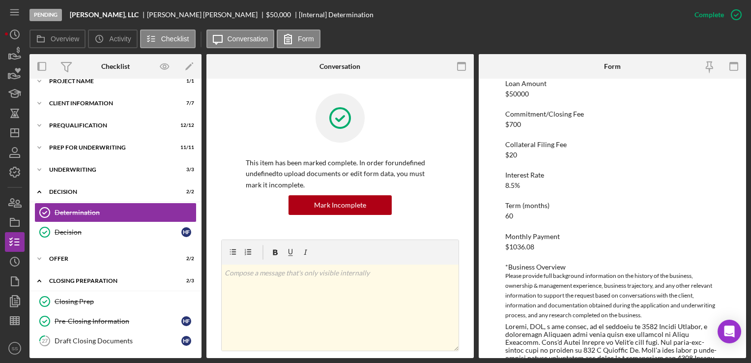
scroll to position [0, 0]
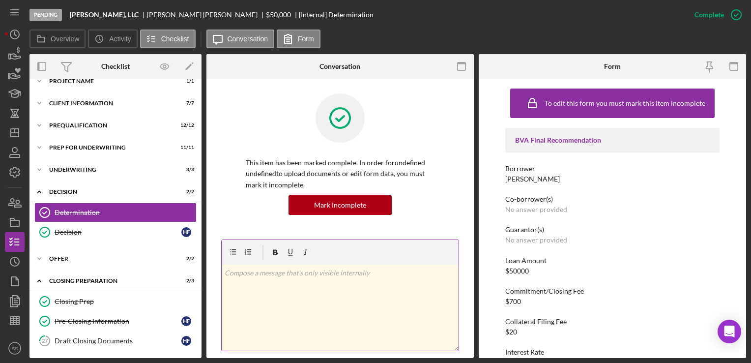
click at [316, 309] on div "v Color teal Color pink Remove color Add row above Add row below Add column bef…" at bounding box center [340, 307] width 237 height 86
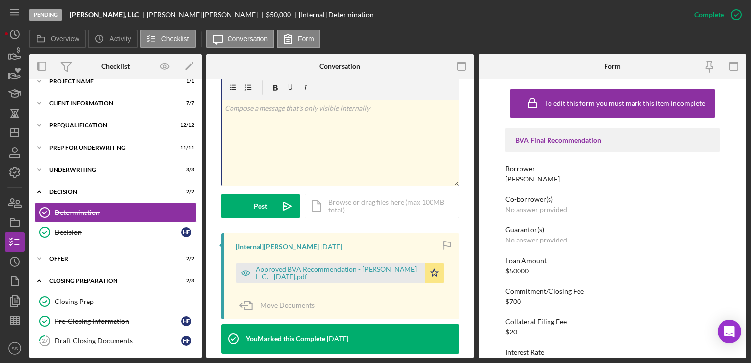
scroll to position [165, 0]
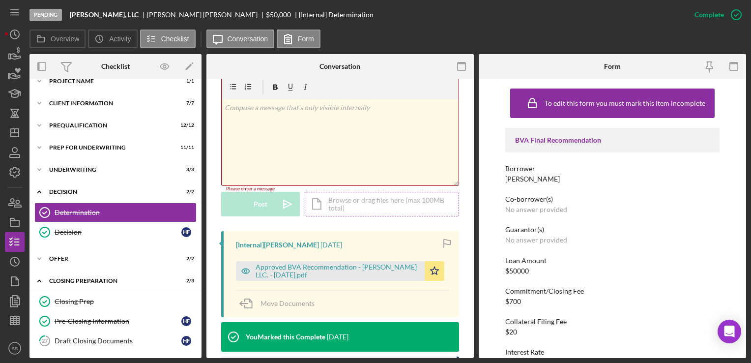
click at [337, 207] on div "Icon/Document Browse or drag files here (max 100MB total) Tap to choose files o…" at bounding box center [382, 204] width 154 height 25
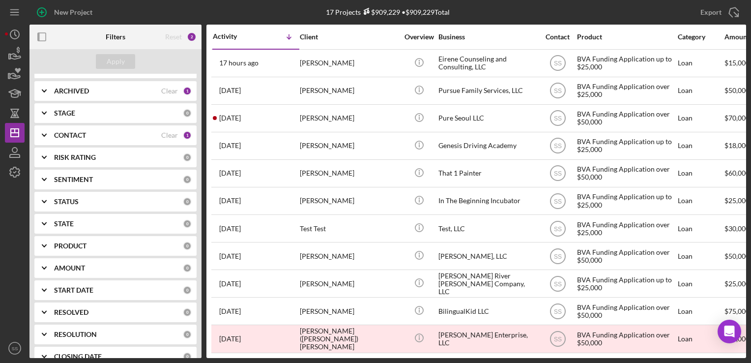
scroll to position [123, 0]
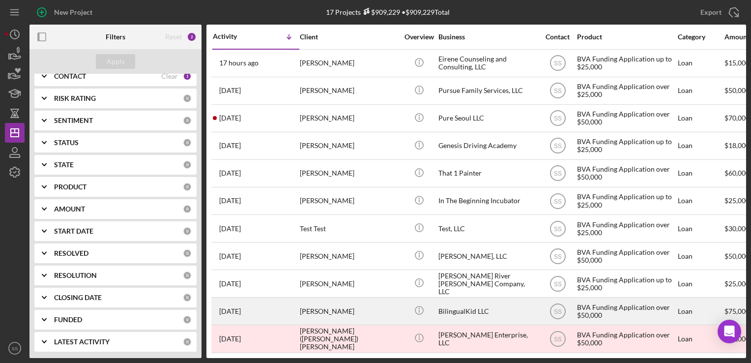
click at [315, 309] on div "[PERSON_NAME]" at bounding box center [349, 311] width 98 height 26
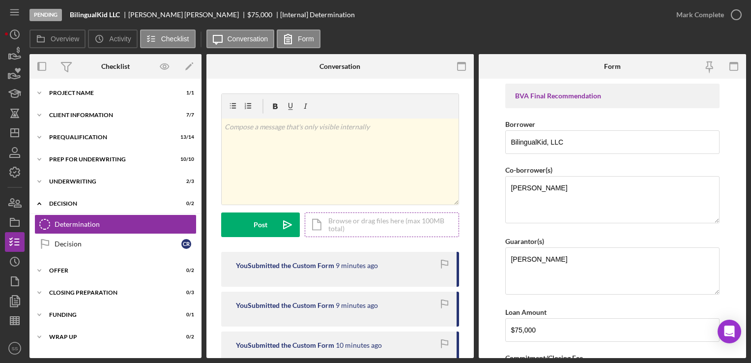
click at [356, 231] on div "Icon/Document Browse or drag files here (max 100MB total) Tap to choose files o…" at bounding box center [382, 224] width 154 height 25
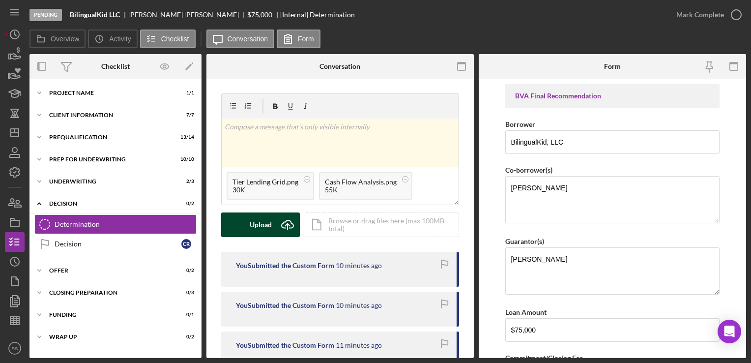
click at [265, 225] on div "Upload" at bounding box center [261, 224] width 22 height 25
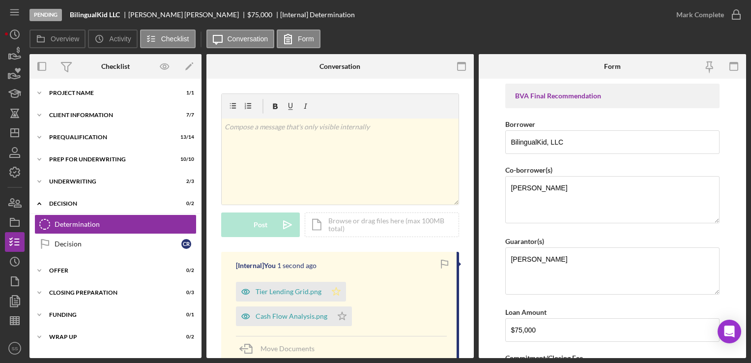
click at [334, 288] on icon "Icon/Star" at bounding box center [336, 292] width 20 height 20
click at [338, 321] on icon "Icon/Star" at bounding box center [342, 316] width 20 height 20
click at [16, 136] on icon "Icon/Dashboard" at bounding box center [14, 132] width 25 height 25
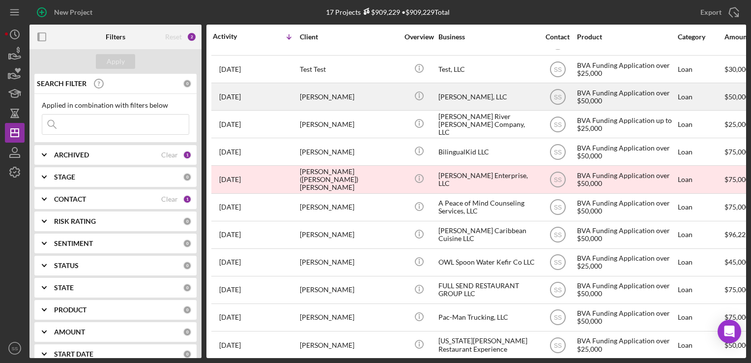
scroll to position [172, 0]
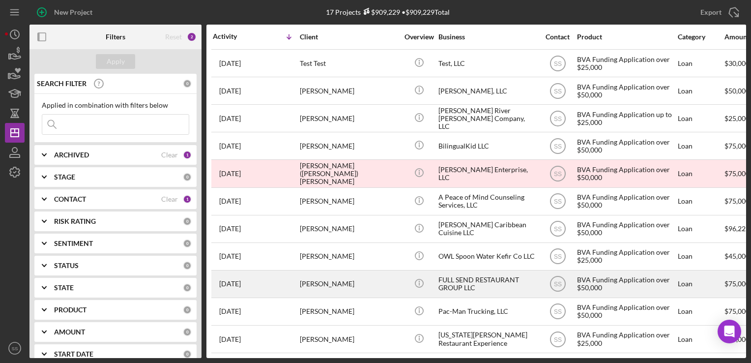
click at [313, 284] on div "[PERSON_NAME]" at bounding box center [349, 284] width 98 height 26
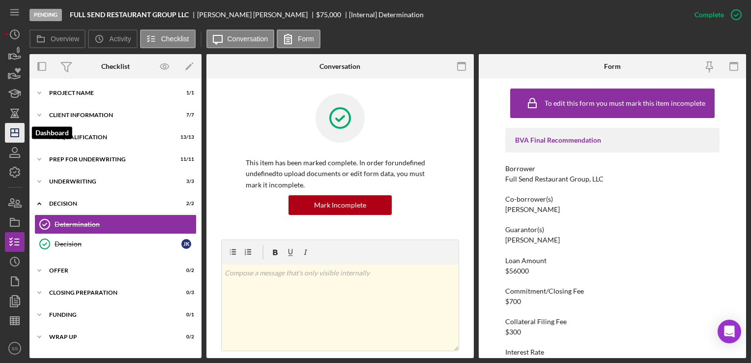
click at [9, 128] on icon "Icon/Dashboard" at bounding box center [14, 132] width 25 height 25
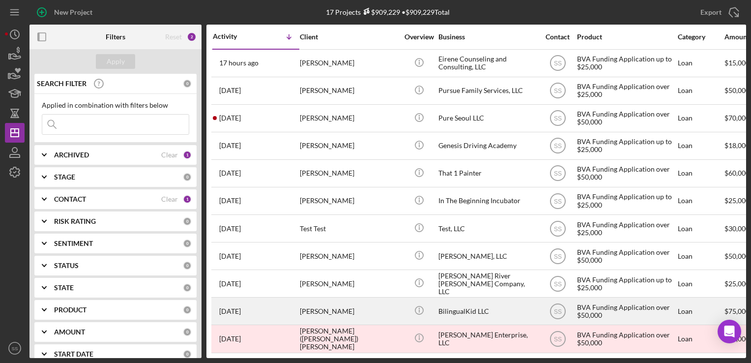
scroll to position [172, 0]
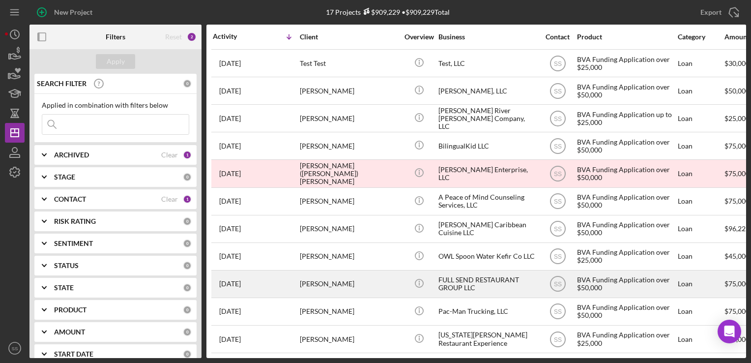
click at [334, 276] on div "[PERSON_NAME]" at bounding box center [349, 284] width 98 height 26
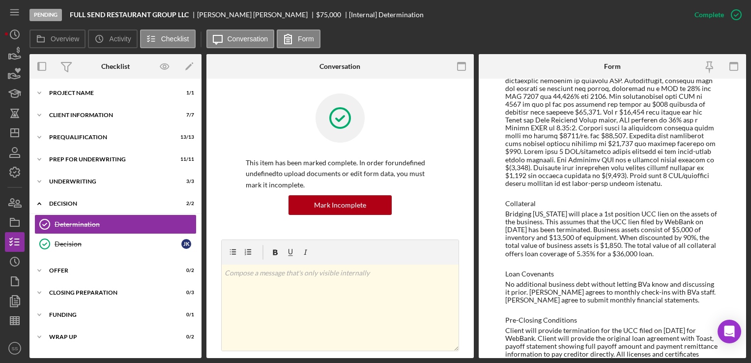
scroll to position [861, 0]
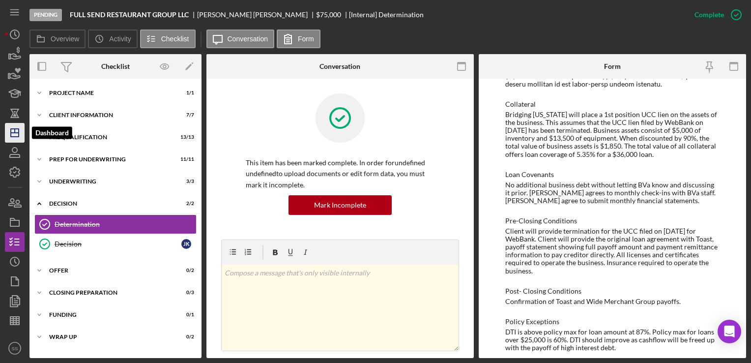
click at [15, 133] on line "button" at bounding box center [15, 131] width 0 height 4
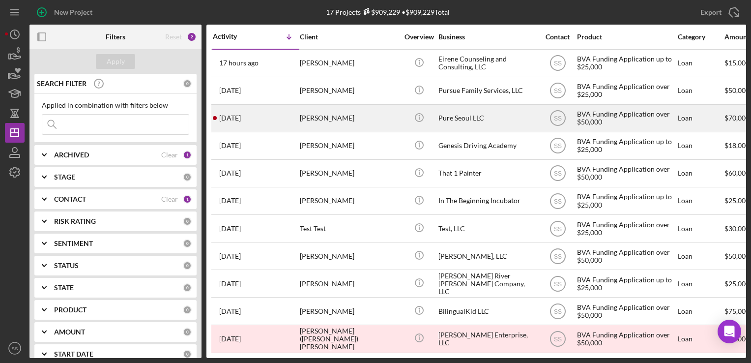
click at [332, 123] on div "[PERSON_NAME]" at bounding box center [349, 118] width 98 height 26
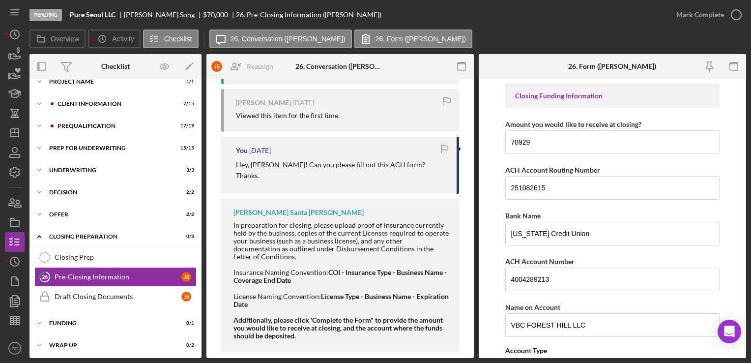
scroll to position [344, 0]
click at [86, 196] on div "Icon/Expander Decision 2 / 2" at bounding box center [115, 192] width 172 height 20
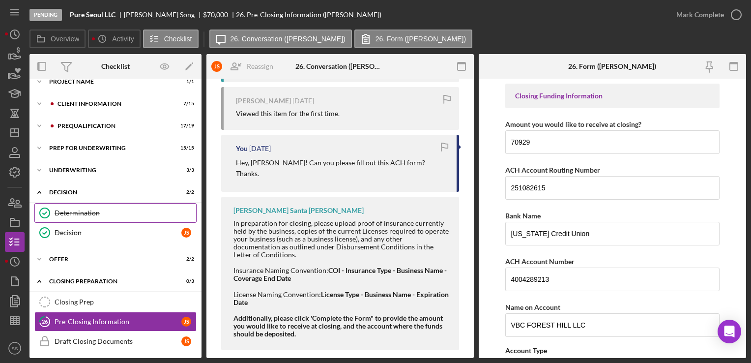
click at [87, 210] on div "Determination" at bounding box center [126, 213] width 142 height 8
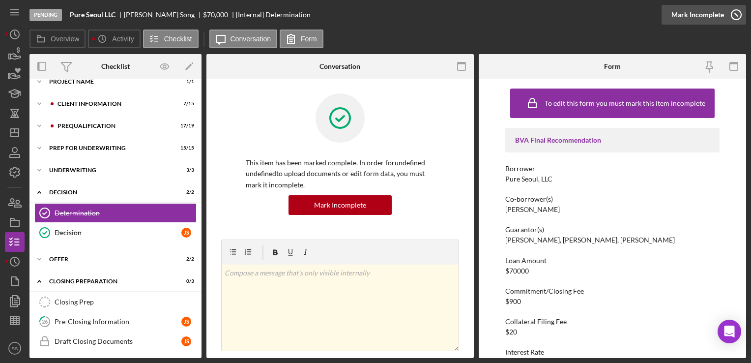
click at [737, 15] on icon "button" at bounding box center [736, 14] width 25 height 25
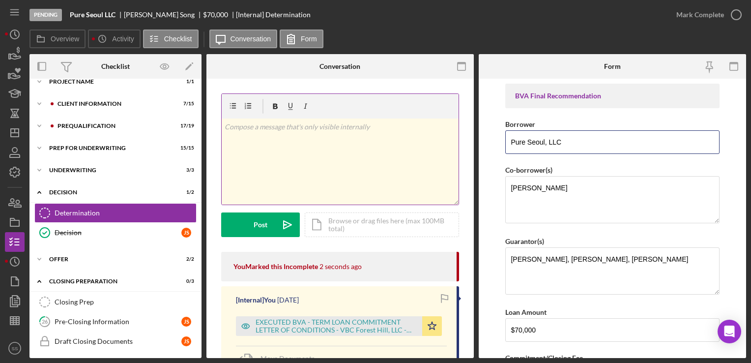
drag, startPoint x: 579, startPoint y: 146, endPoint x: 453, endPoint y: 150, distance: 125.4
click at [453, 150] on div "Overview Internal Workflow Stage Pending Icon/Dropdown Arrow Archive (can unarc…" at bounding box center [387, 206] width 717 height 304
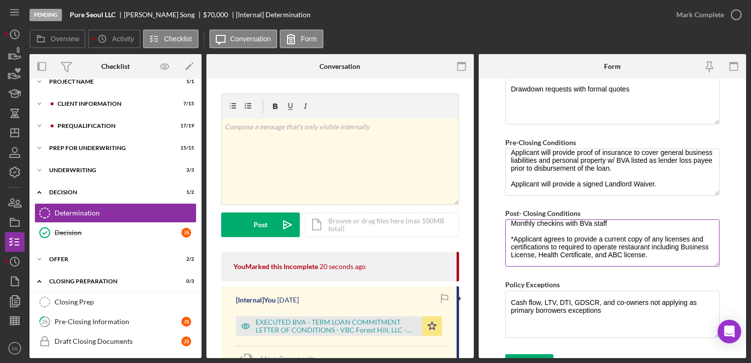
scroll to position [780, 0]
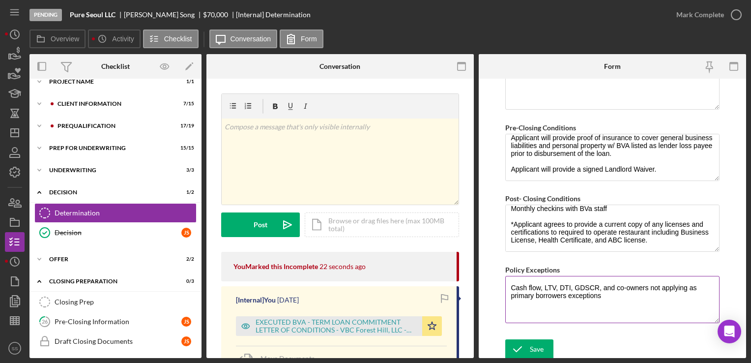
type input "VBC Forest Hill, LLC"
click at [511, 284] on textarea "Cash flow, LTV, DTI, GDSCR, and co-owners not applying as primary borrowers exc…" at bounding box center [612, 299] width 214 height 47
click at [610, 292] on textarea "Cash flow, LTV, DTI, GDSCR, and co-owners not applying as primary borrowers exc…" at bounding box center [612, 299] width 214 height 47
click at [606, 289] on textarea "Cash flow, LTV, DTI, GDSCR, and co-owners not applying as primary borrowers exc…" at bounding box center [612, 299] width 214 height 47
type textarea "Cash flow, LTV, DTI, GDSCR, and co-owners not applying as primary borrowers."
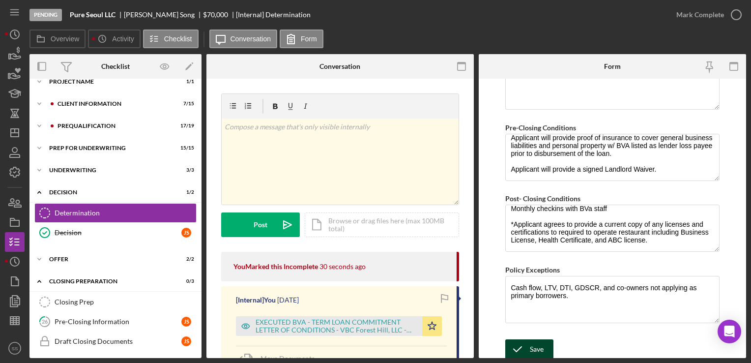
click at [542, 349] on div "Save" at bounding box center [537, 349] width 14 height 20
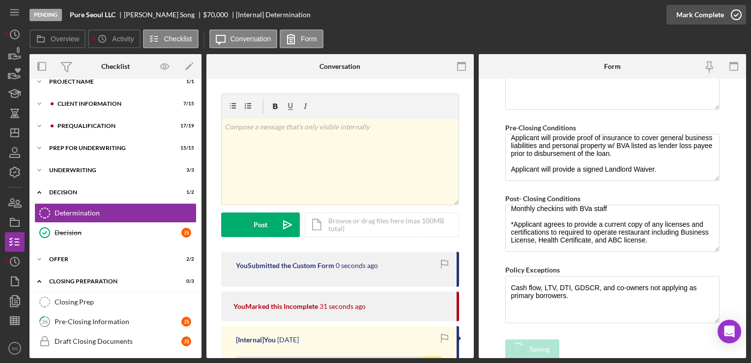
click at [737, 16] on icon "button" at bounding box center [736, 14] width 25 height 25
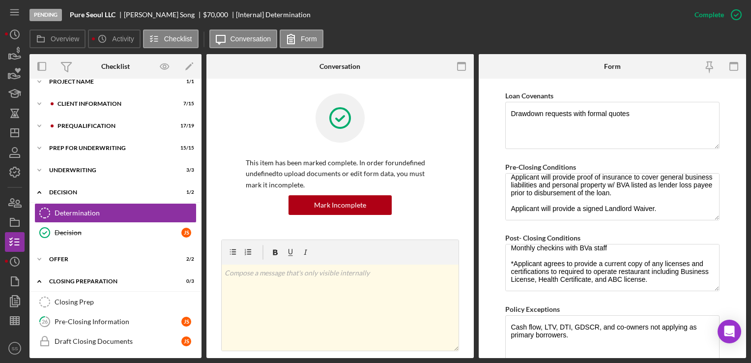
scroll to position [819, 0]
